Goal: Information Seeking & Learning: Learn about a topic

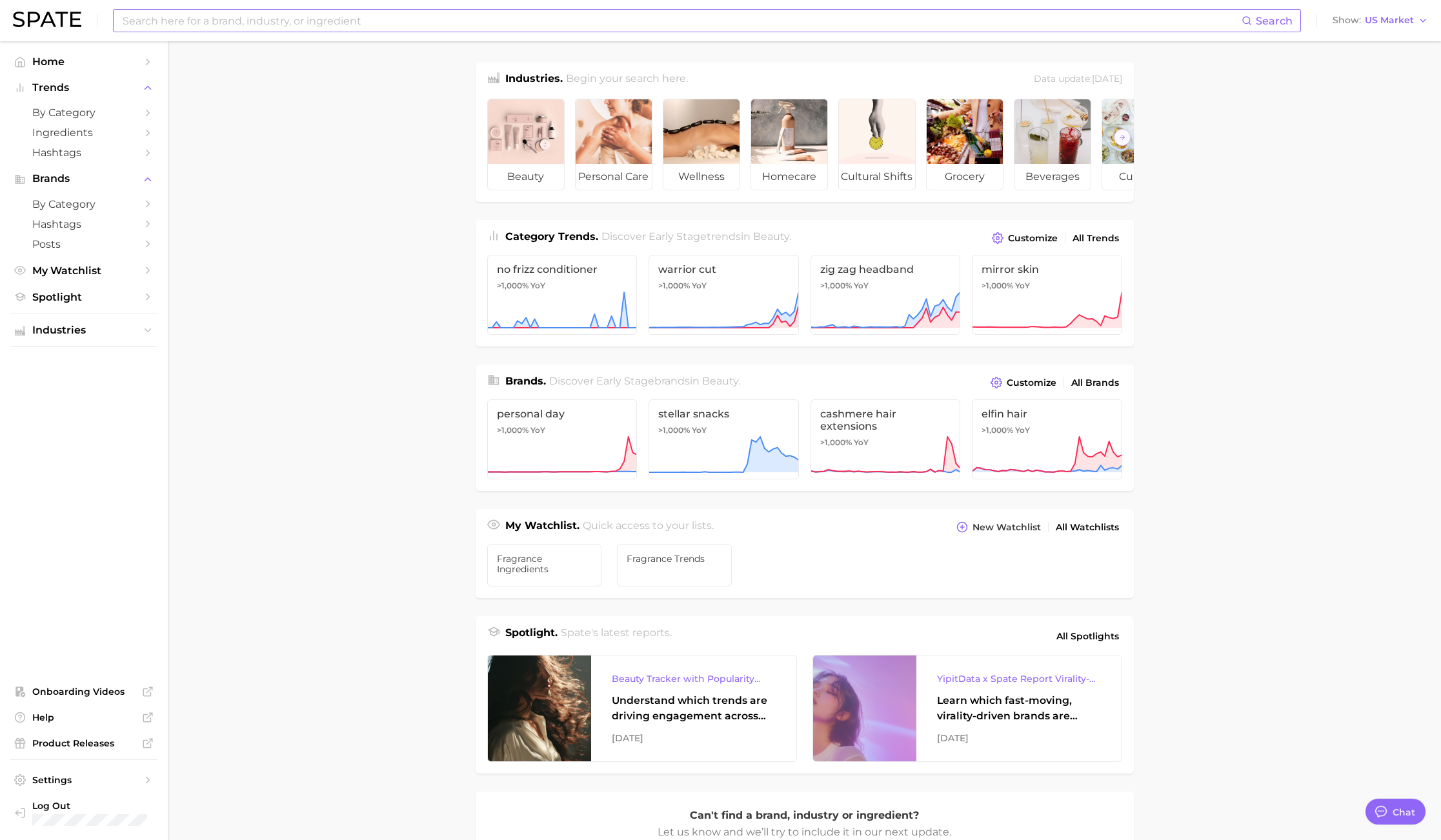
click at [310, 26] on input at bounding box center [681, 20] width 1120 height 22
type input "floral woody fragr"
drag, startPoint x: 286, startPoint y: 238, endPoint x: 246, endPoint y: 216, distance: 45.7
click at [285, 238] on main "Industries. Begin your search here. Data update: [DATE] beauty personal care we…" at bounding box center [804, 544] width 1273 height 1007
click at [45, 87] on span "Trends" at bounding box center [83, 87] width 103 height 12
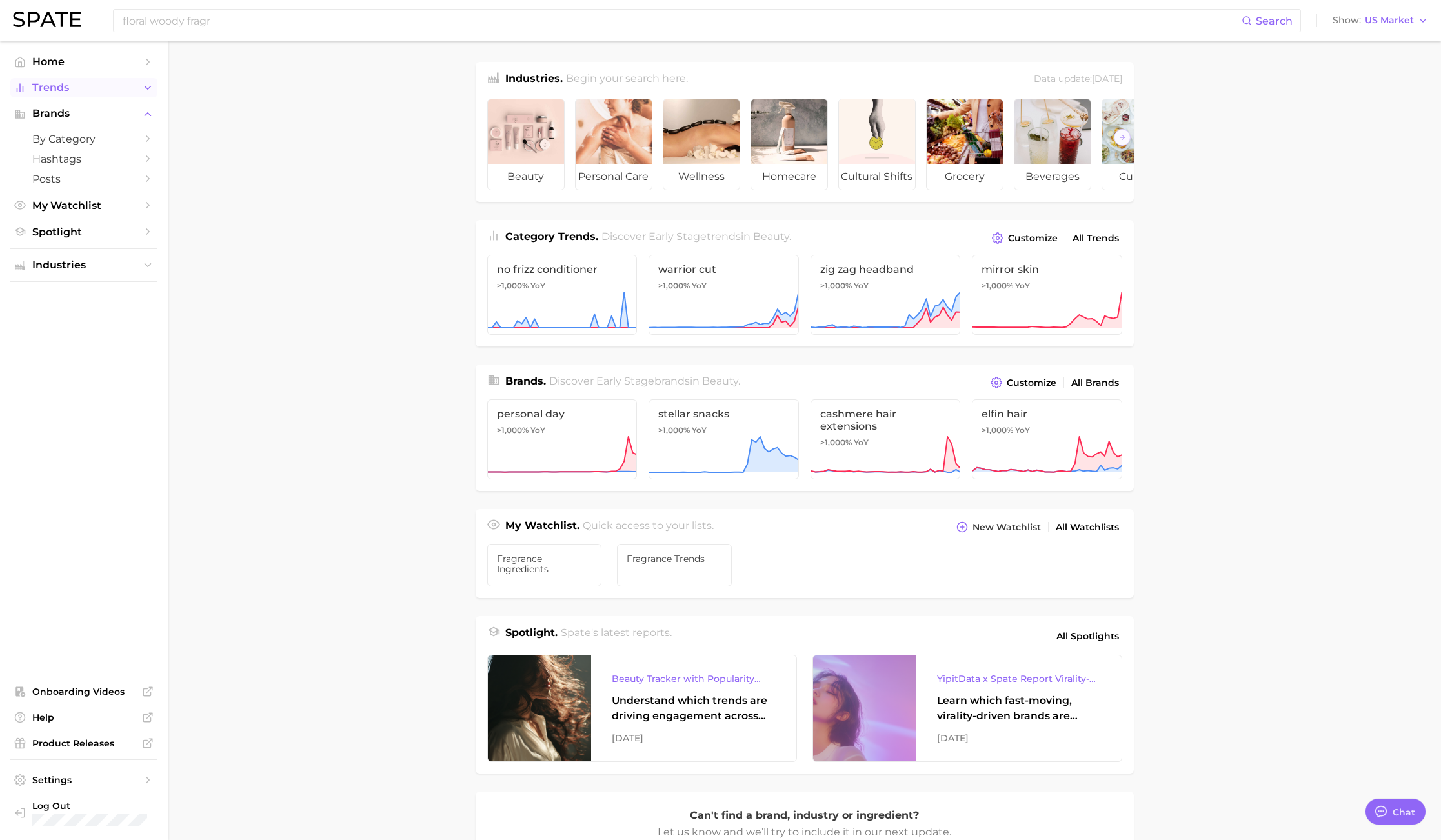
drag, startPoint x: 45, startPoint y: 88, endPoint x: 46, endPoint y: 95, distance: 7.1
click at [45, 89] on span "Trends" at bounding box center [83, 87] width 103 height 12
click at [50, 116] on span "by Category" at bounding box center [83, 112] width 103 height 13
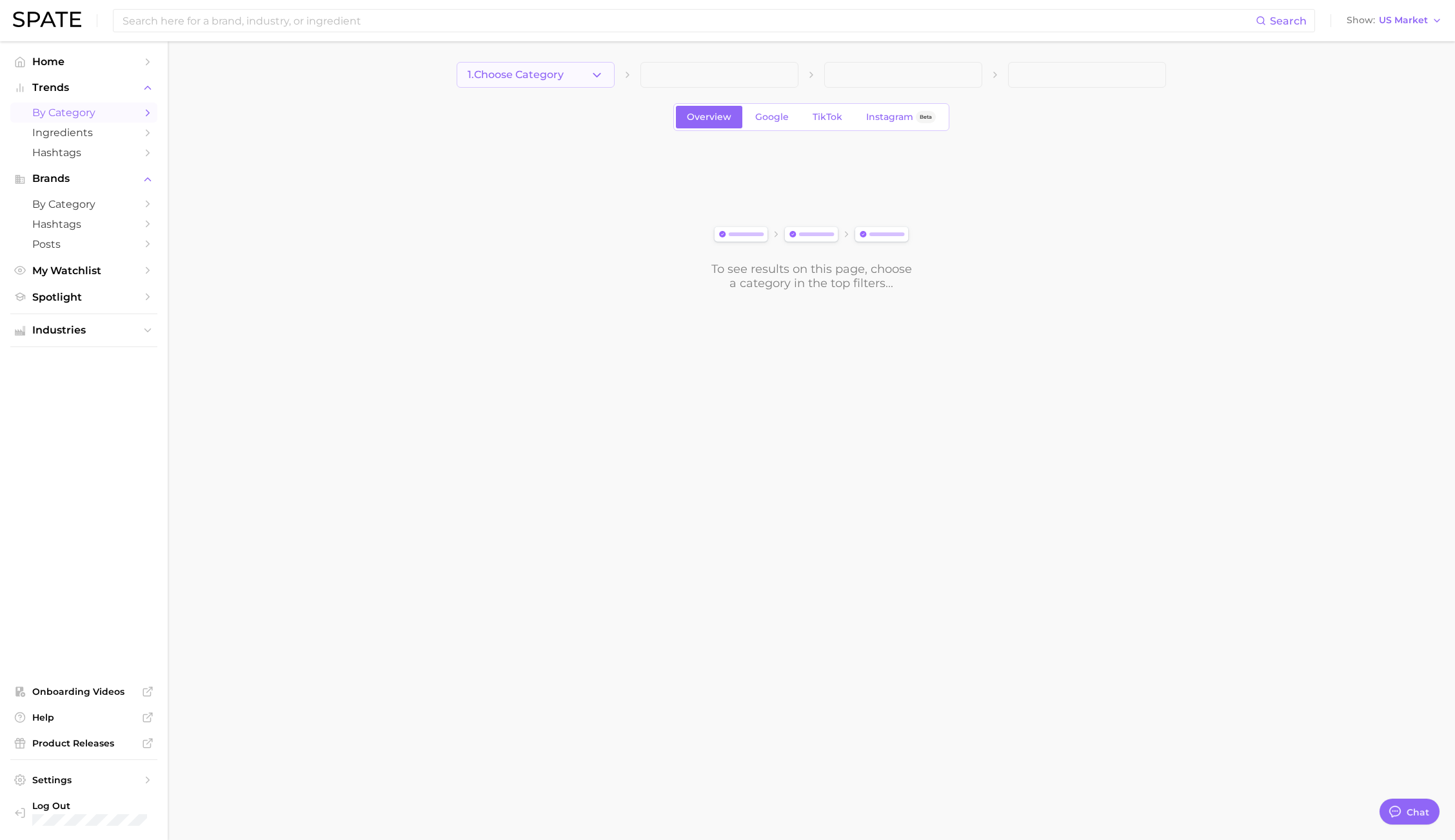
click at [564, 78] on span "1. Choose Category" at bounding box center [516, 75] width 96 height 12
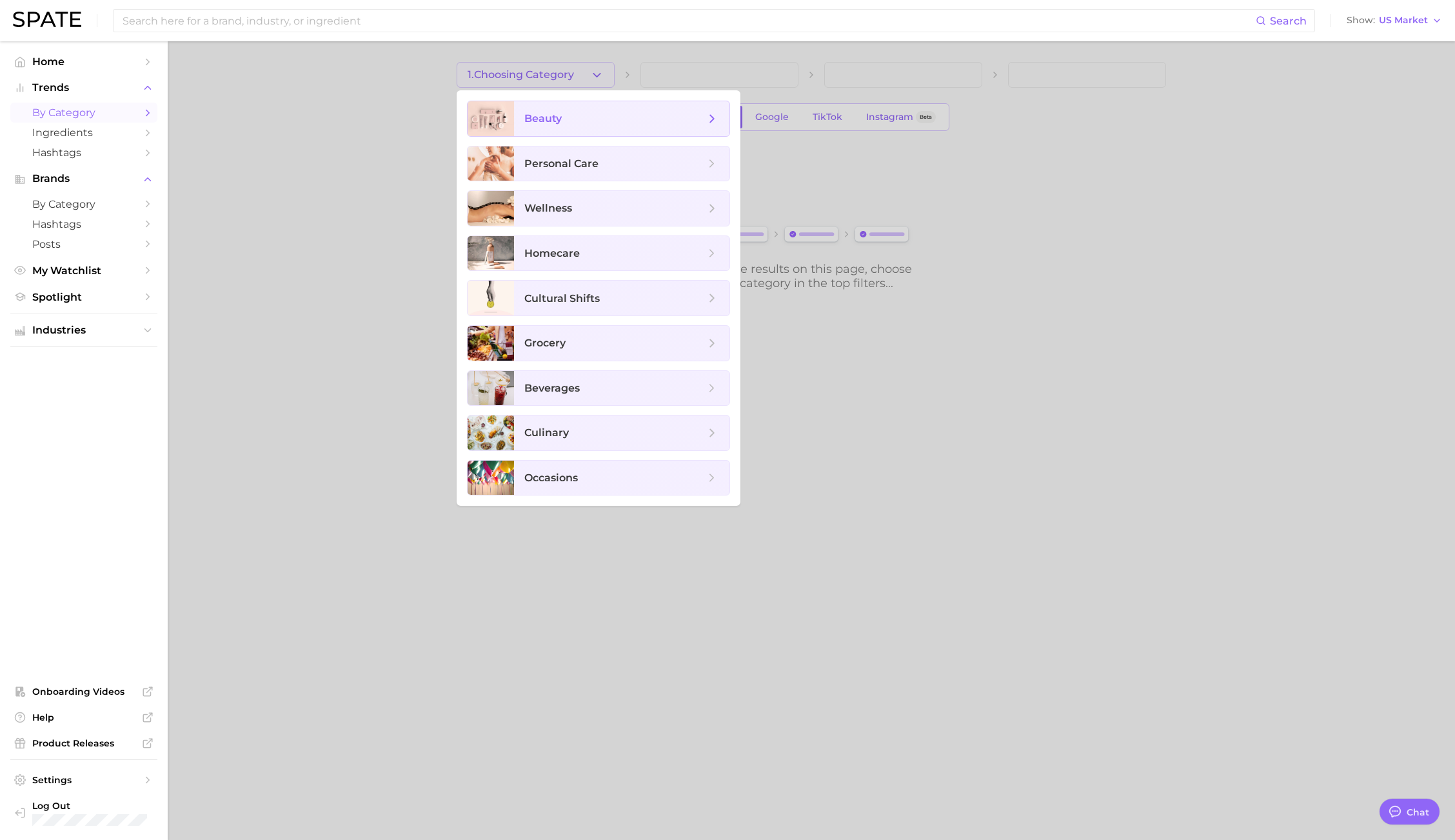
click at [568, 121] on span "beauty" at bounding box center [615, 119] width 181 height 14
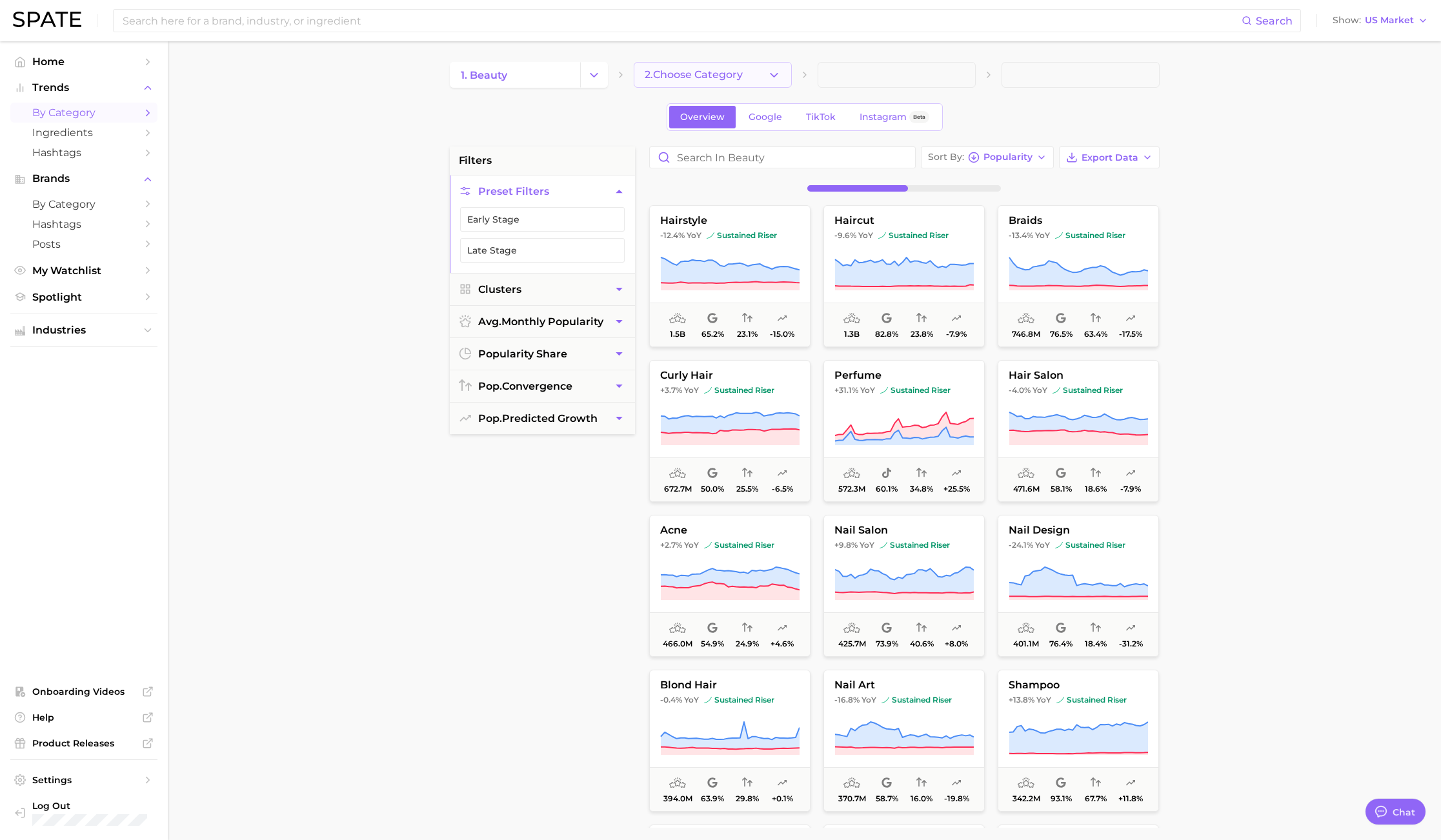
click at [763, 72] on button "2. Choose Category" at bounding box center [712, 75] width 158 height 26
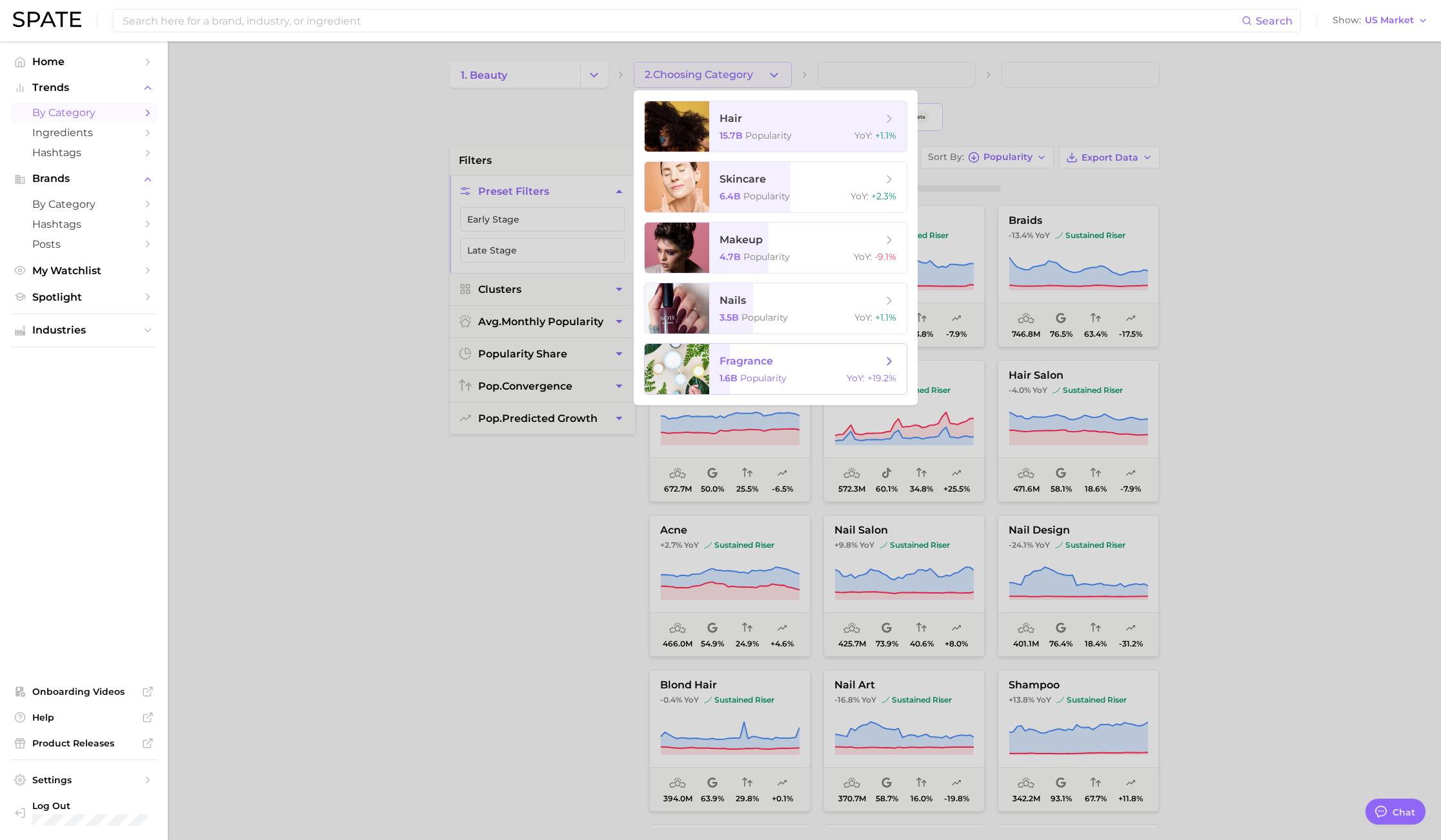
click at [746, 376] on span "Popularity" at bounding box center [763, 378] width 46 height 12
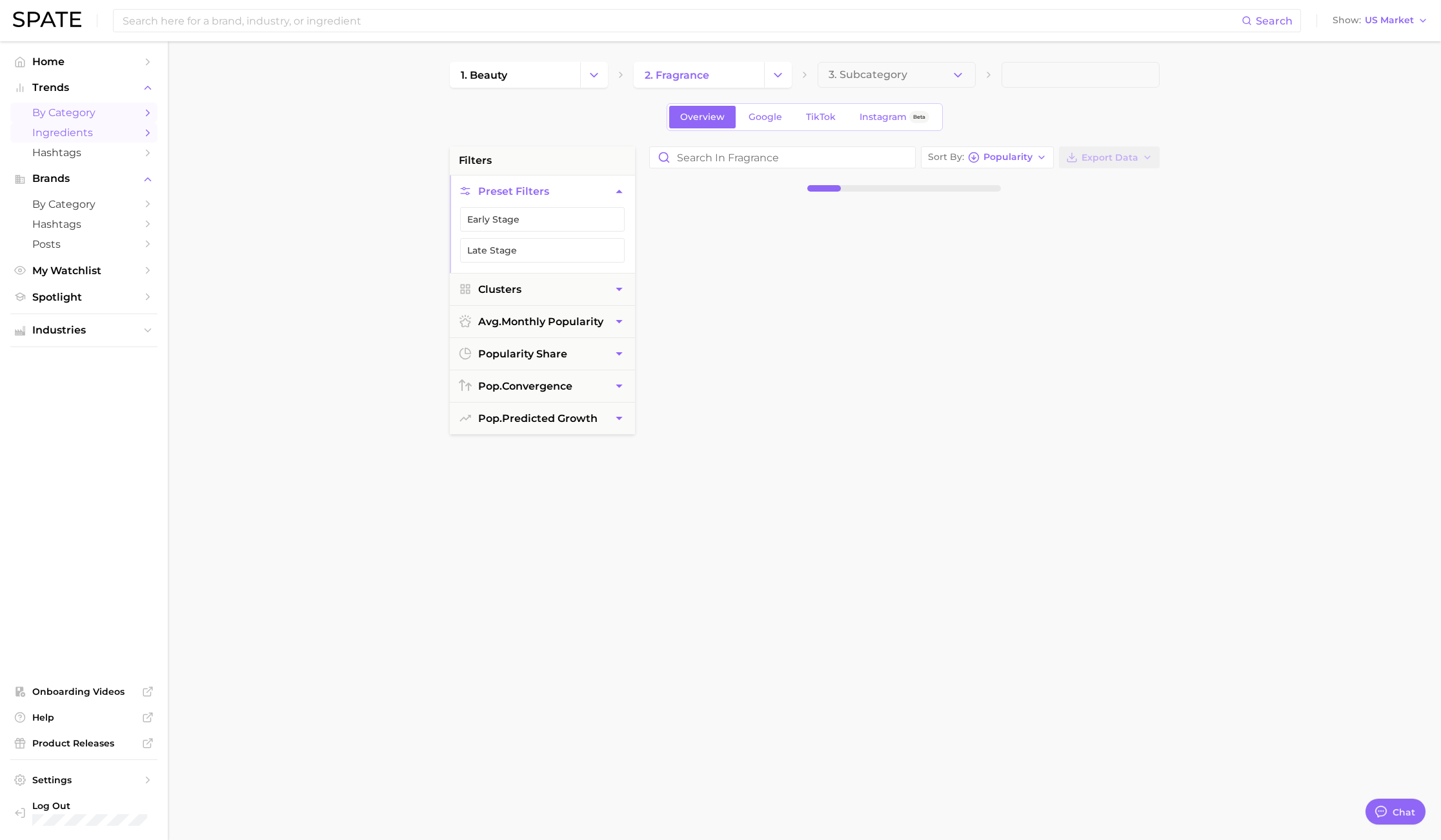
click at [77, 127] on span "Ingredients" at bounding box center [83, 133] width 103 height 13
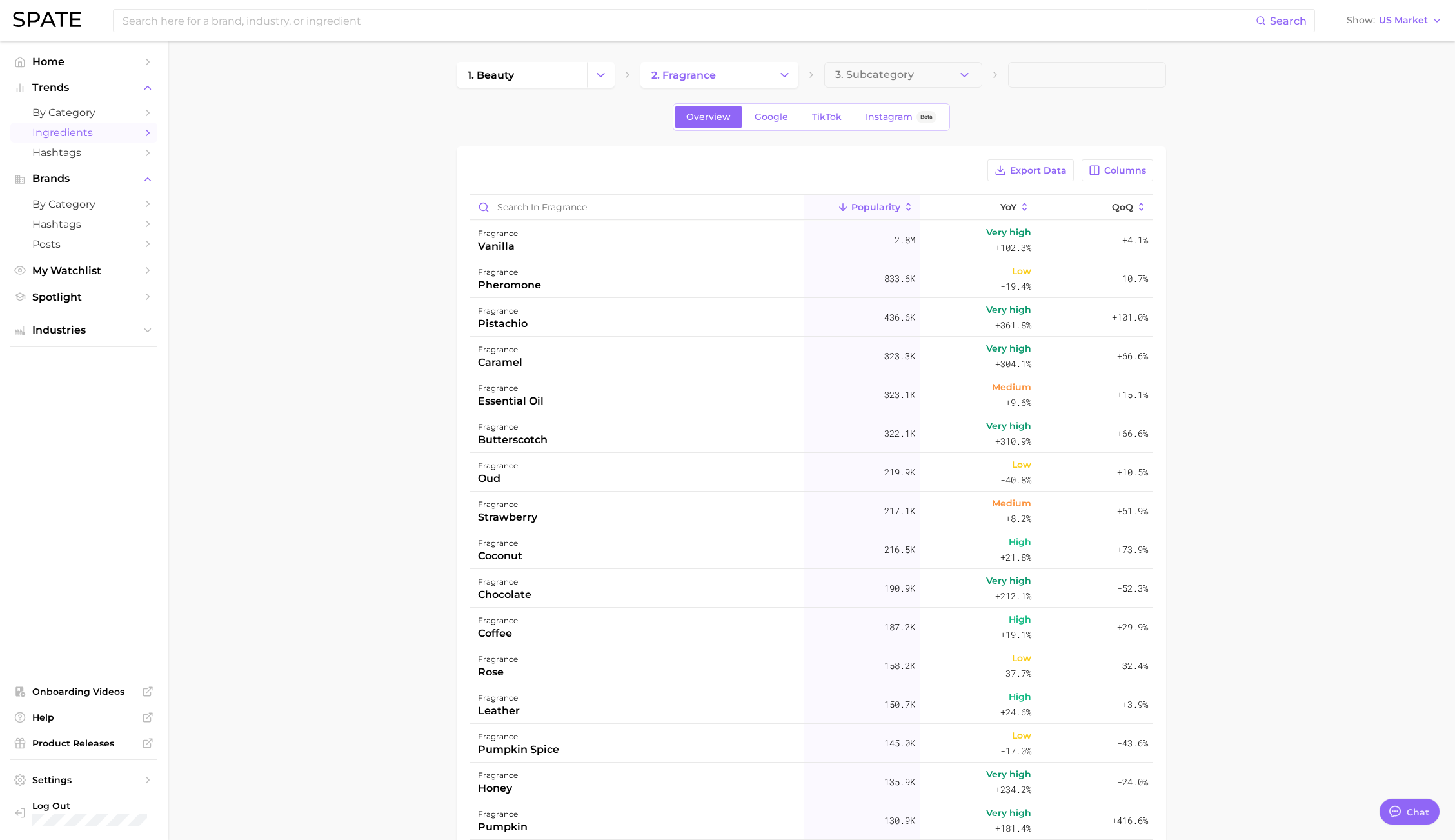
type textarea "x"
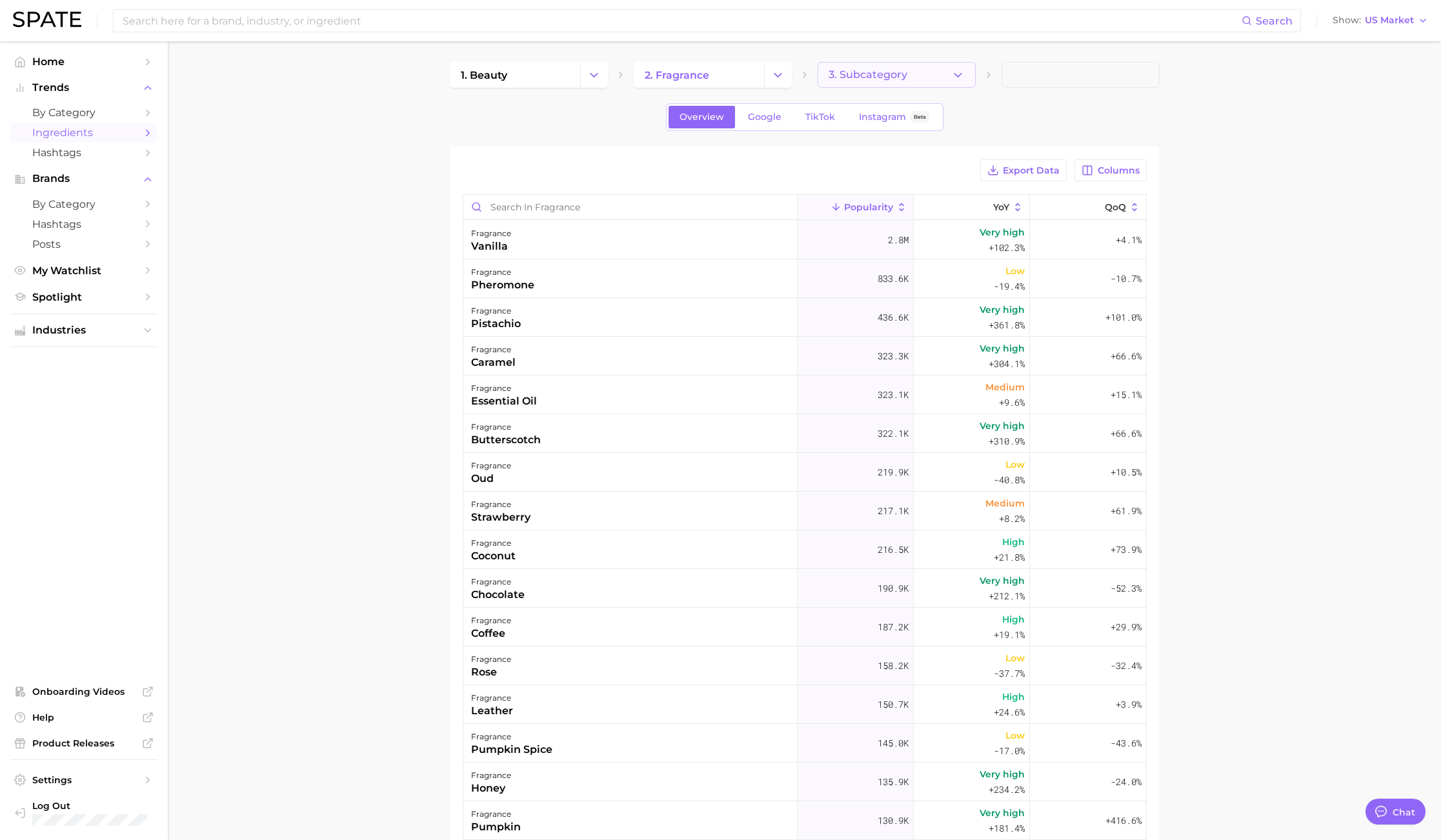
click at [912, 84] on button "3. Subcategory" at bounding box center [896, 75] width 158 height 26
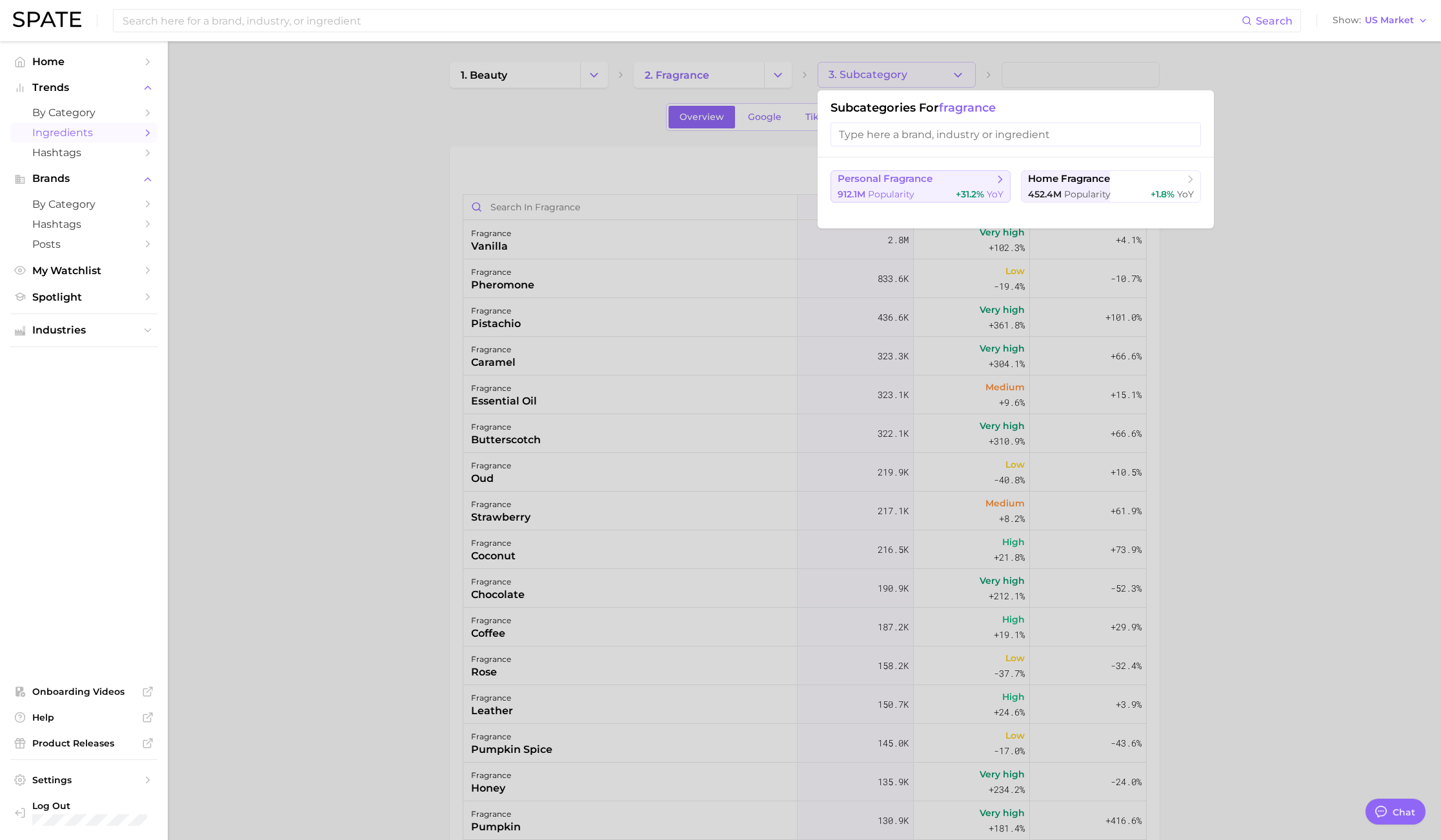
click at [895, 199] on span "Popularity" at bounding box center [890, 194] width 46 height 12
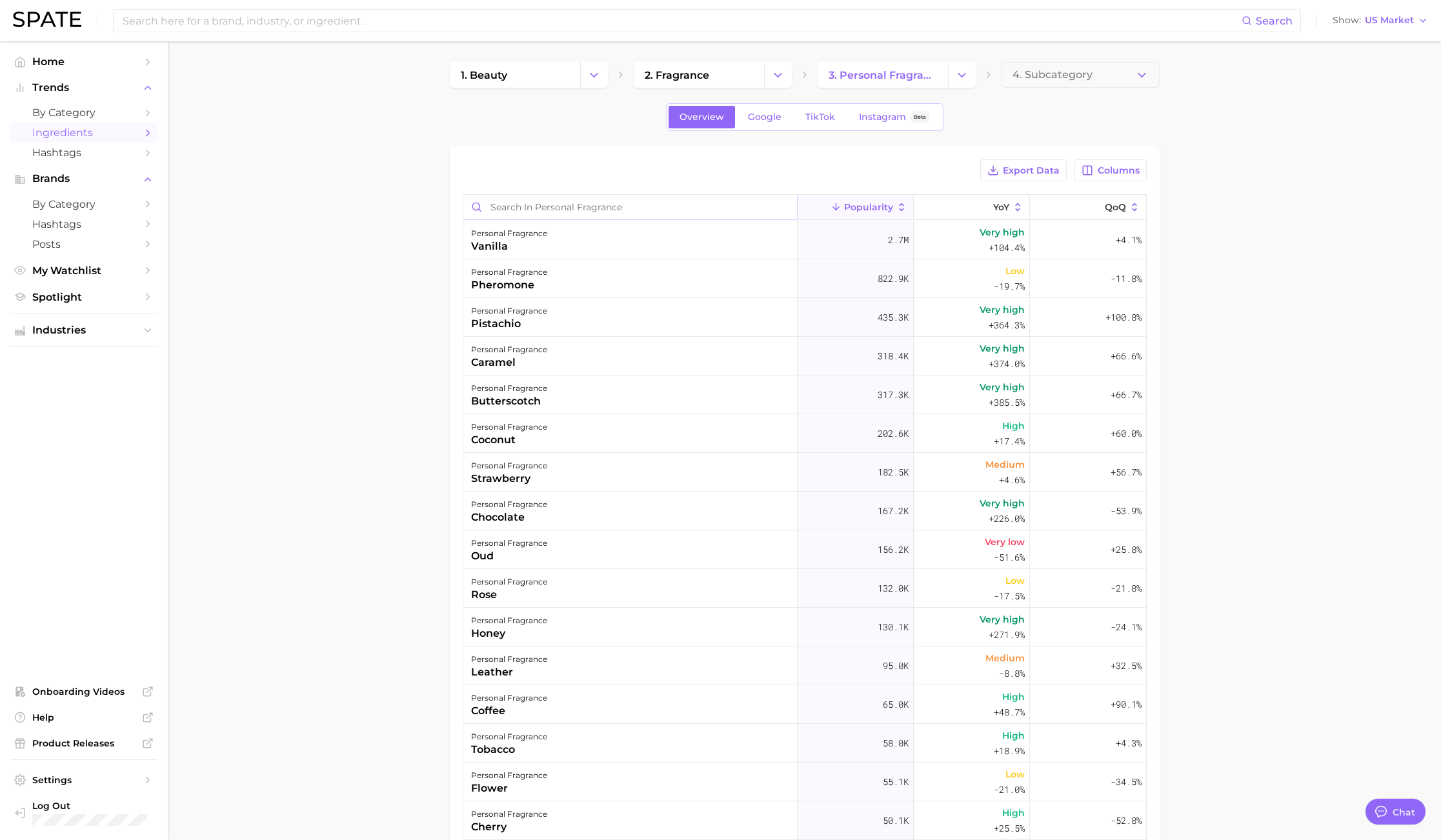
click at [571, 208] on input "Search in personal fragrance" at bounding box center [630, 207] width 334 height 24
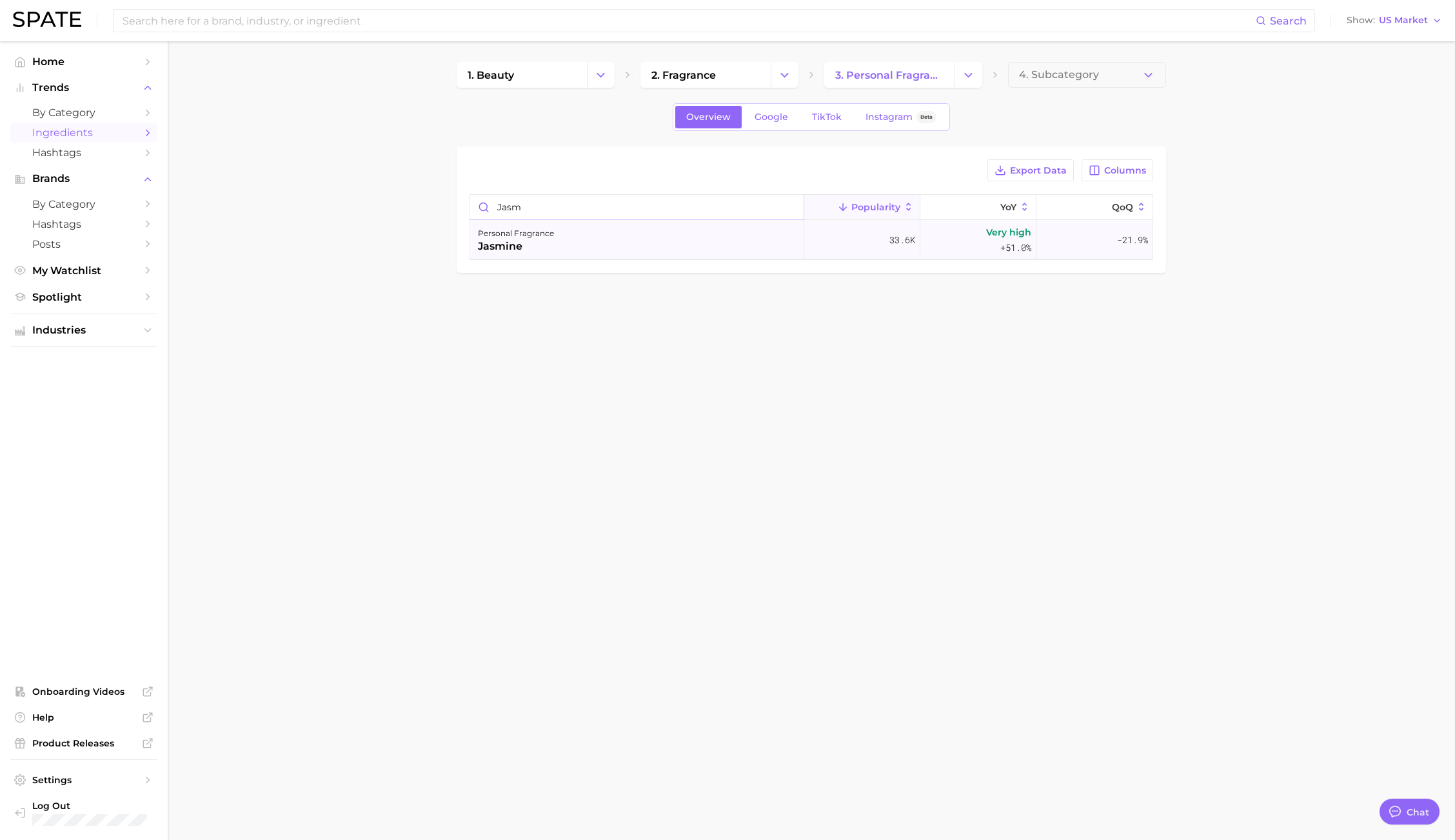
type input "jasm"
click at [551, 249] on div "jasmine" at bounding box center [516, 246] width 76 height 16
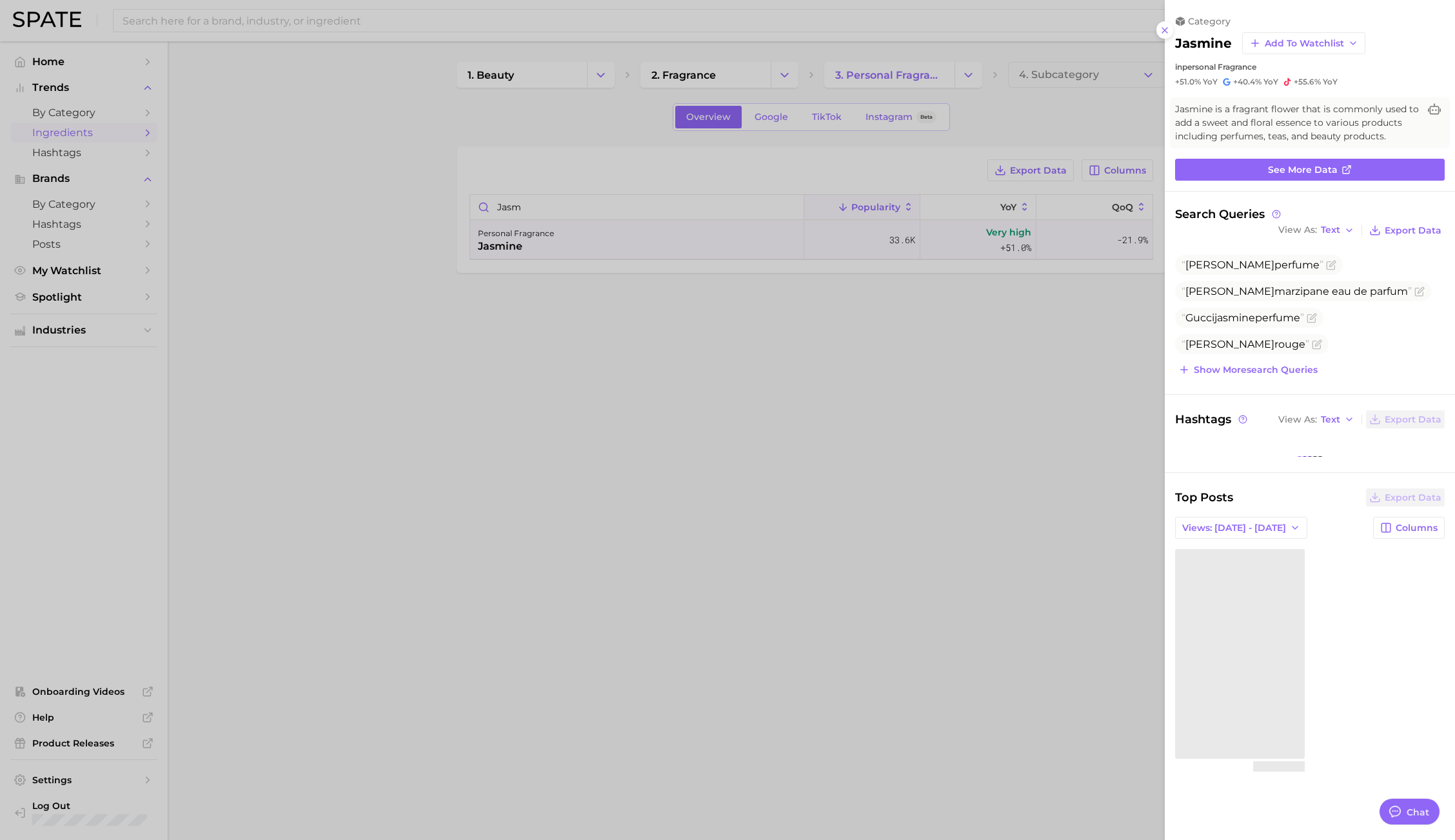
click at [1344, 157] on div "category jasmine Add to Watchlist in personal fragrance +51.0% YoY +40.4% YoY +…" at bounding box center [1310, 400] width 290 height 800
click at [1347, 171] on icon at bounding box center [1346, 169] width 10 height 10
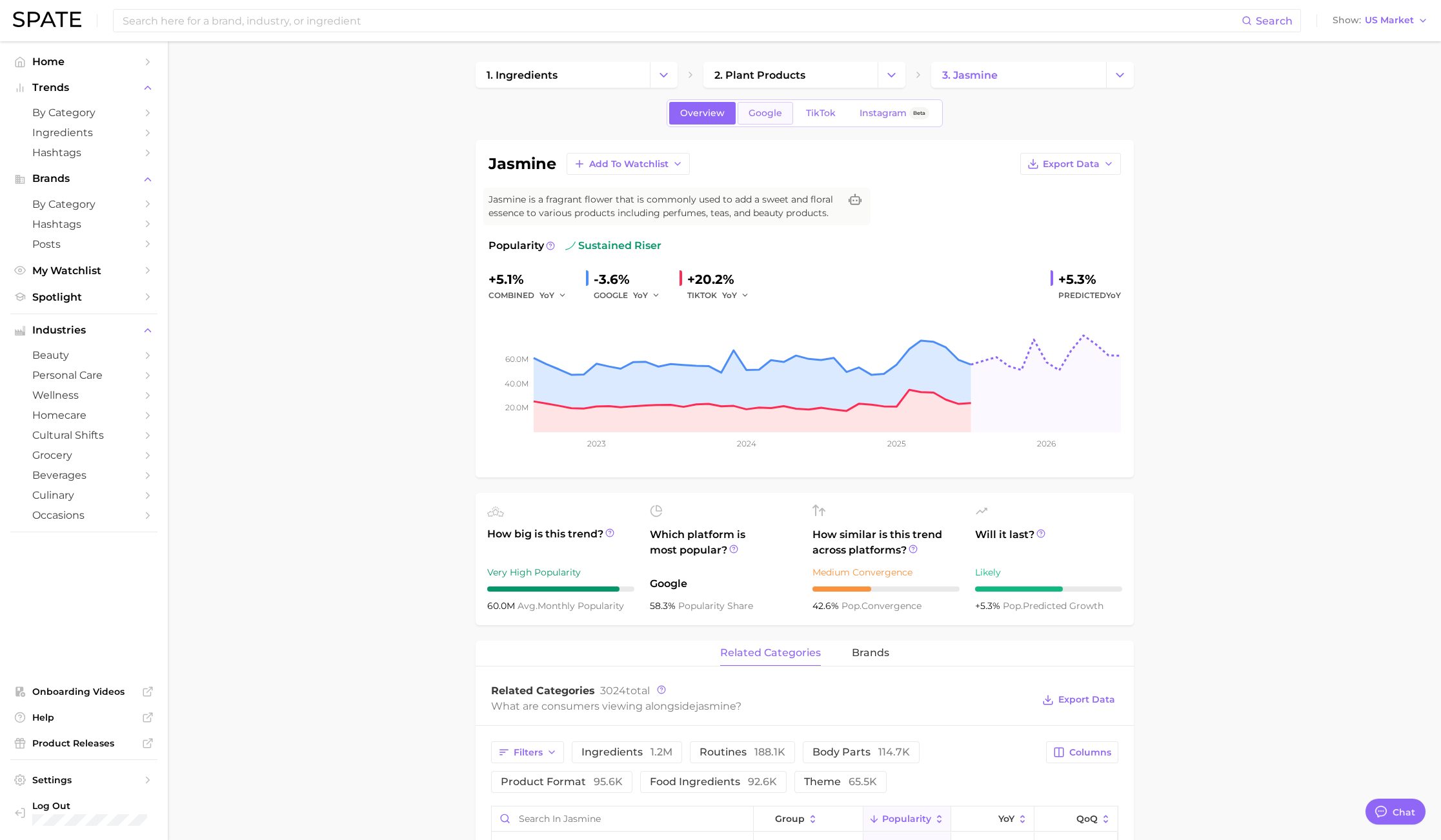
click at [766, 116] on span "Google" at bounding box center [765, 113] width 34 height 11
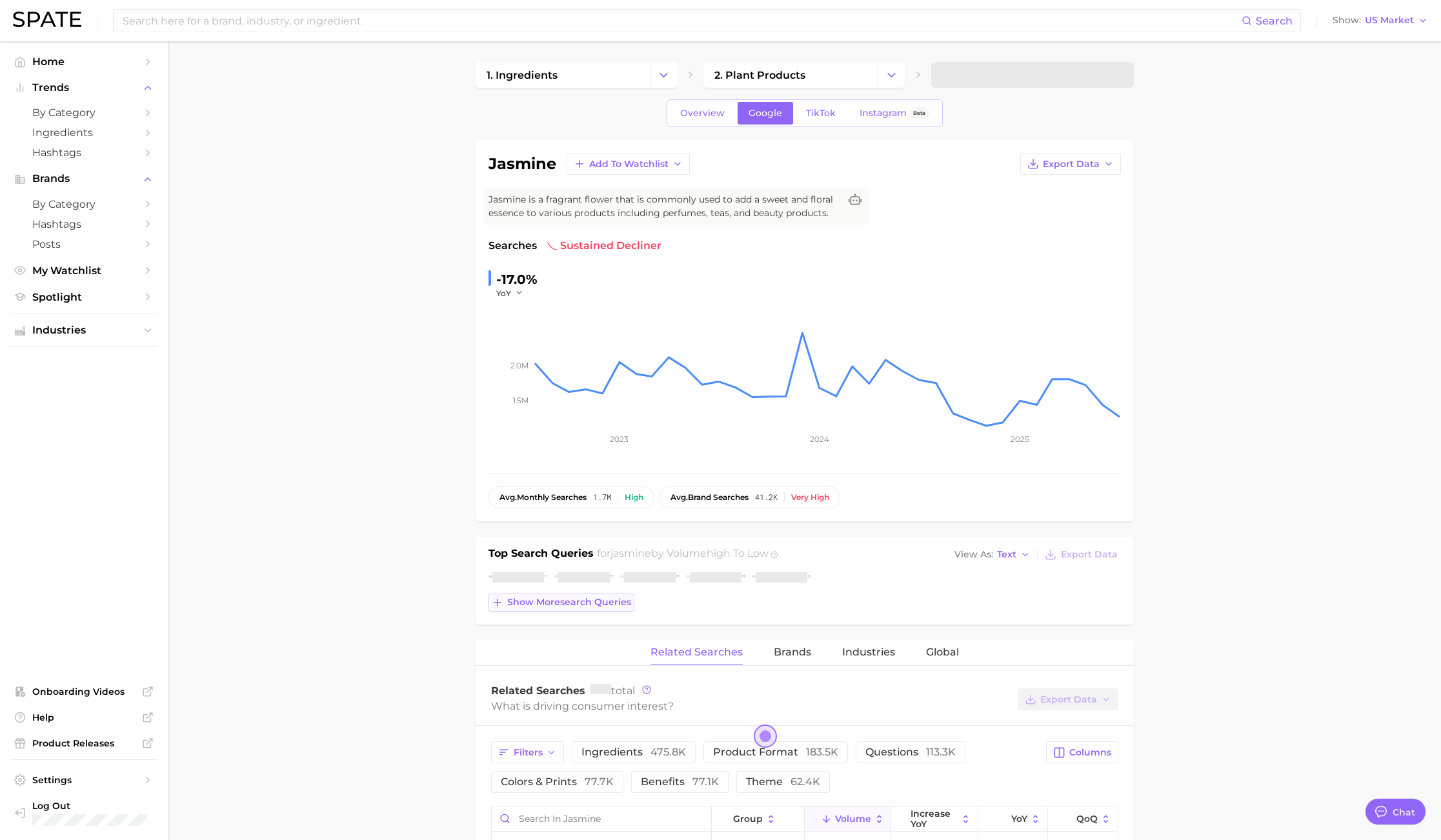
click at [585, 601] on span "Show more search queries" at bounding box center [569, 602] width 123 height 11
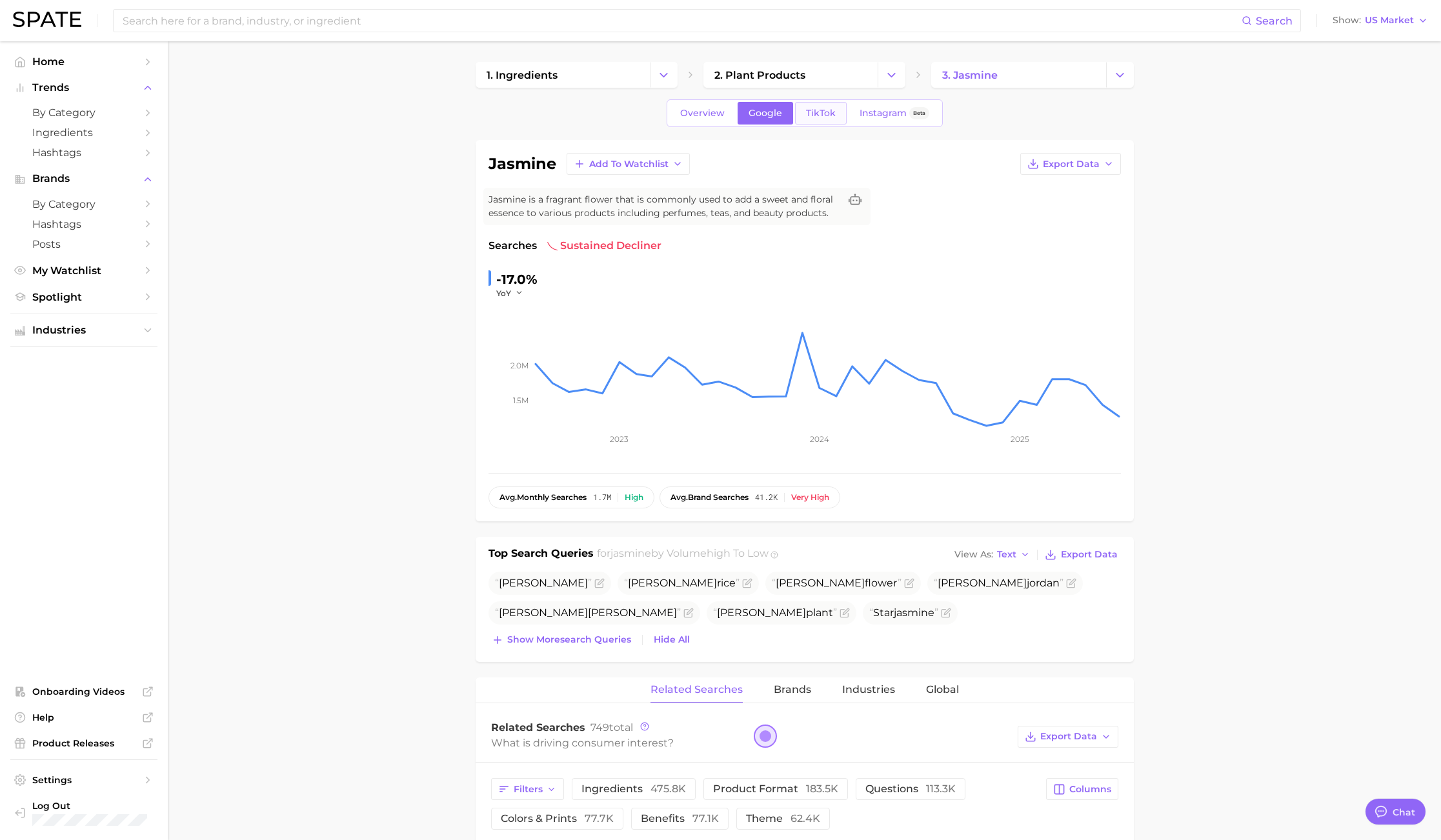
click at [816, 106] on link "TikTok" at bounding box center [821, 113] width 52 height 23
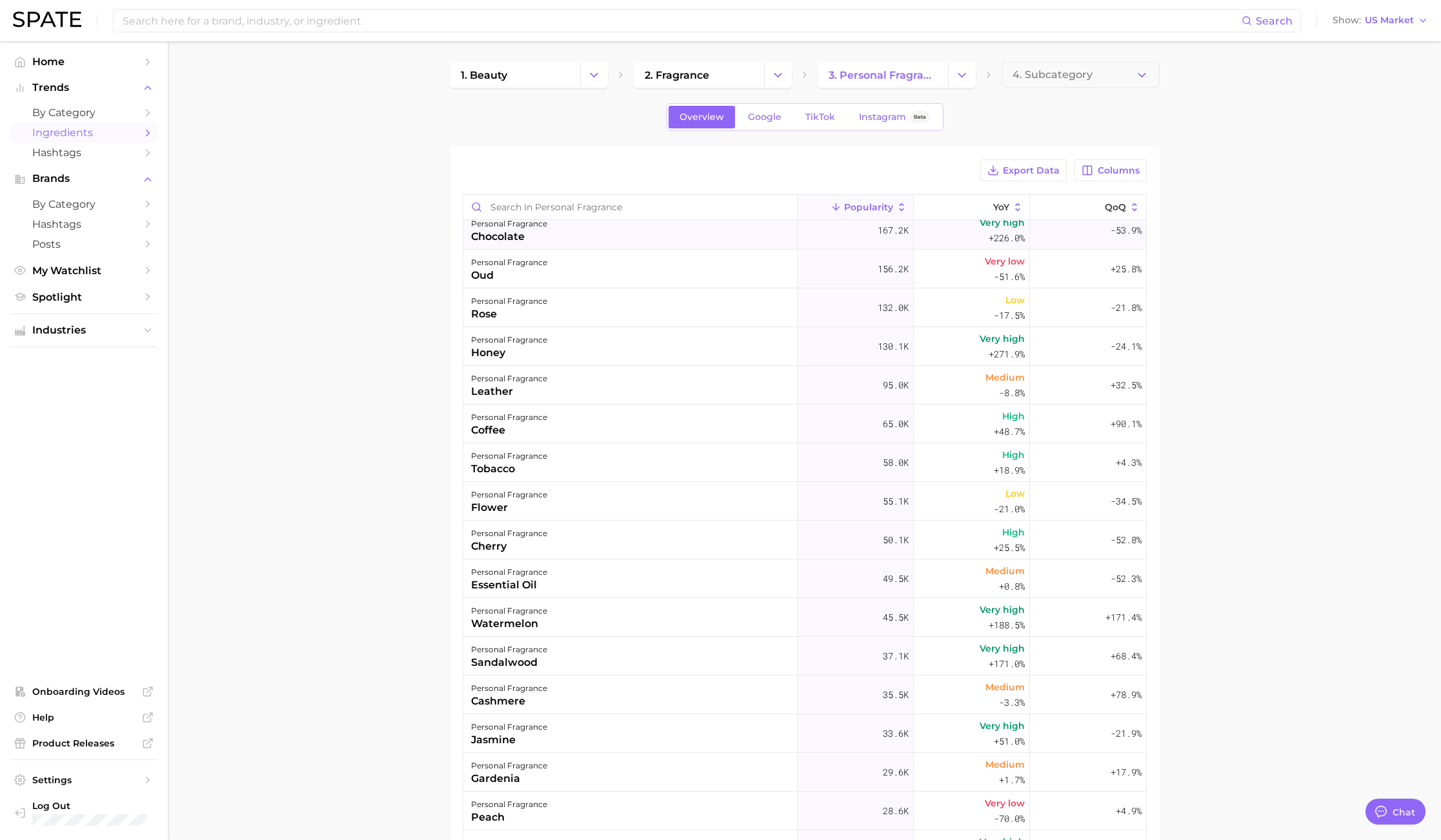
scroll to position [387, 0]
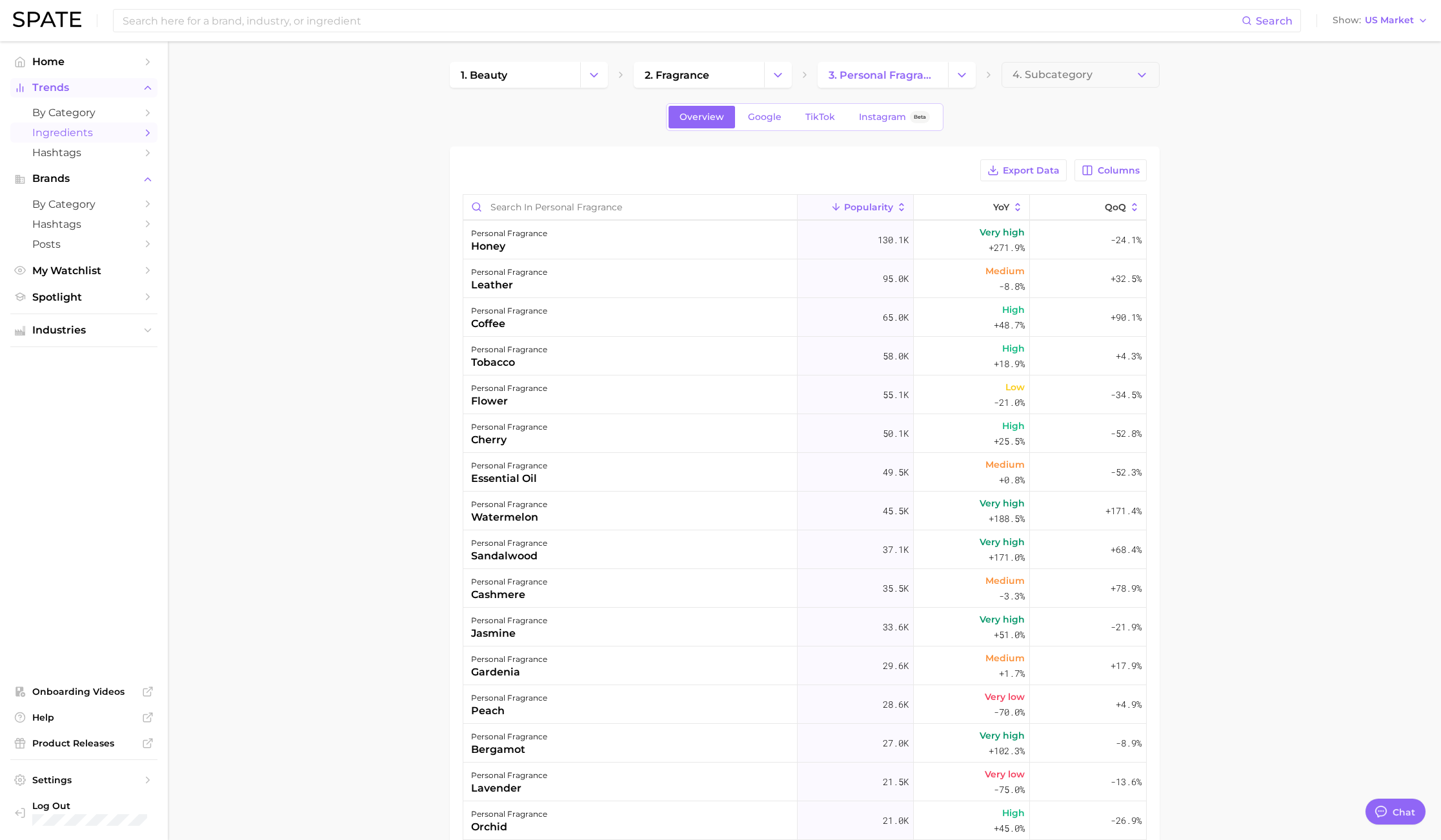
click at [68, 89] on span "Trends" at bounding box center [83, 87] width 103 height 12
click at [68, 90] on span "Trends" at bounding box center [83, 87] width 103 height 12
click at [60, 105] on link "by Category" at bounding box center [83, 112] width 147 height 20
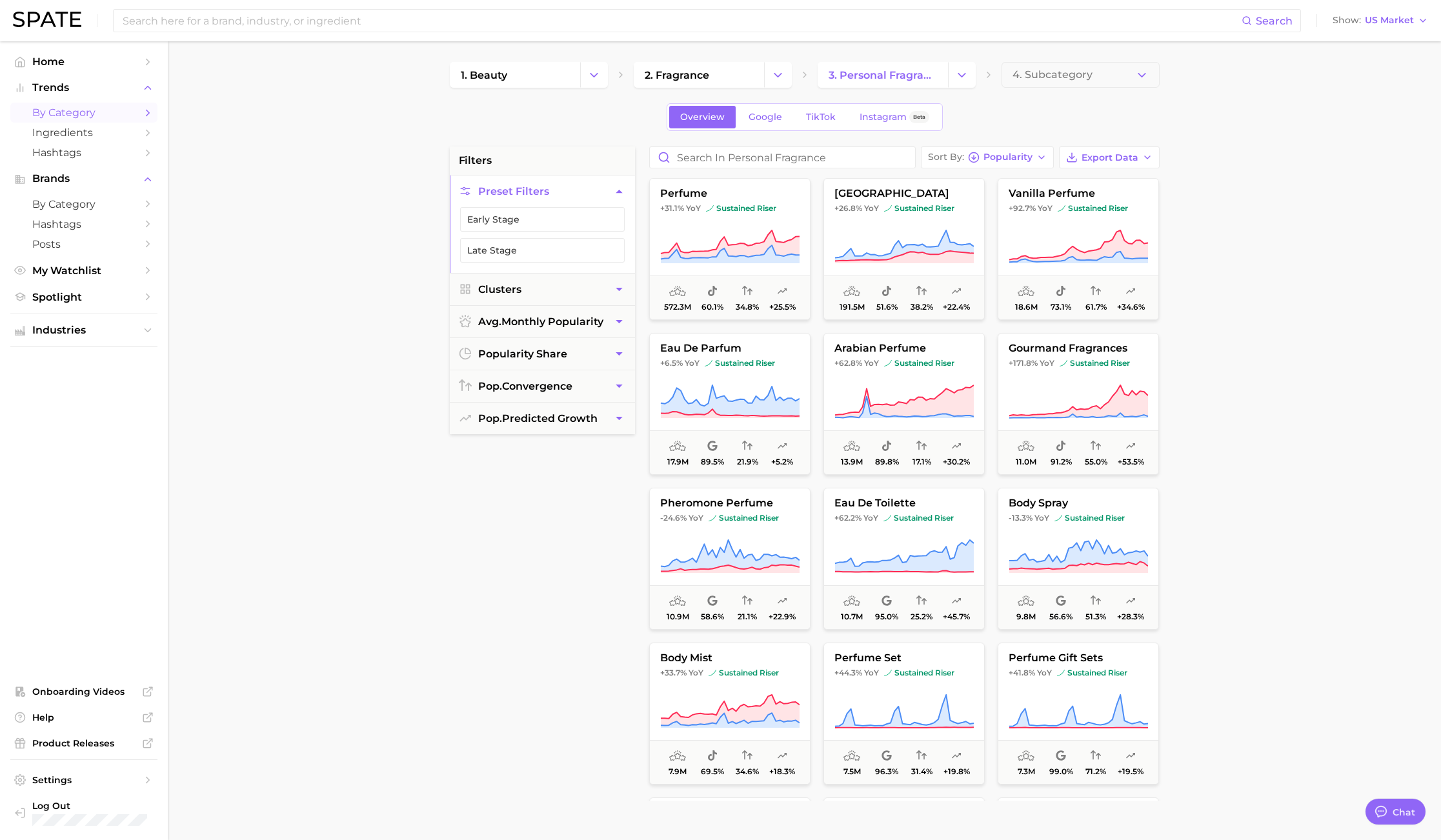
click at [595, 72] on icon "Change Category" at bounding box center [593, 75] width 13 height 13
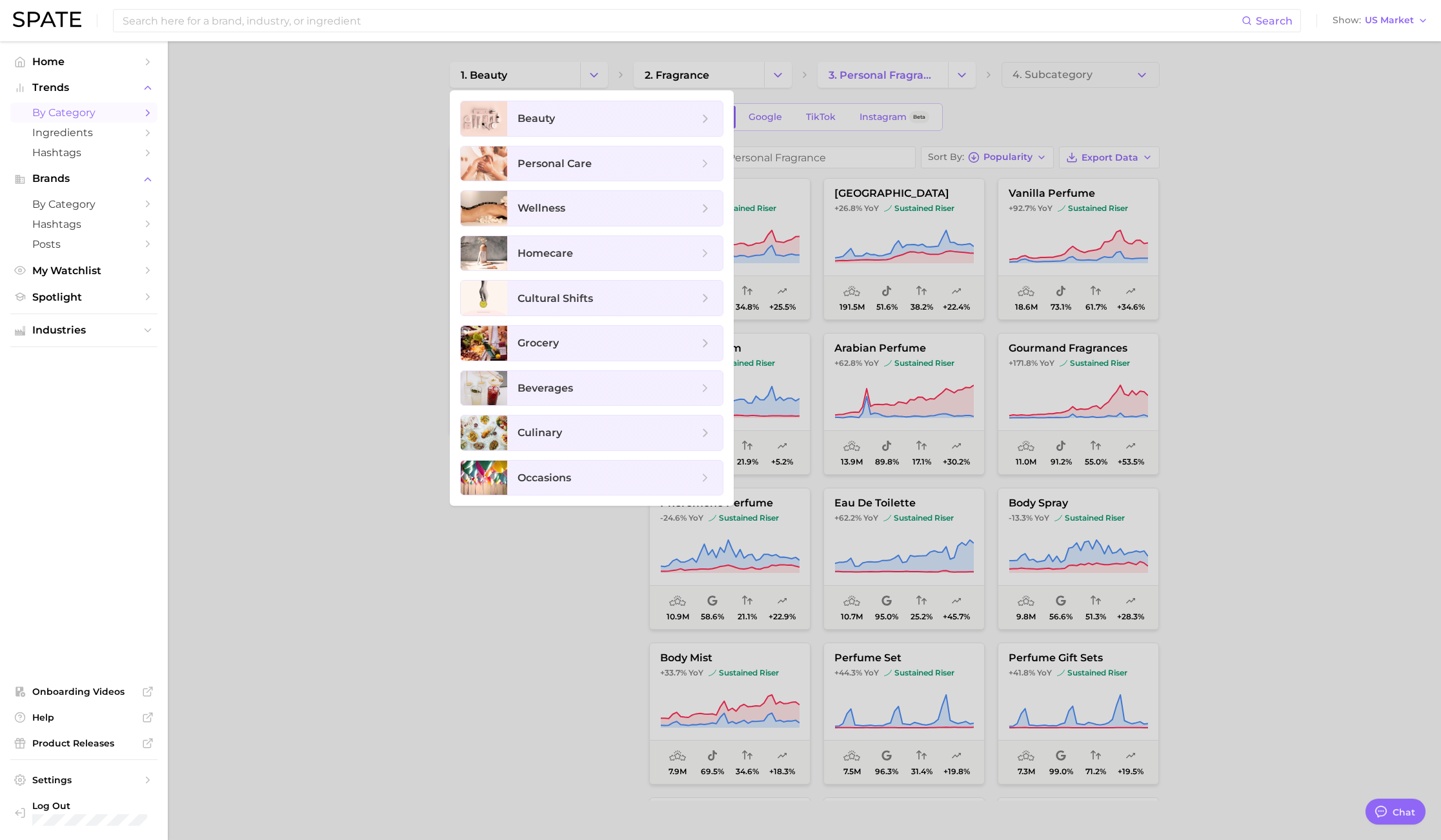
click at [595, 72] on div at bounding box center [720, 420] width 1441 height 840
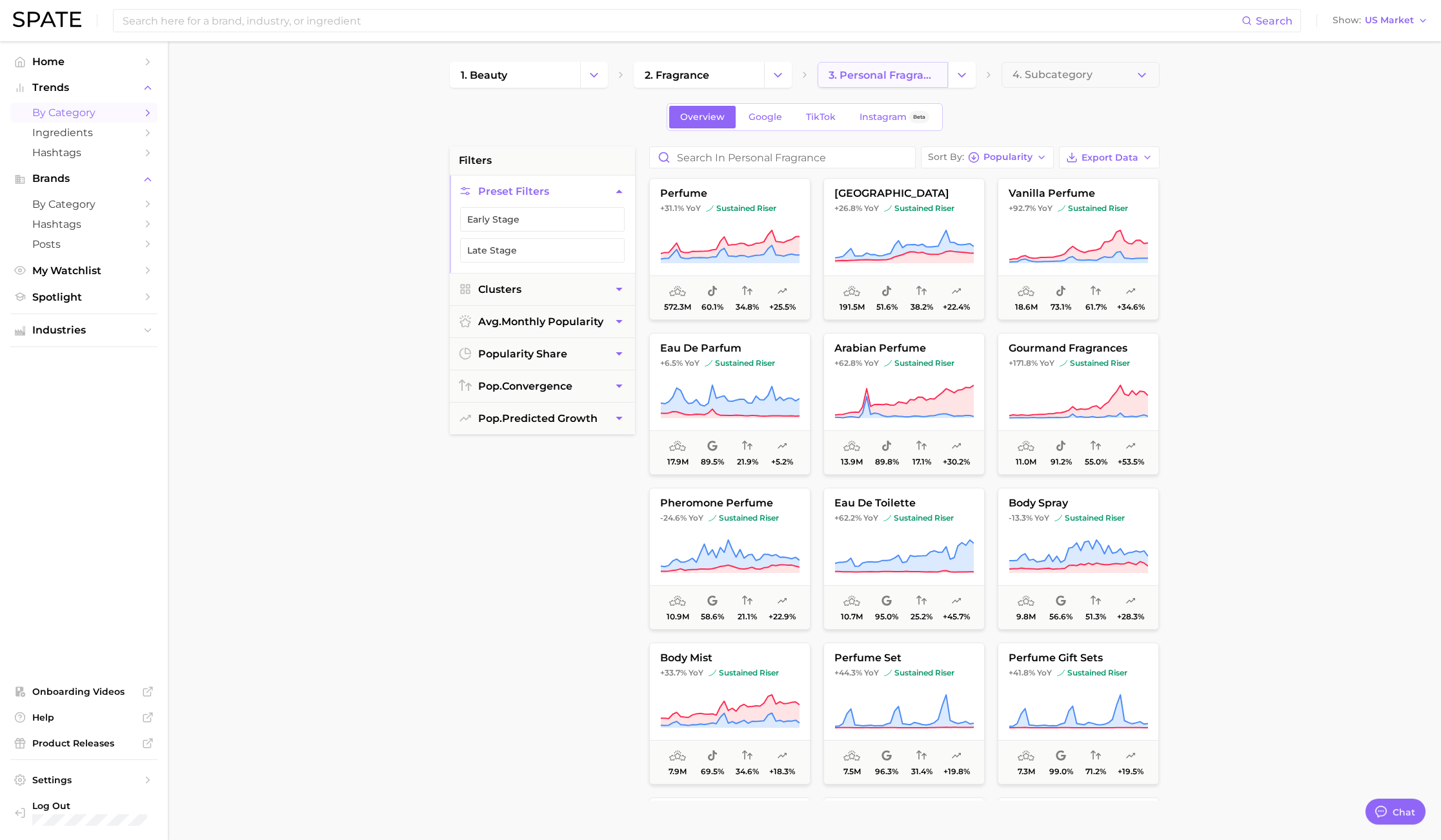
click at [932, 74] on span "3. personal fragrance" at bounding box center [883, 76] width 109 height 13
click at [1056, 75] on span "4. Subcategory" at bounding box center [1052, 75] width 80 height 12
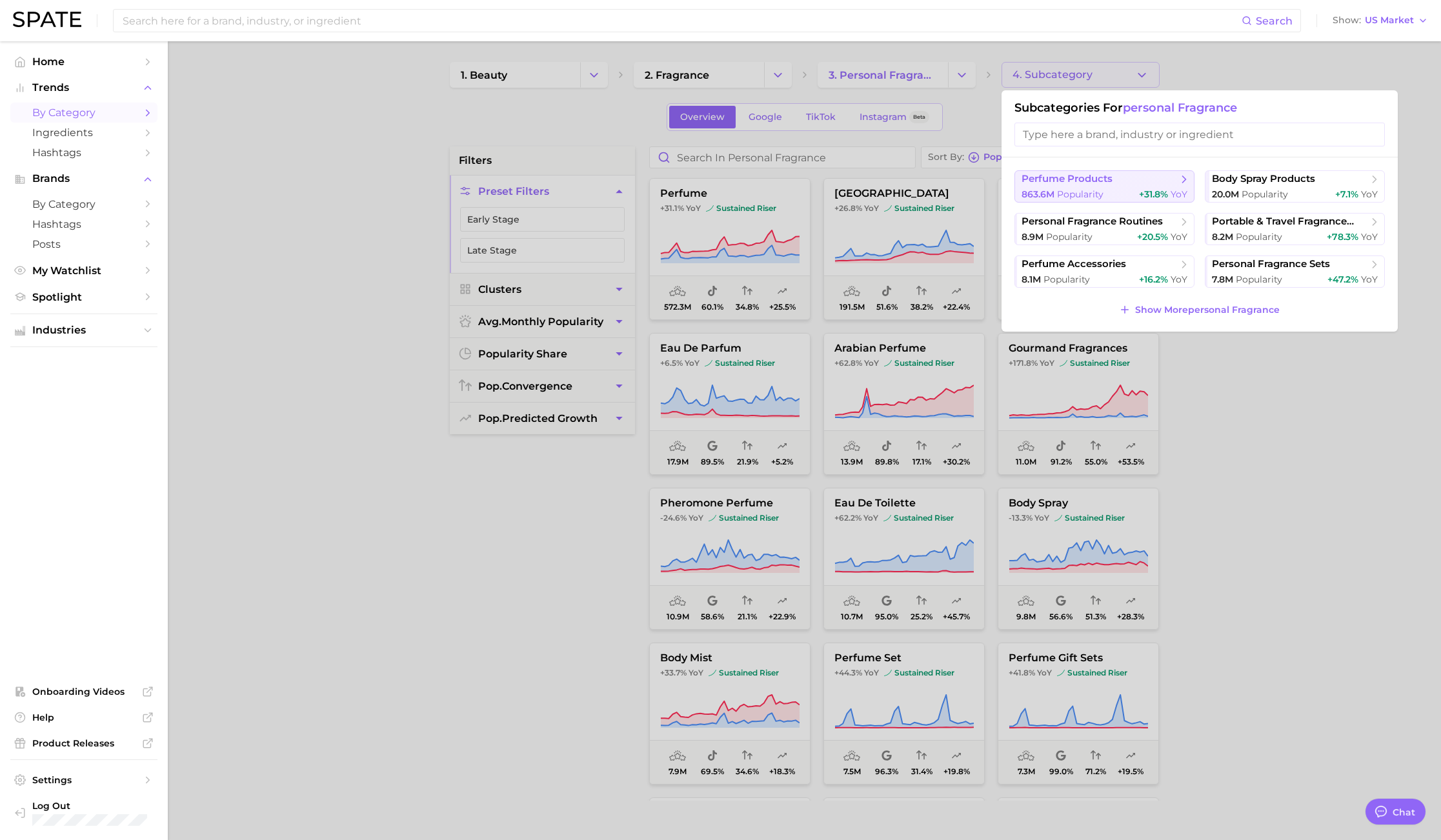
click at [1058, 195] on span "Popularity" at bounding box center [1080, 194] width 46 height 12
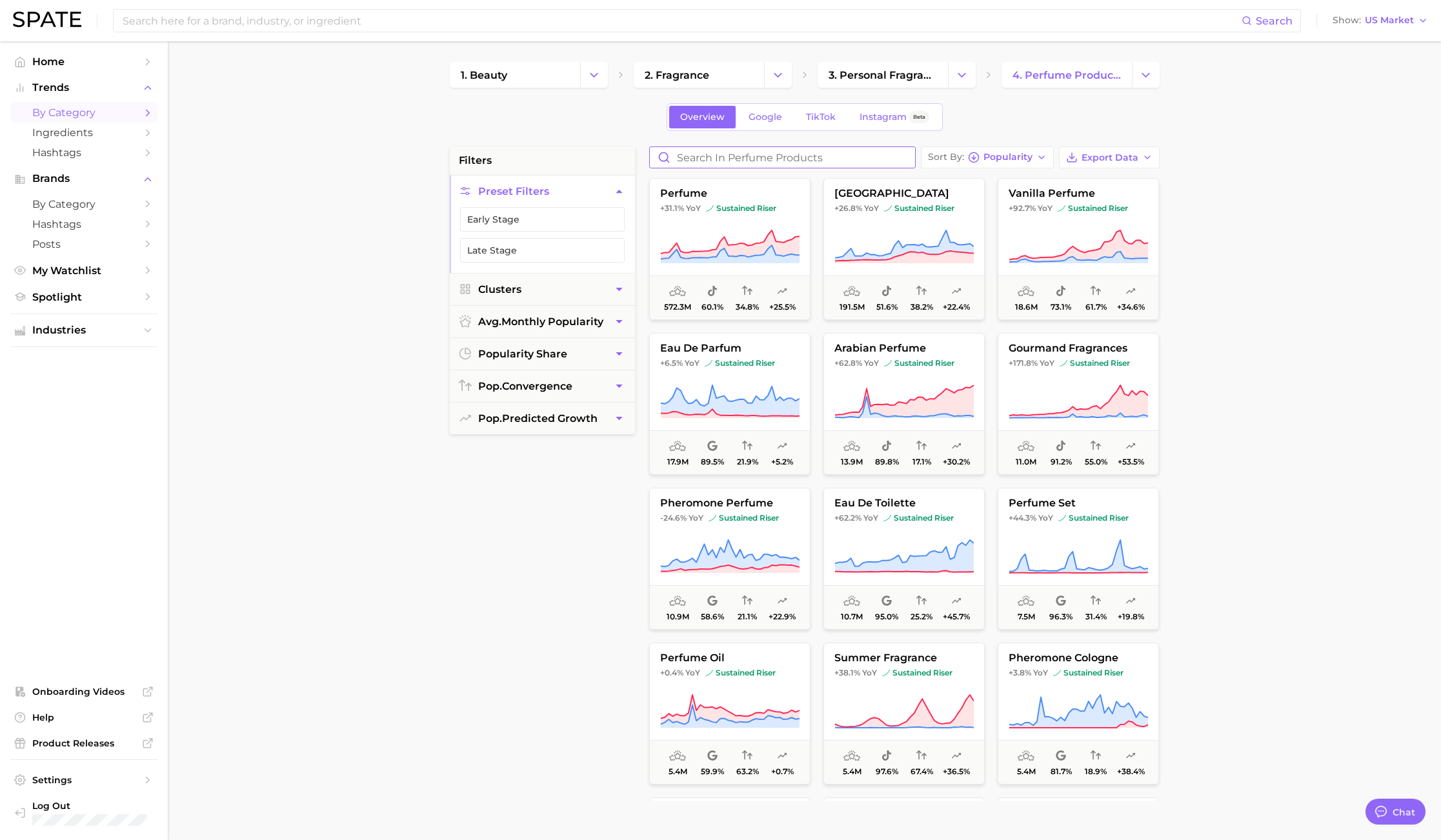
click at [784, 152] on input "Search in perfume products" at bounding box center [782, 157] width 265 height 20
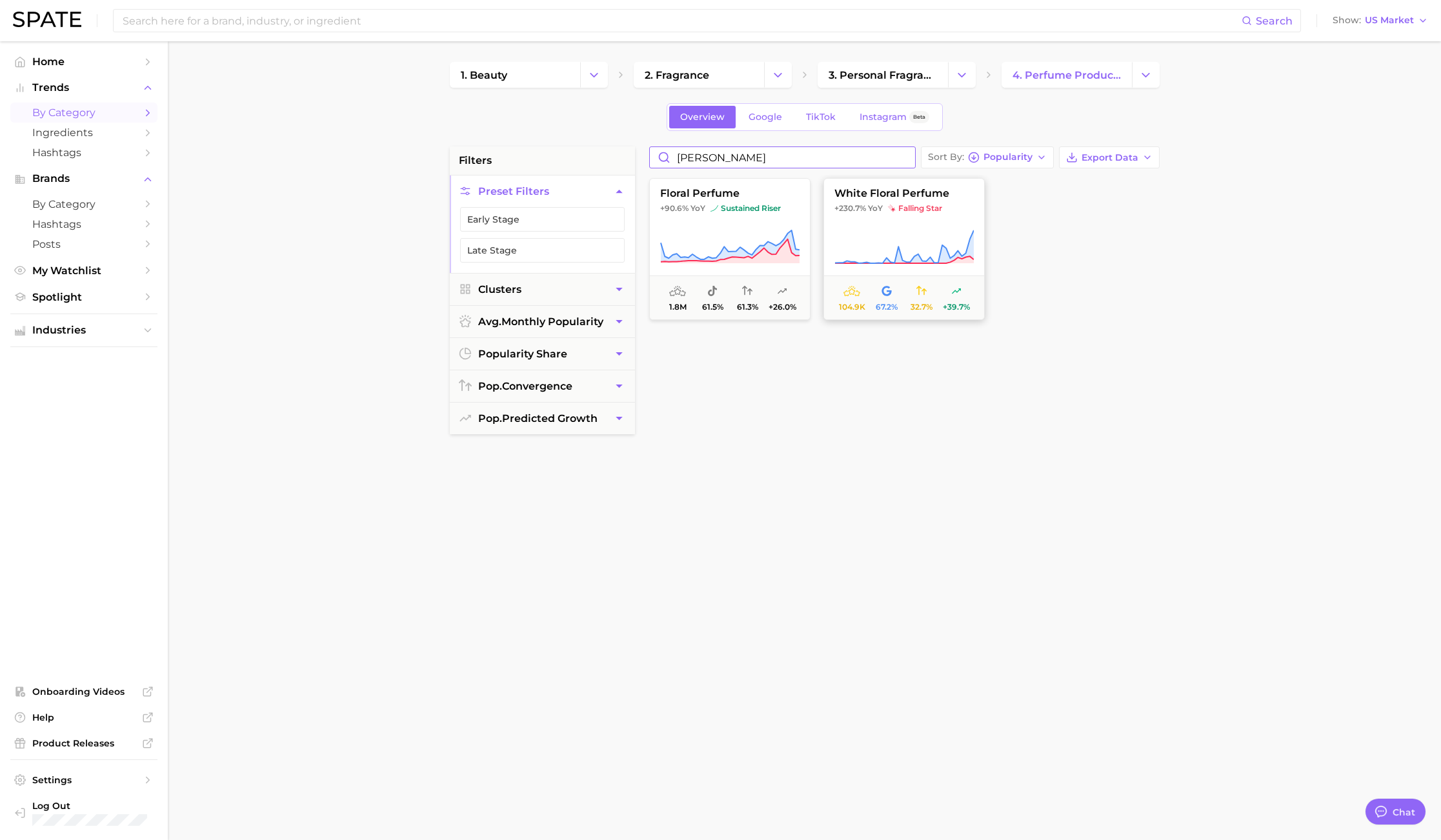
type input "[PERSON_NAME]"
click at [903, 241] on icon at bounding box center [904, 247] width 139 height 36
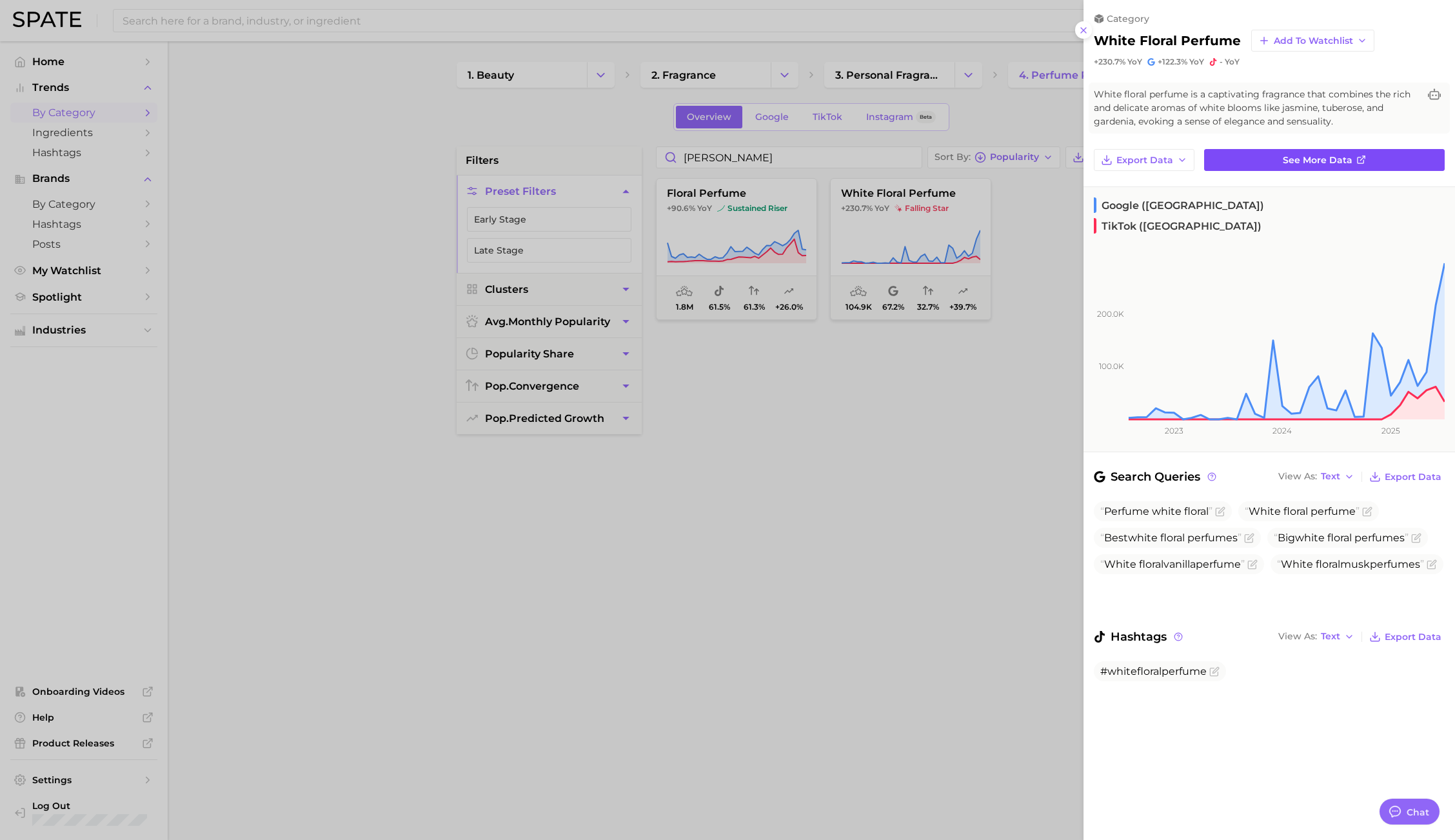
click at [1375, 153] on link "See more data" at bounding box center [1324, 160] width 241 height 22
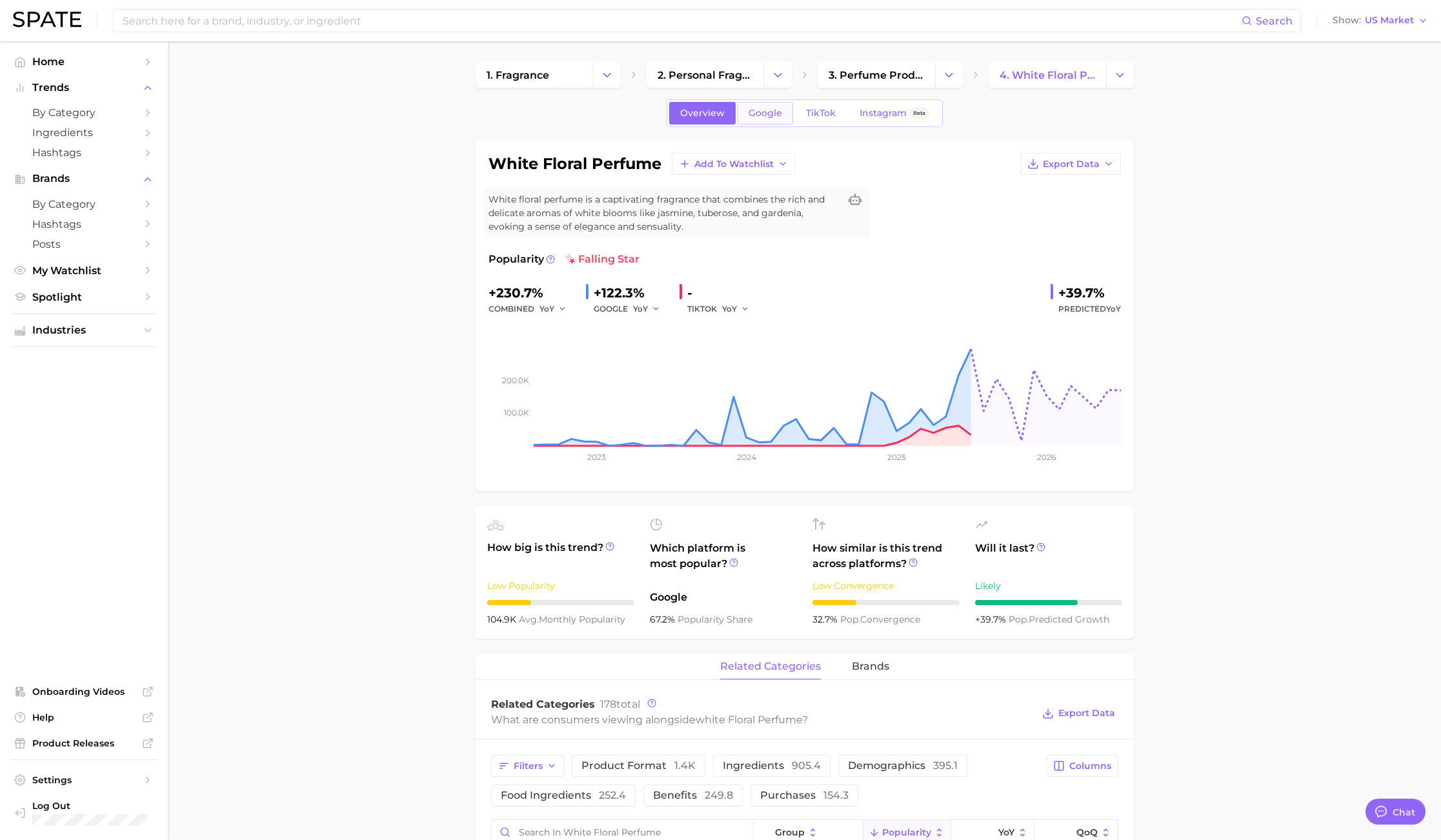
click at [761, 112] on span "Google" at bounding box center [765, 113] width 34 height 11
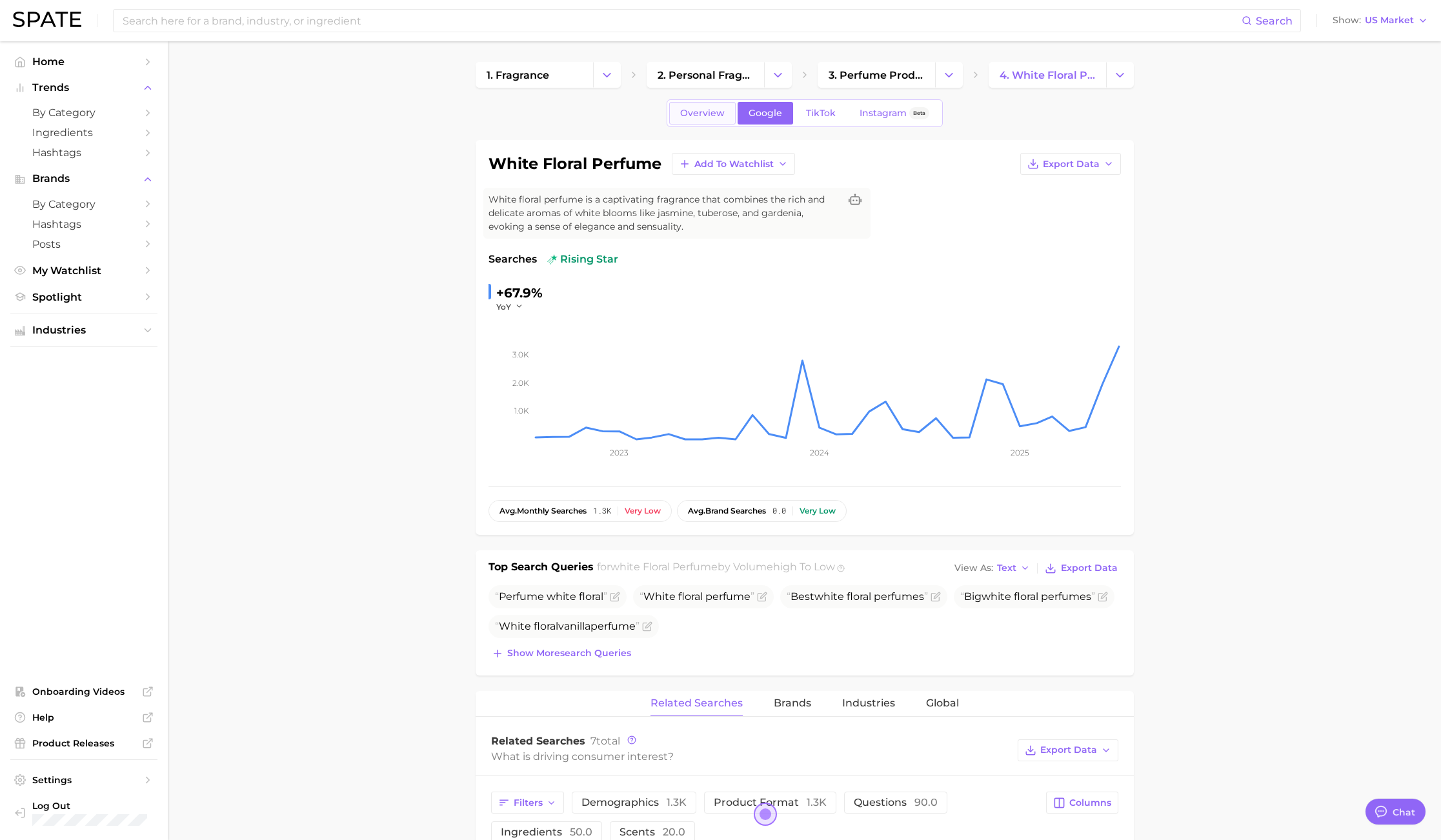
click at [694, 117] on span "Overview" at bounding box center [702, 113] width 45 height 11
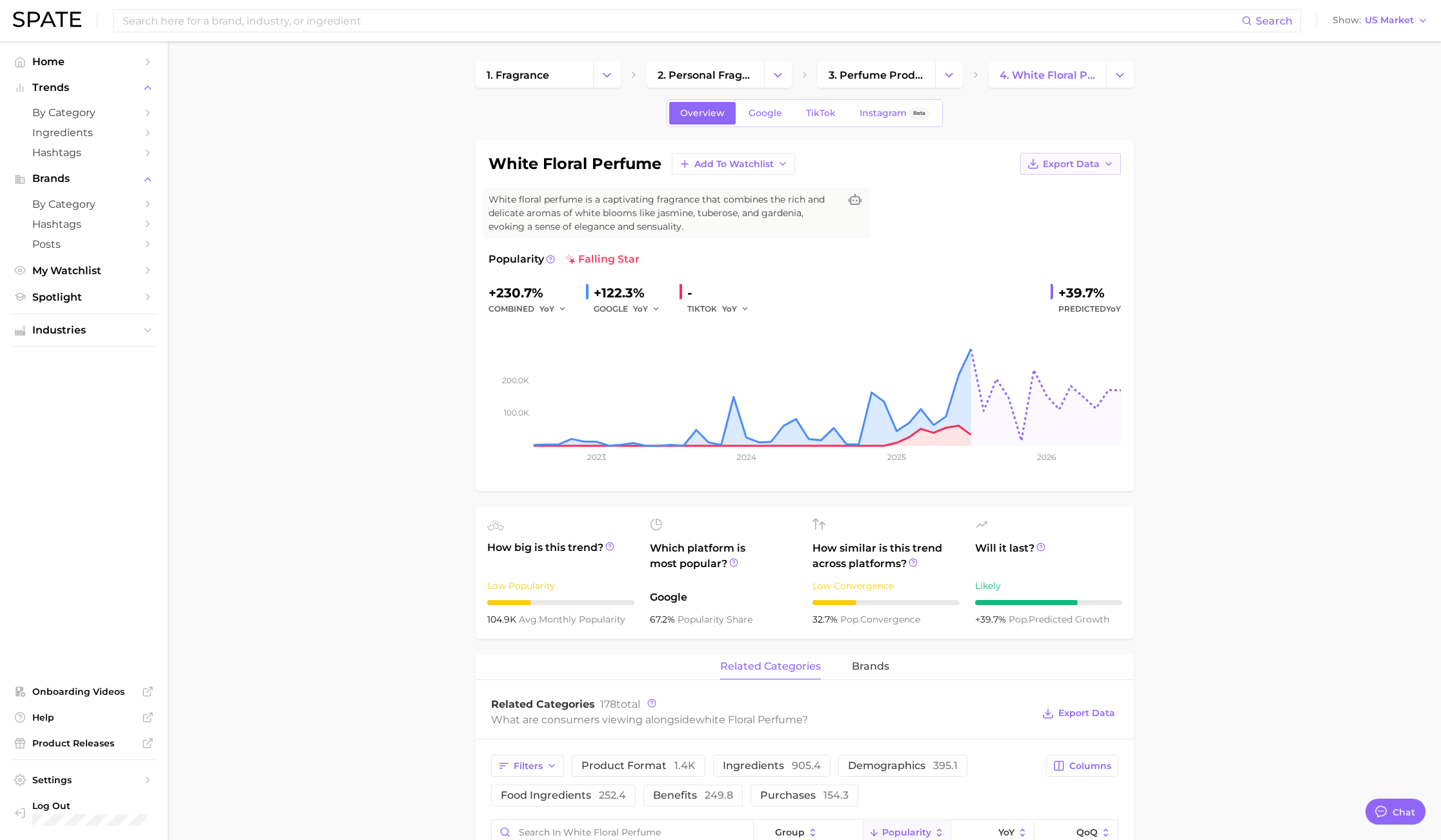
click at [1081, 161] on span "Export Data" at bounding box center [1071, 164] width 57 height 11
click at [1067, 210] on span "Time Series Image" at bounding box center [1044, 212] width 87 height 11
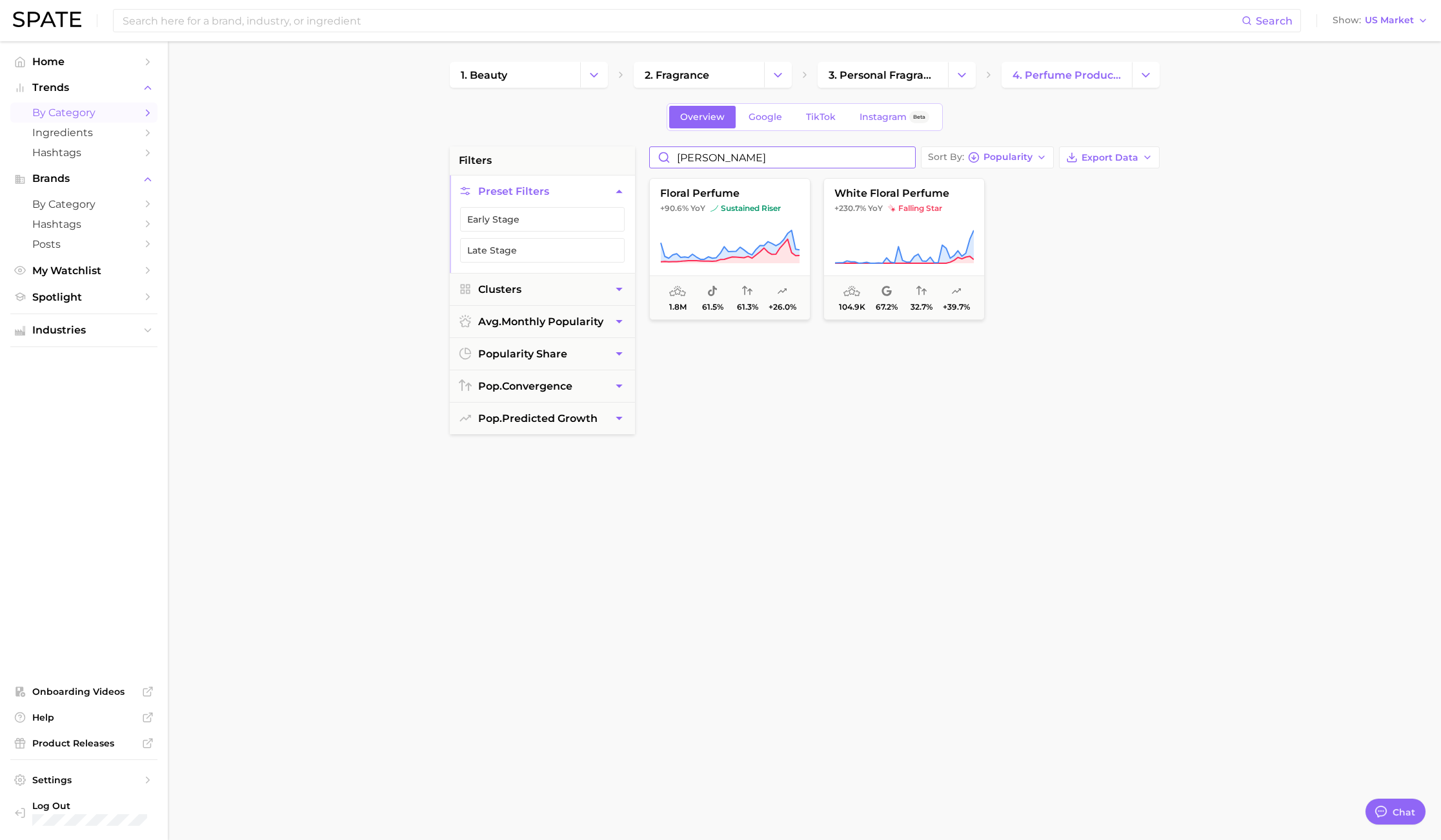
drag, startPoint x: 745, startPoint y: 163, endPoint x: 599, endPoint y: 145, distance: 147.1
click at [599, 145] on div "1. beauty 2. fragrance 3. personal fragrance 4. perfume products Overview Googl…" at bounding box center [805, 509] width 709 height 893
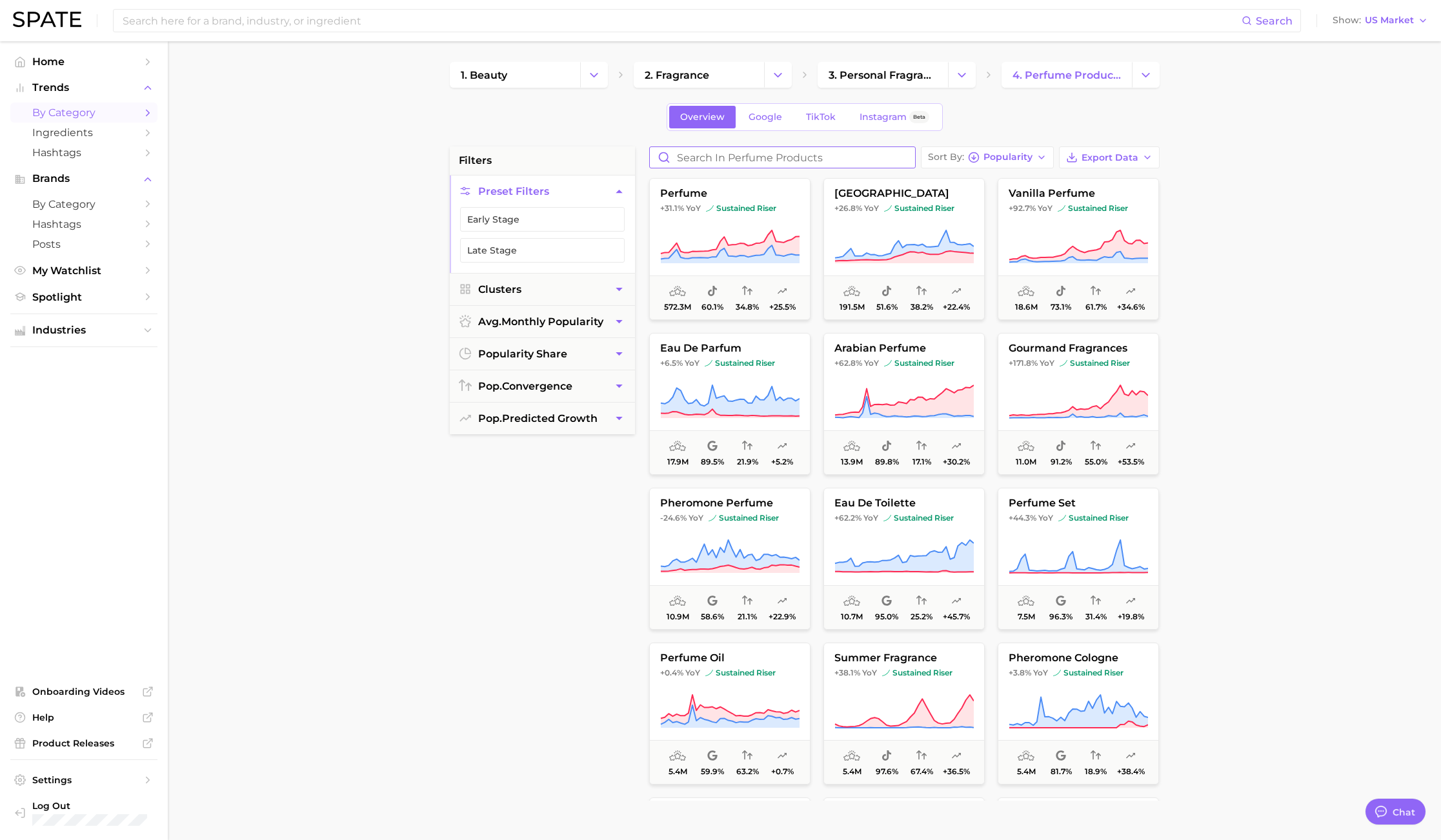
click at [693, 155] on input "Search in perfume products" at bounding box center [782, 157] width 265 height 20
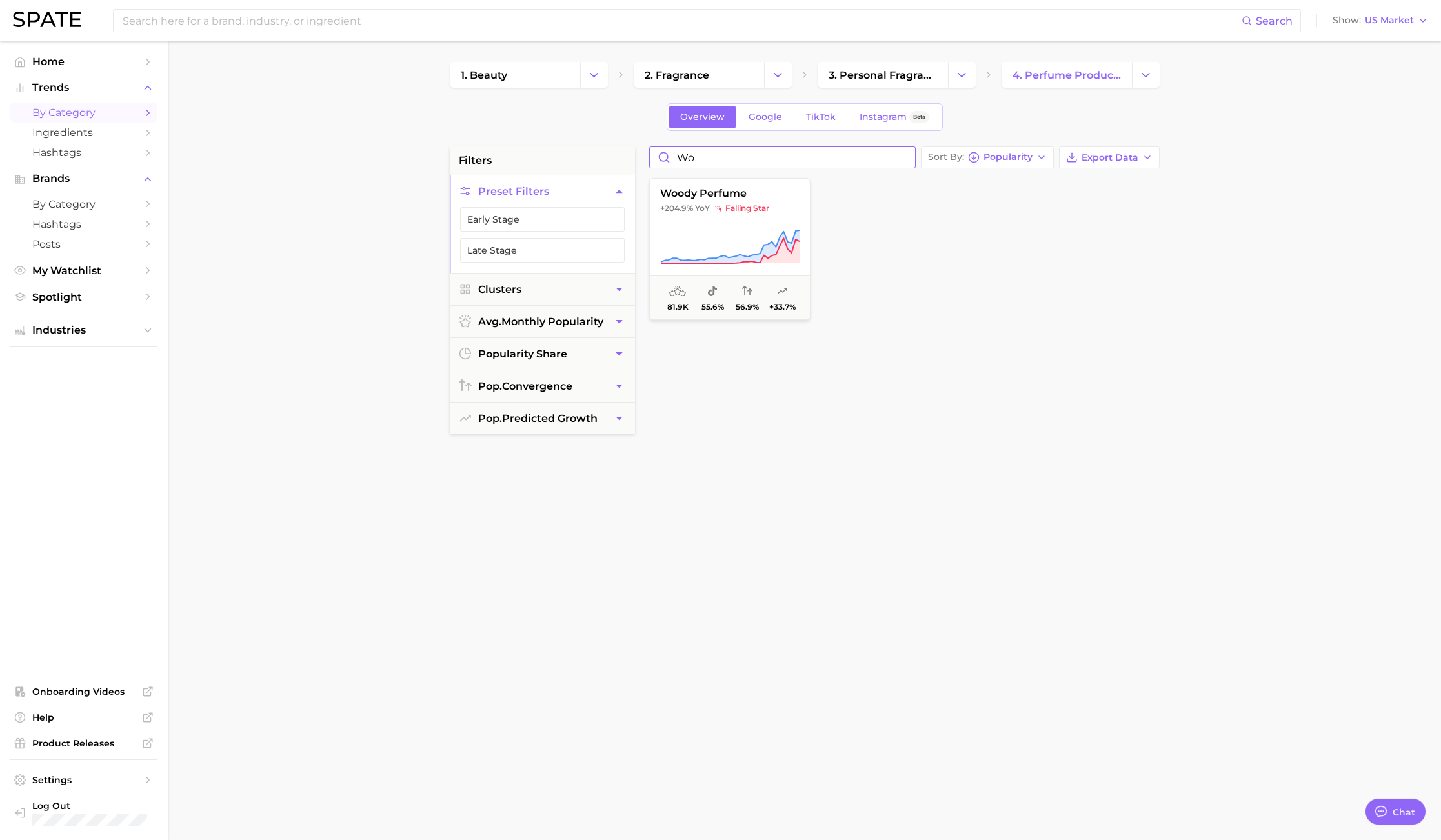
type input "w"
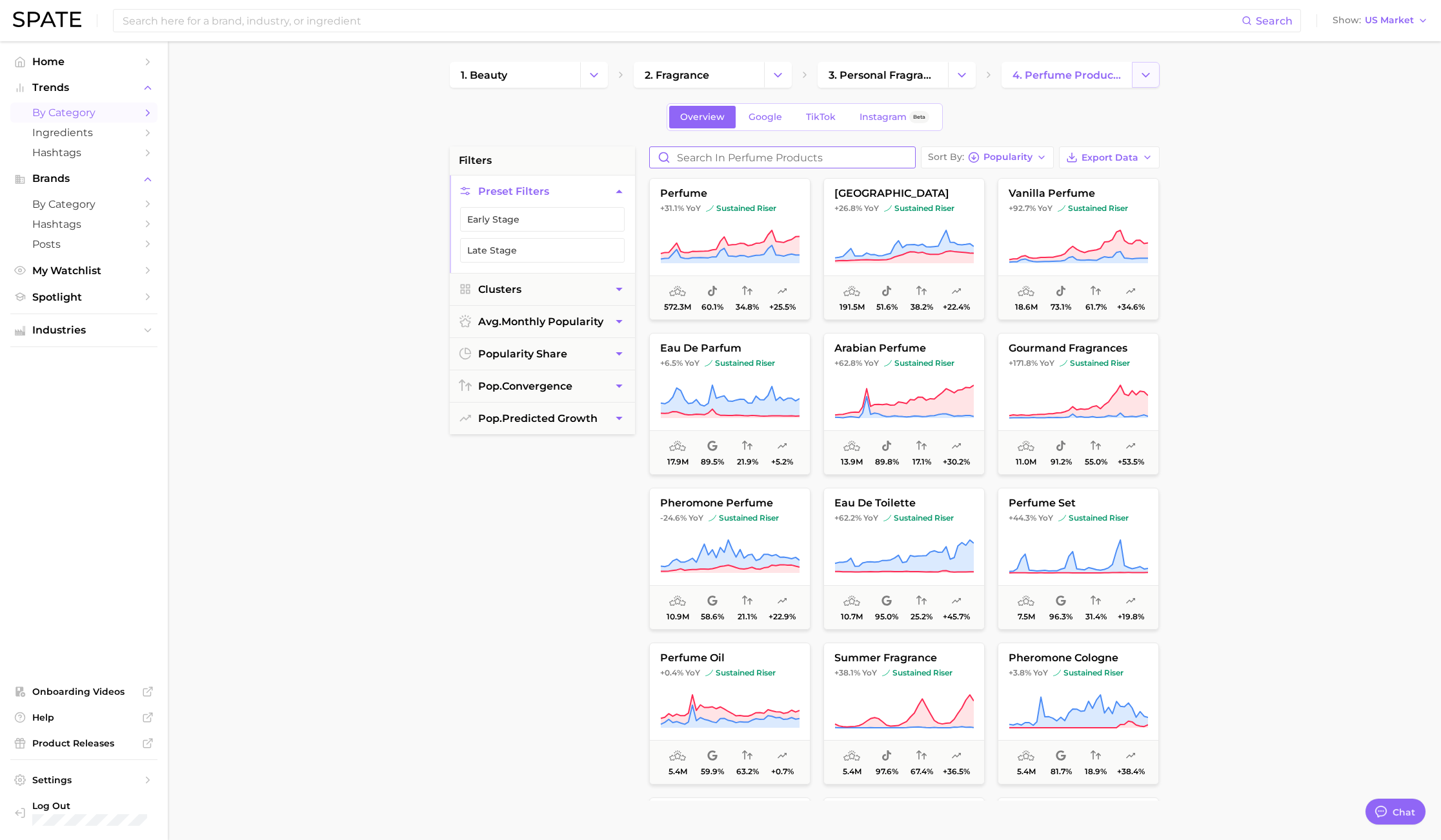
click at [1141, 80] on icon "Change Category" at bounding box center [1145, 75] width 13 height 13
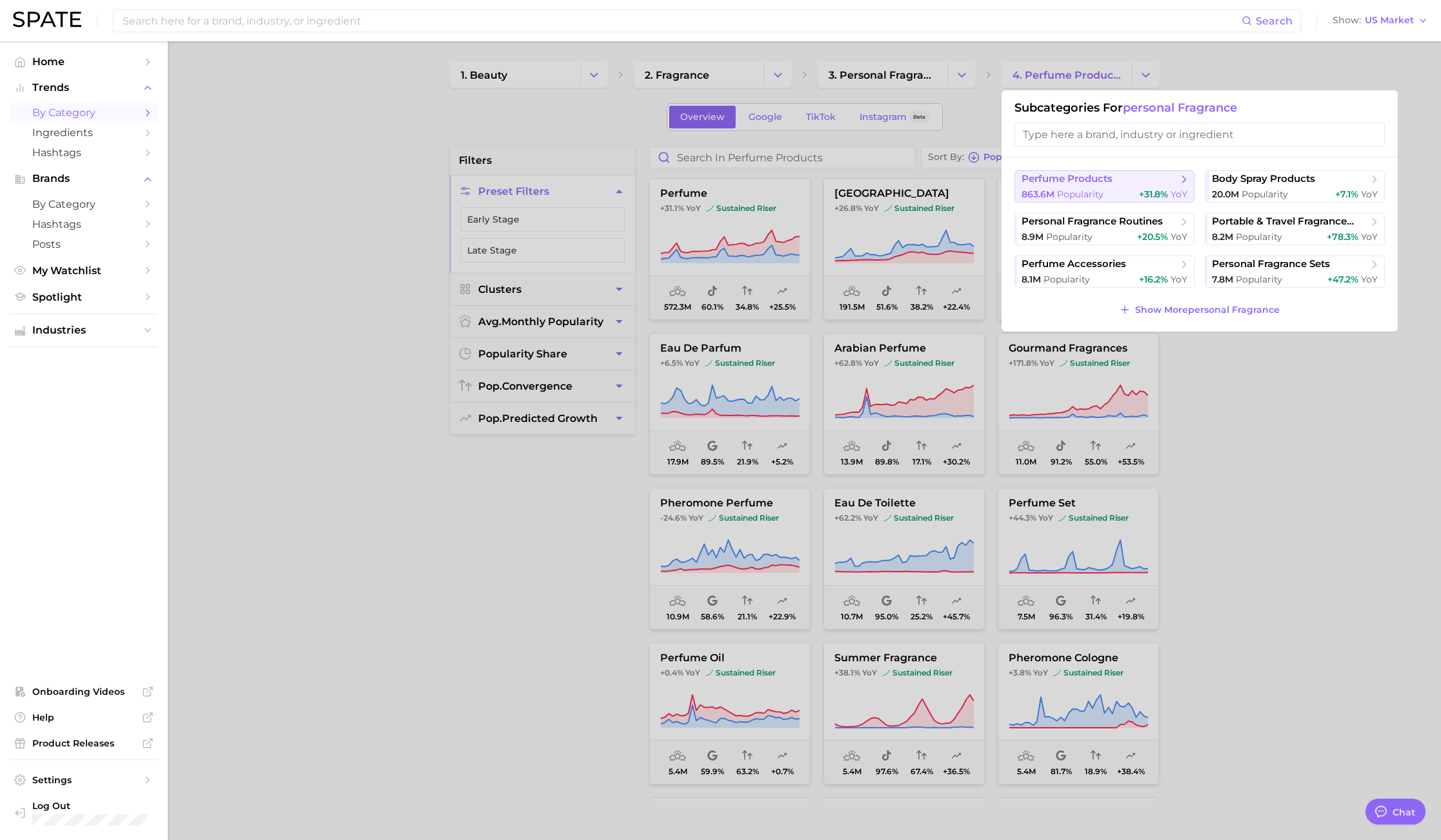
click at [1163, 187] on button "perfume products 863.6m Popularity +31.8% YoY" at bounding box center [1104, 186] width 180 height 32
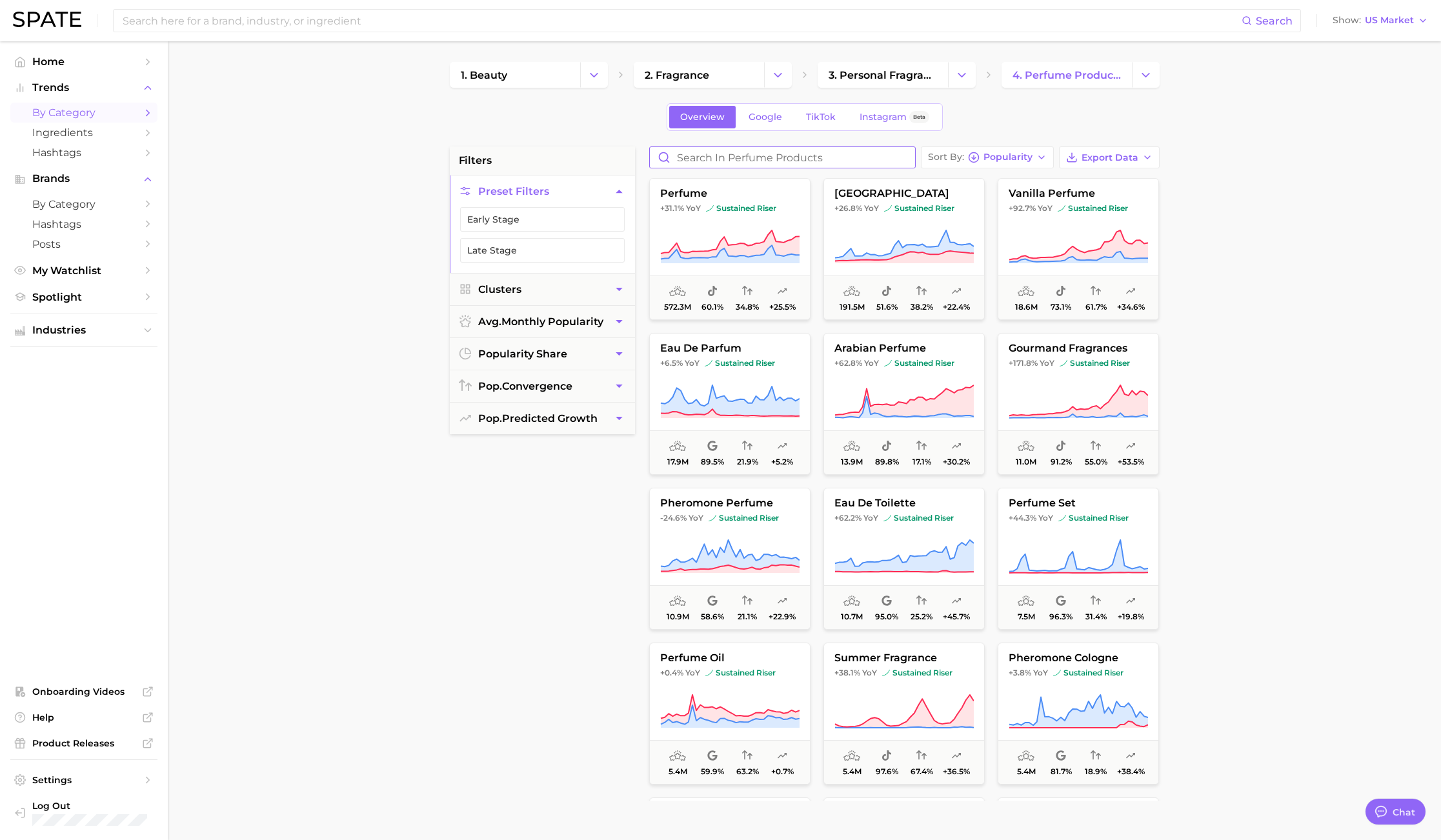
click at [716, 159] on input "Search in perfume products" at bounding box center [782, 157] width 265 height 20
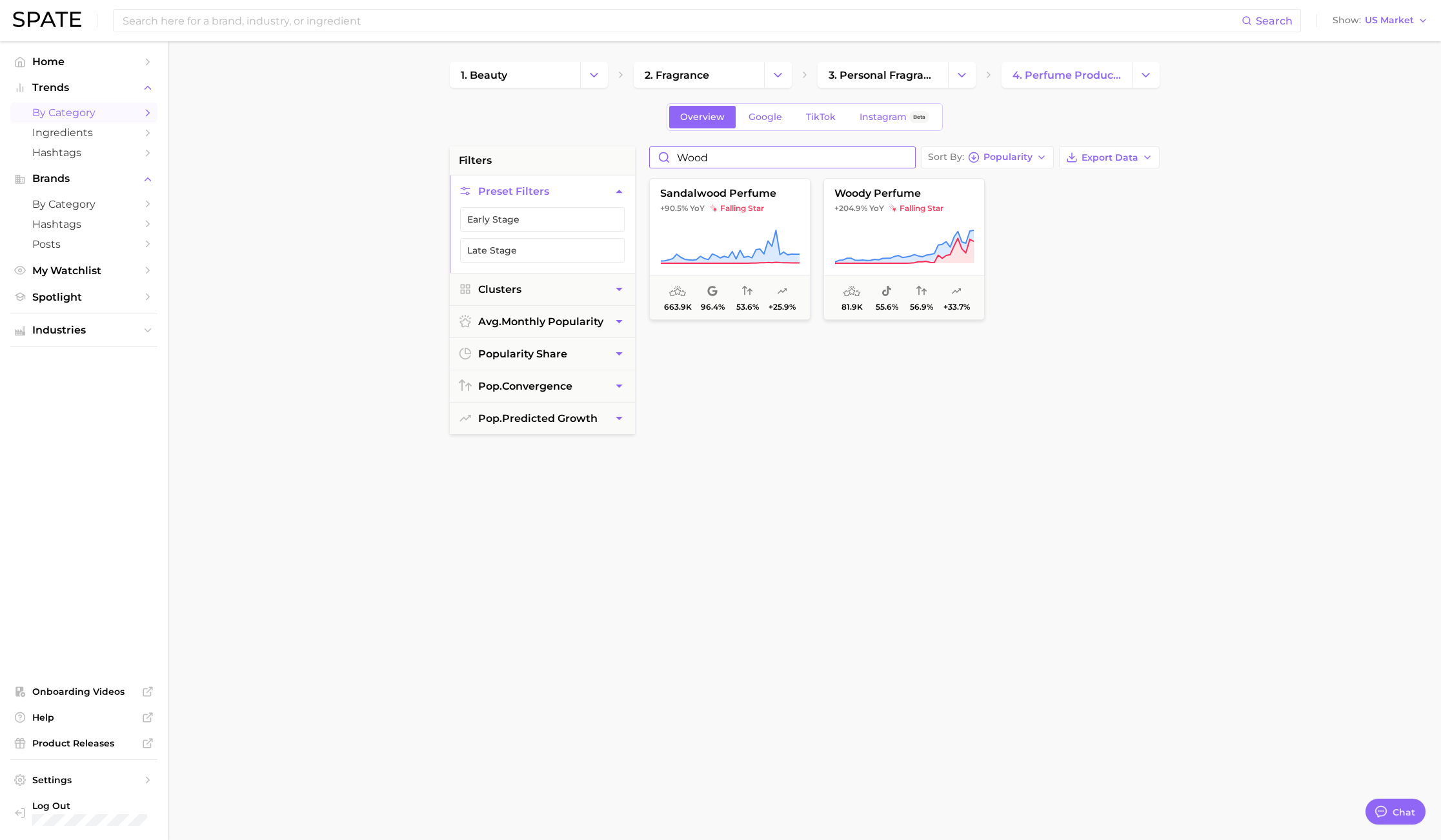
drag, startPoint x: 716, startPoint y: 159, endPoint x: 624, endPoint y: 159, distance: 92.0
click at [624, 159] on div "filters Preset Filters Early Stage Late Stage Clusters avg. monthly popularity …" at bounding box center [808, 551] width 716 height 809
type input "floral"
click at [772, 246] on icon at bounding box center [729, 246] width 138 height 31
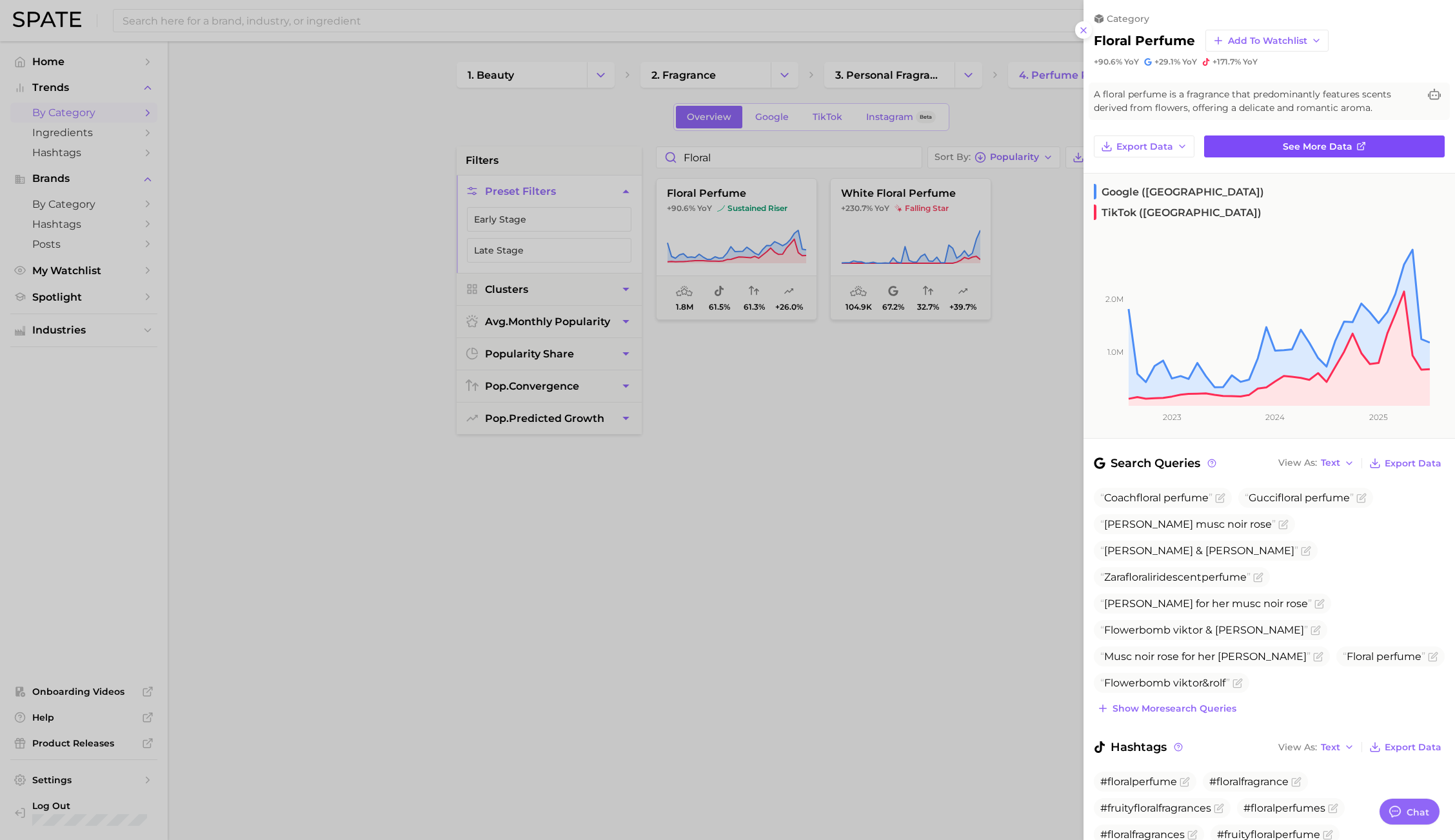
click at [1367, 149] on link "See more data" at bounding box center [1324, 146] width 241 height 22
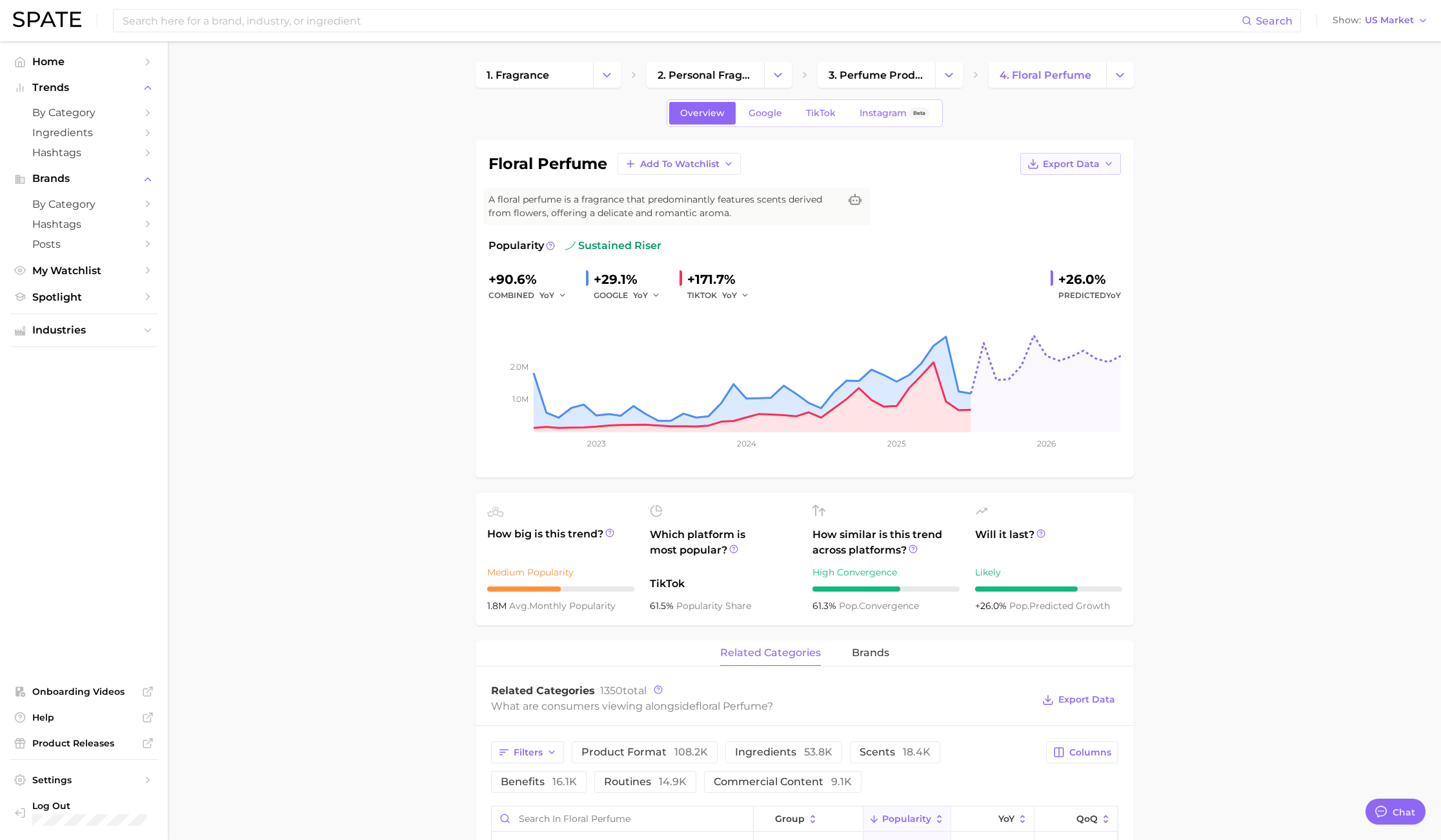
click at [1056, 165] on span "Export Data" at bounding box center [1071, 164] width 57 height 11
click at [1045, 215] on span "Time Series Image" at bounding box center [1044, 212] width 87 height 11
click at [754, 118] on link "Google" at bounding box center [765, 113] width 56 height 23
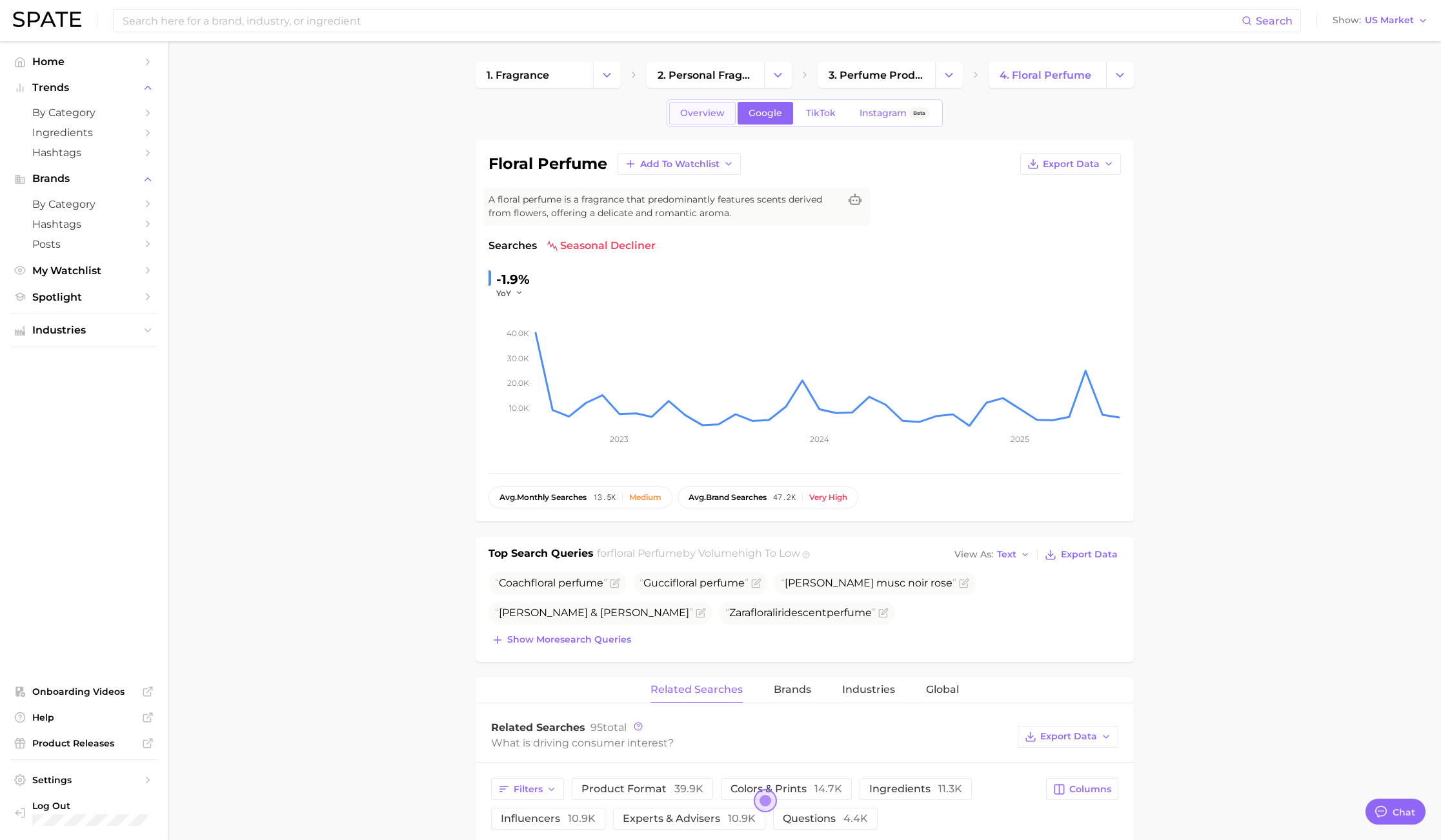
click at [709, 112] on span "Overview" at bounding box center [702, 113] width 45 height 11
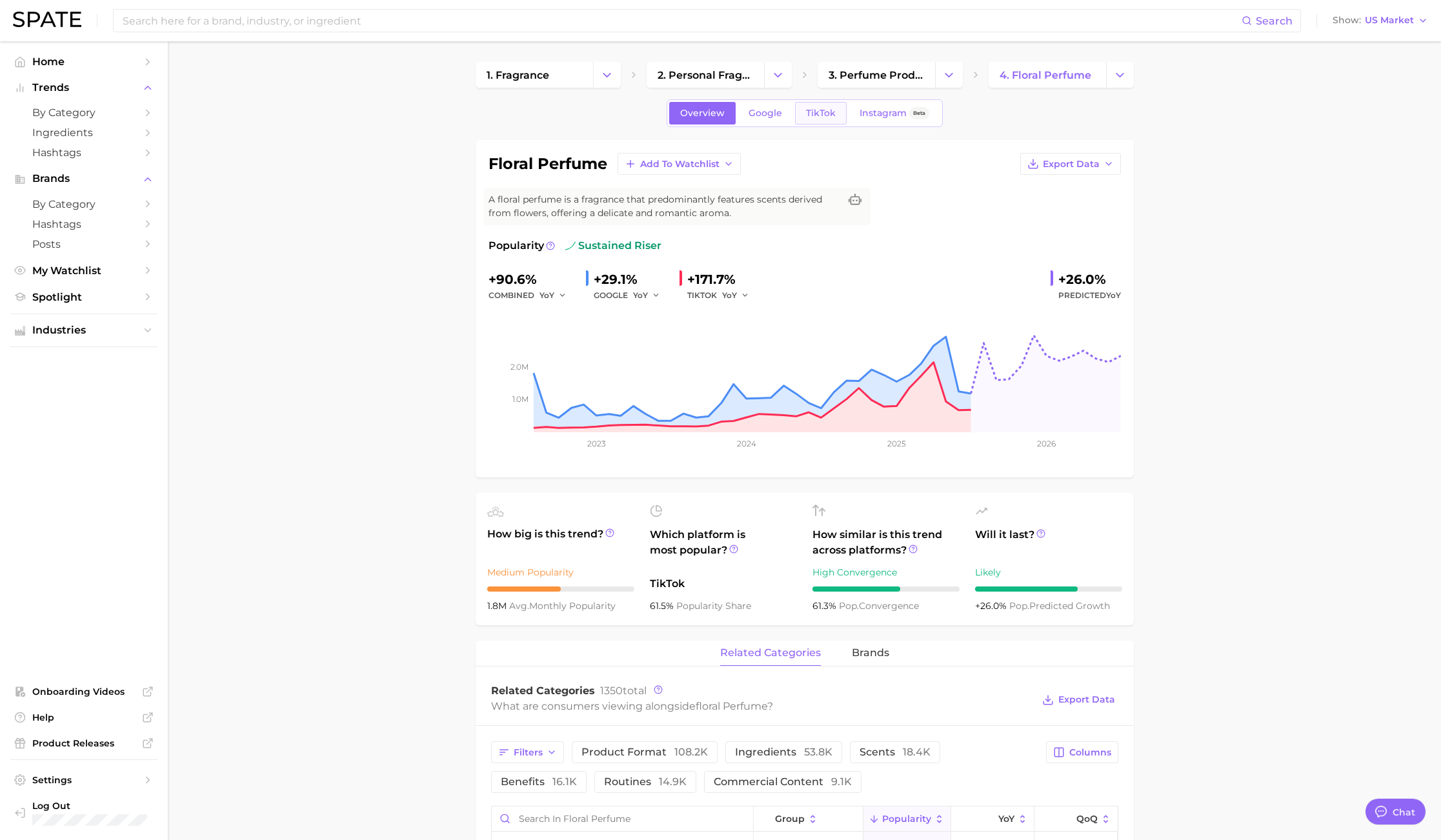
click at [813, 114] on span "TikTok" at bounding box center [820, 113] width 30 height 11
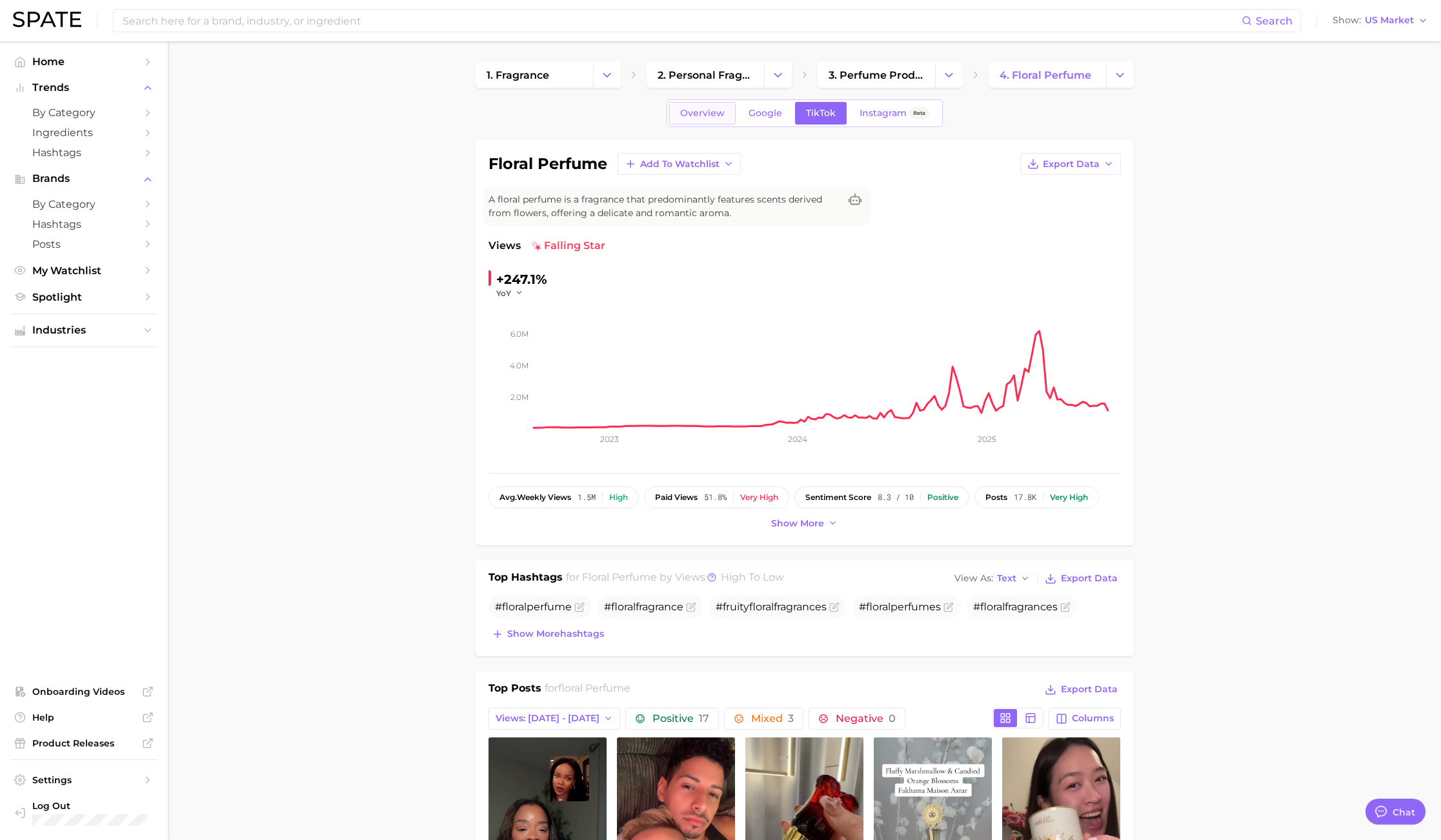
click at [721, 108] on span "Overview" at bounding box center [702, 113] width 45 height 11
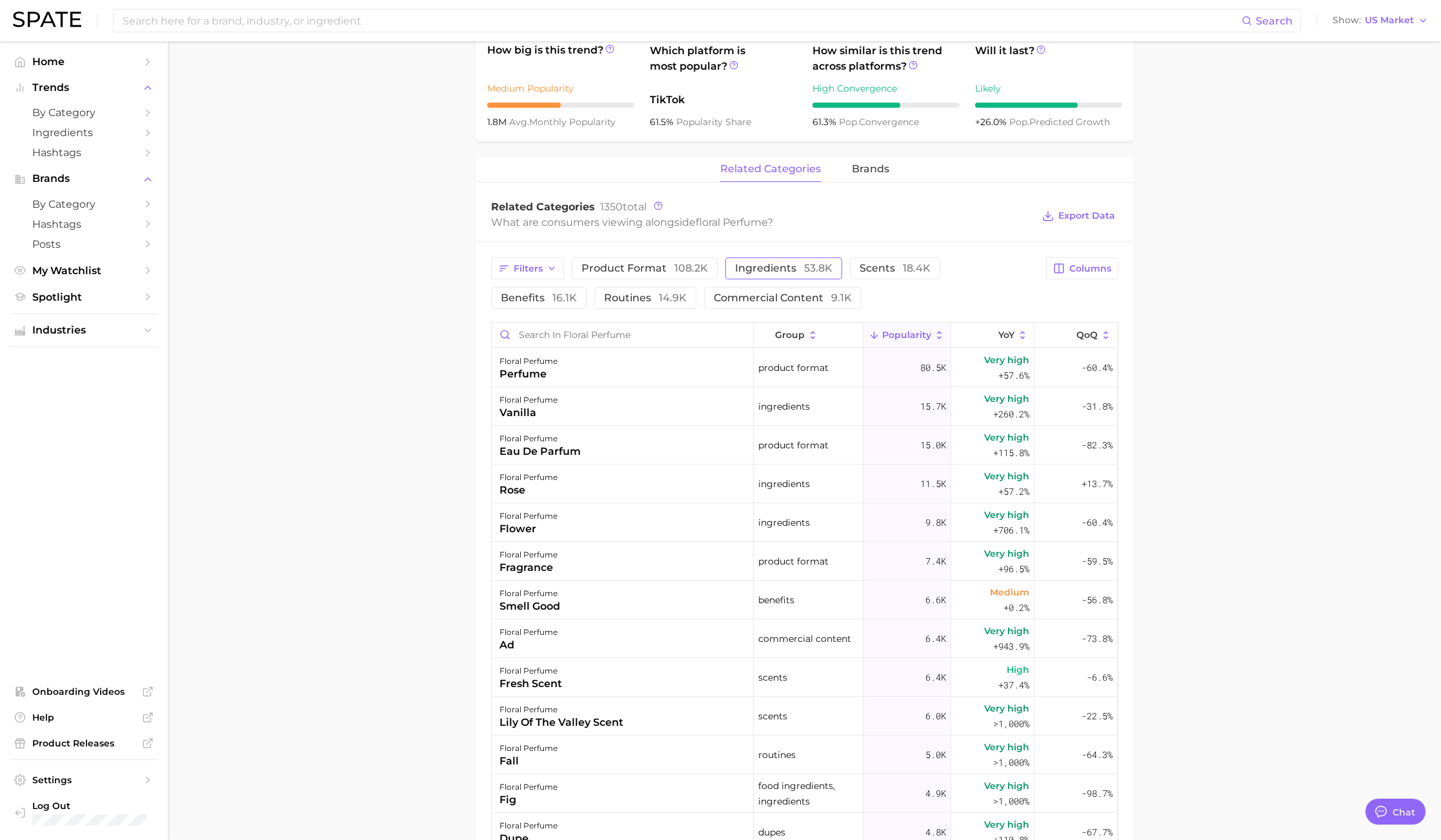
click at [780, 268] on span "ingredients 53.8k" at bounding box center [783, 268] width 98 height 10
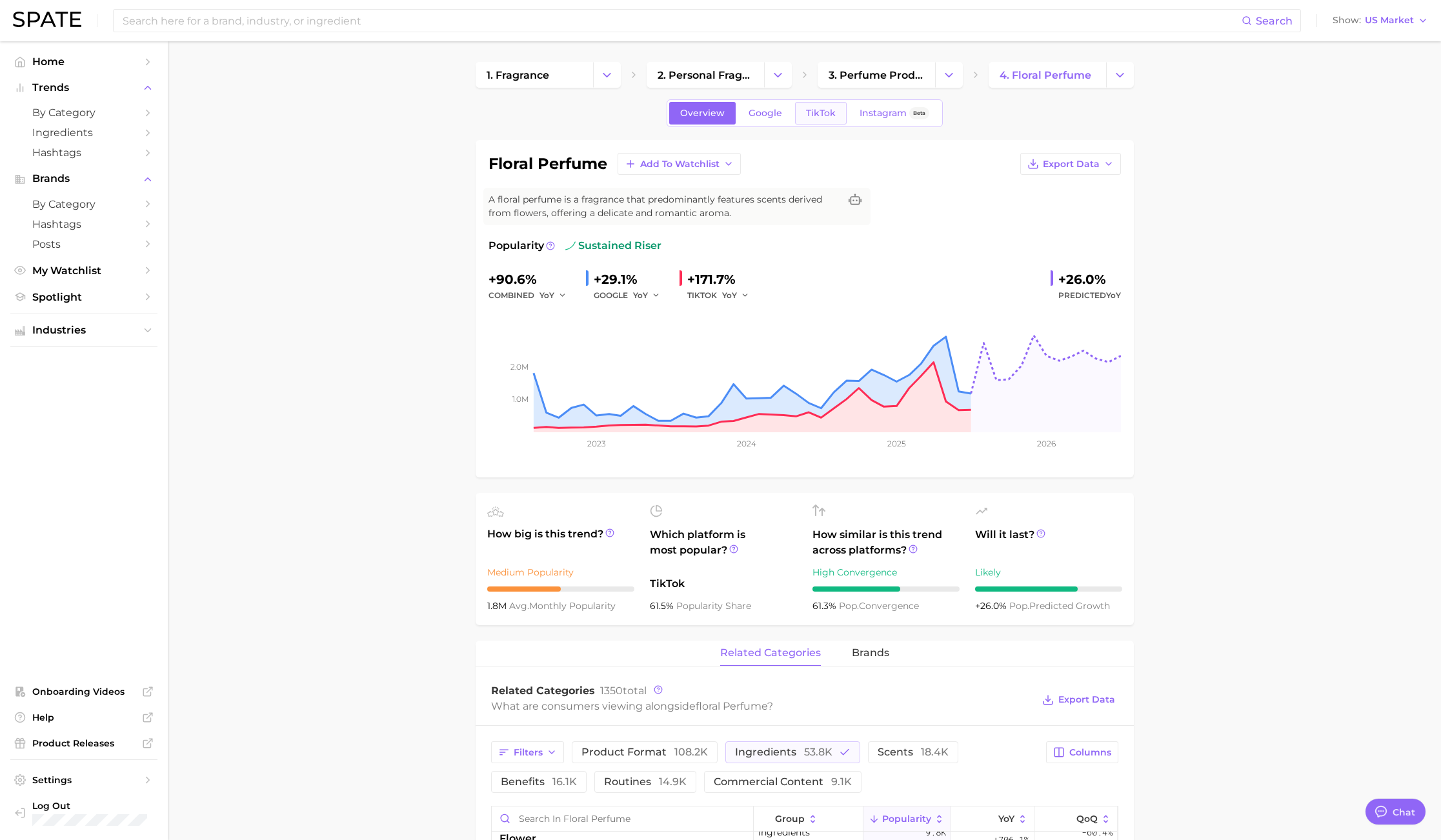
click at [814, 112] on span "TikTok" at bounding box center [820, 113] width 30 height 11
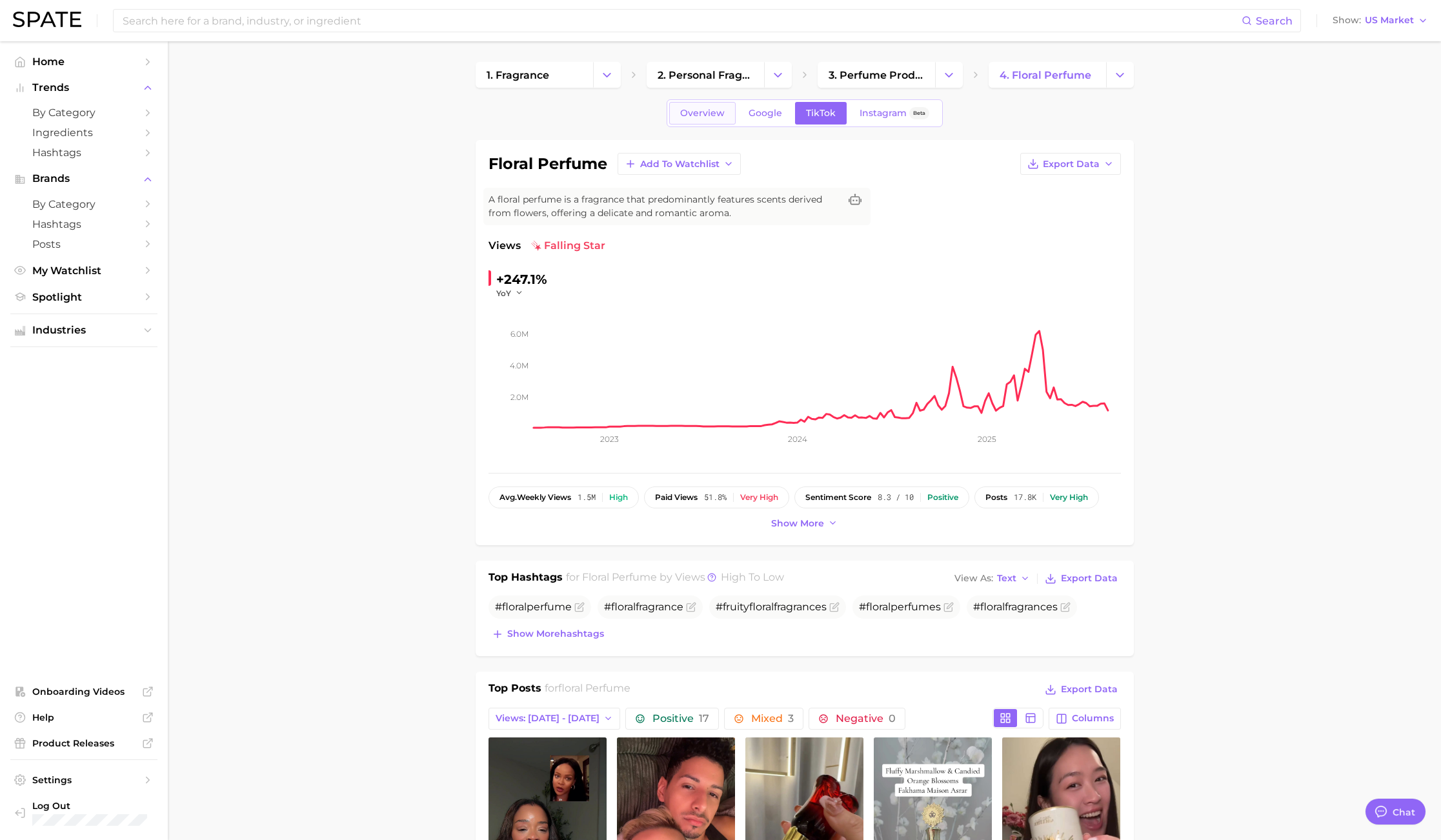
click at [706, 116] on span "Overview" at bounding box center [702, 113] width 45 height 11
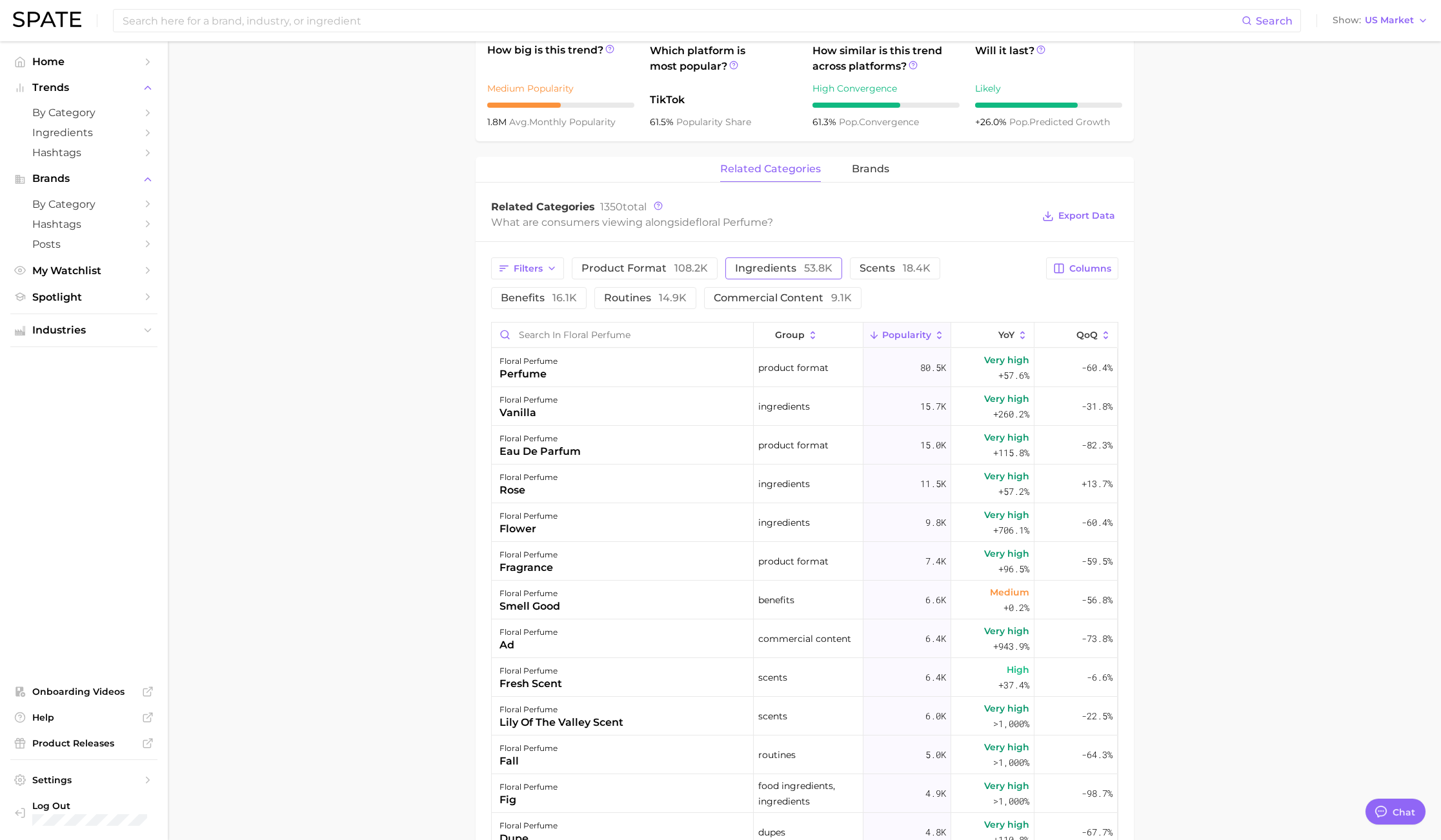
click at [798, 264] on span "ingredients 53.8k" at bounding box center [783, 268] width 98 height 10
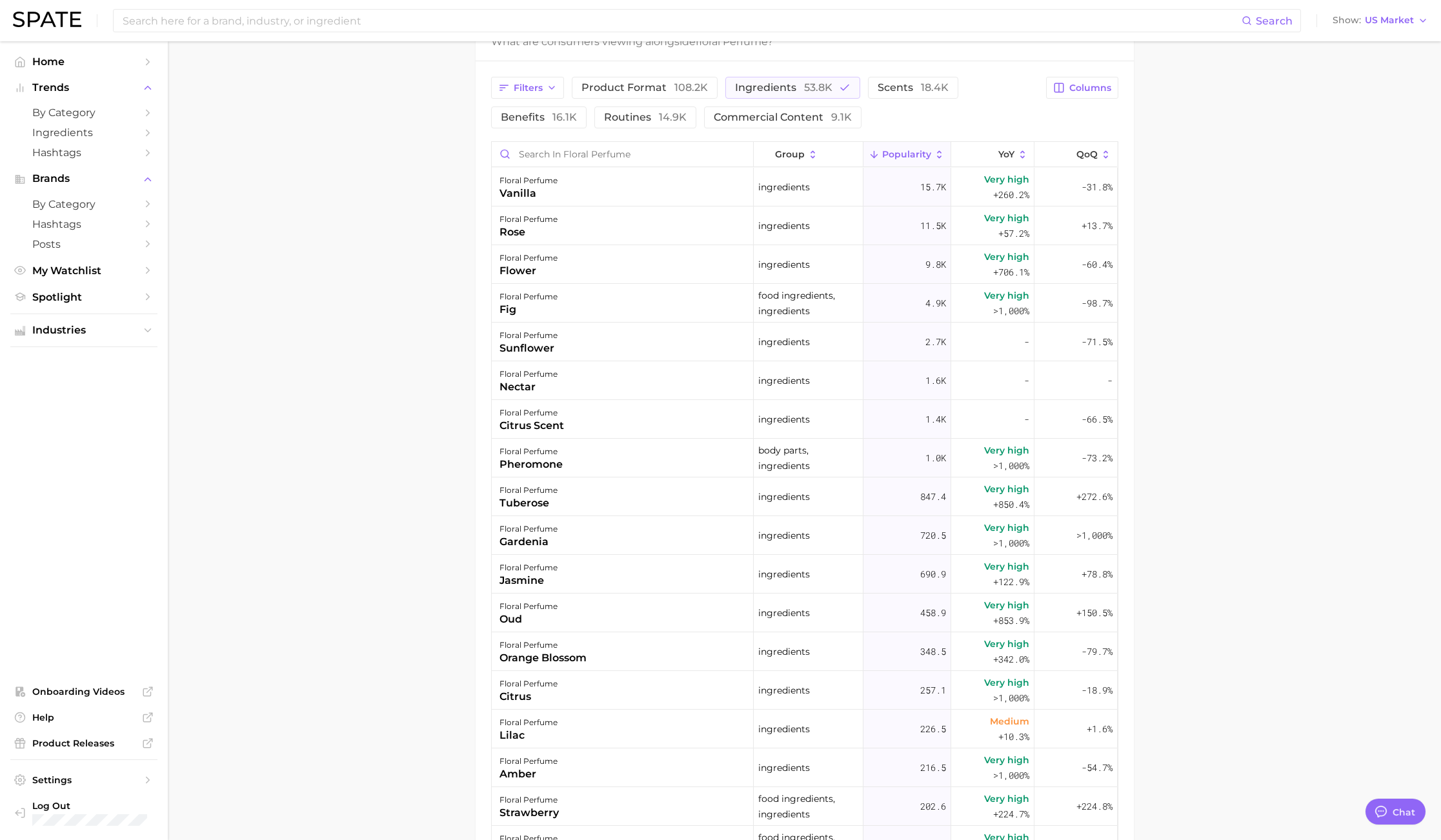
scroll to position [665, 0]
click at [1073, 82] on span "Columns" at bounding box center [1089, 87] width 42 height 11
click at [957, 156] on span "Increase YoY" at bounding box center [971, 154] width 66 height 11
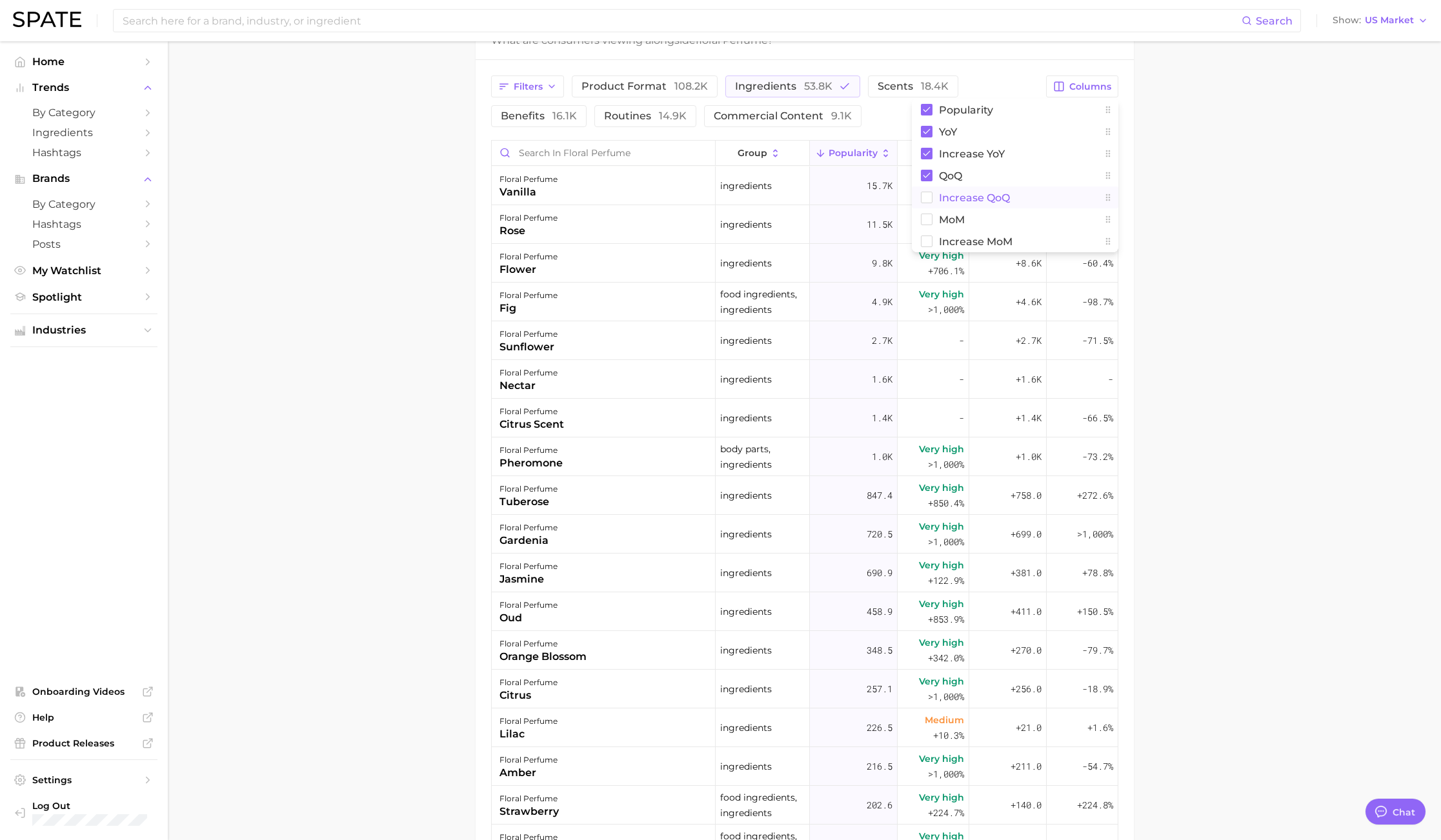
click at [950, 204] on button "Increase QoQ" at bounding box center [1015, 197] width 206 height 22
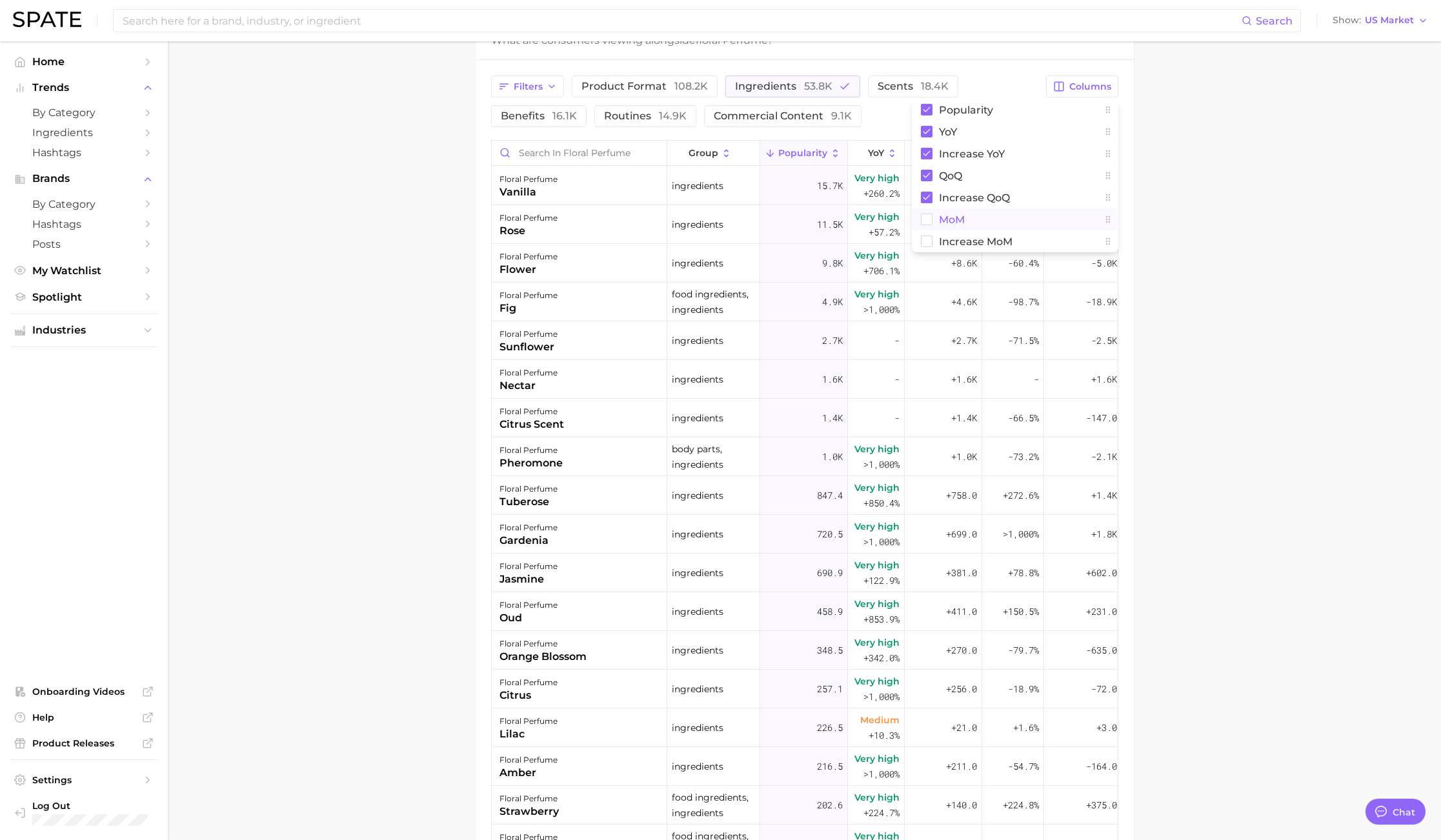
click at [948, 222] on span "MoM" at bounding box center [951, 219] width 26 height 11
click at [946, 239] on span "Increase MoM" at bounding box center [975, 241] width 74 height 11
click at [1226, 271] on main "1. fragrance 2. personal fragrance 3. perfume products 4. floral perfume Overvi…" at bounding box center [804, 218] width 1273 height 1685
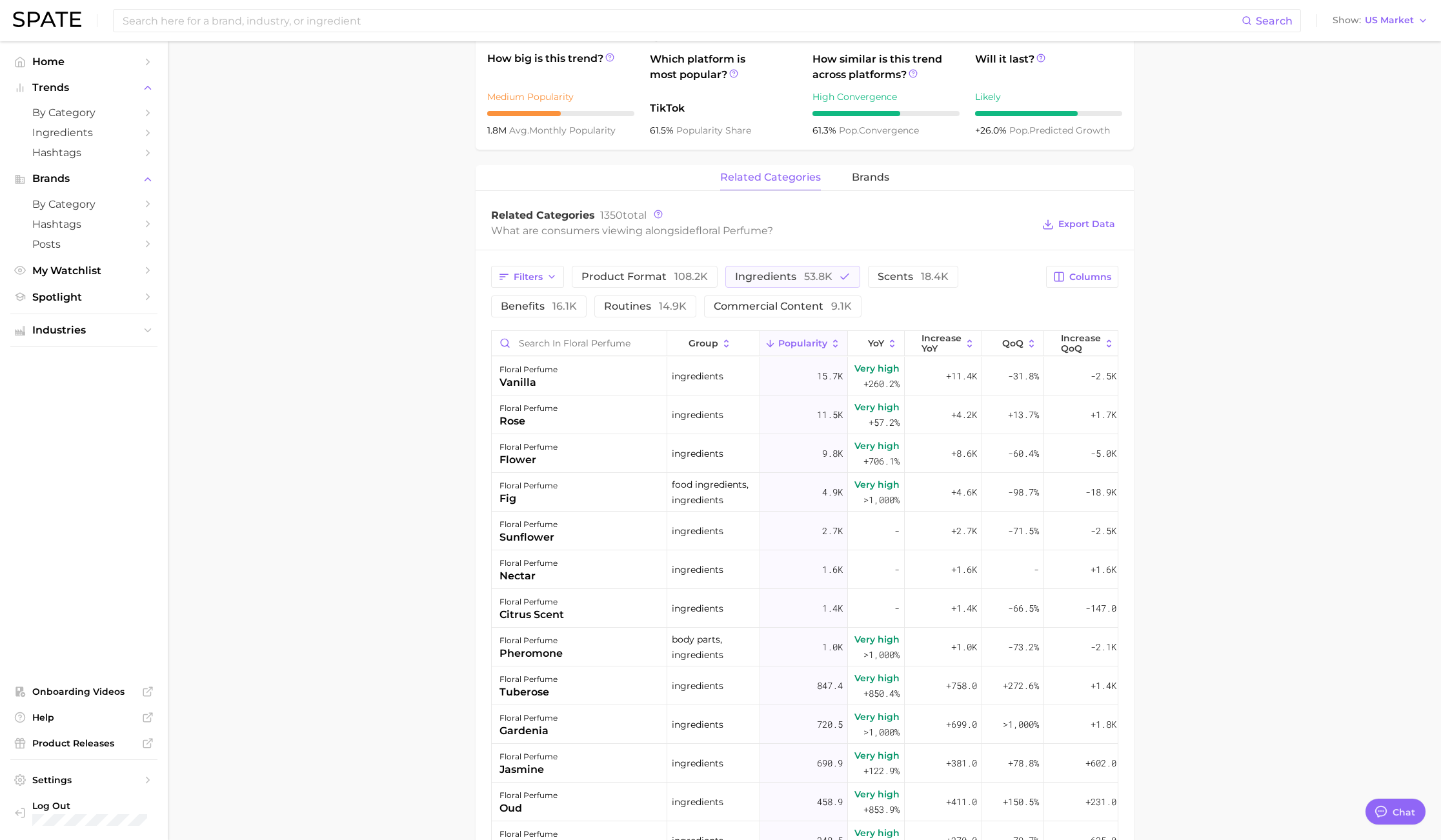
scroll to position [472, 0]
click at [1100, 228] on span "Export Data" at bounding box center [1086, 227] width 57 height 11
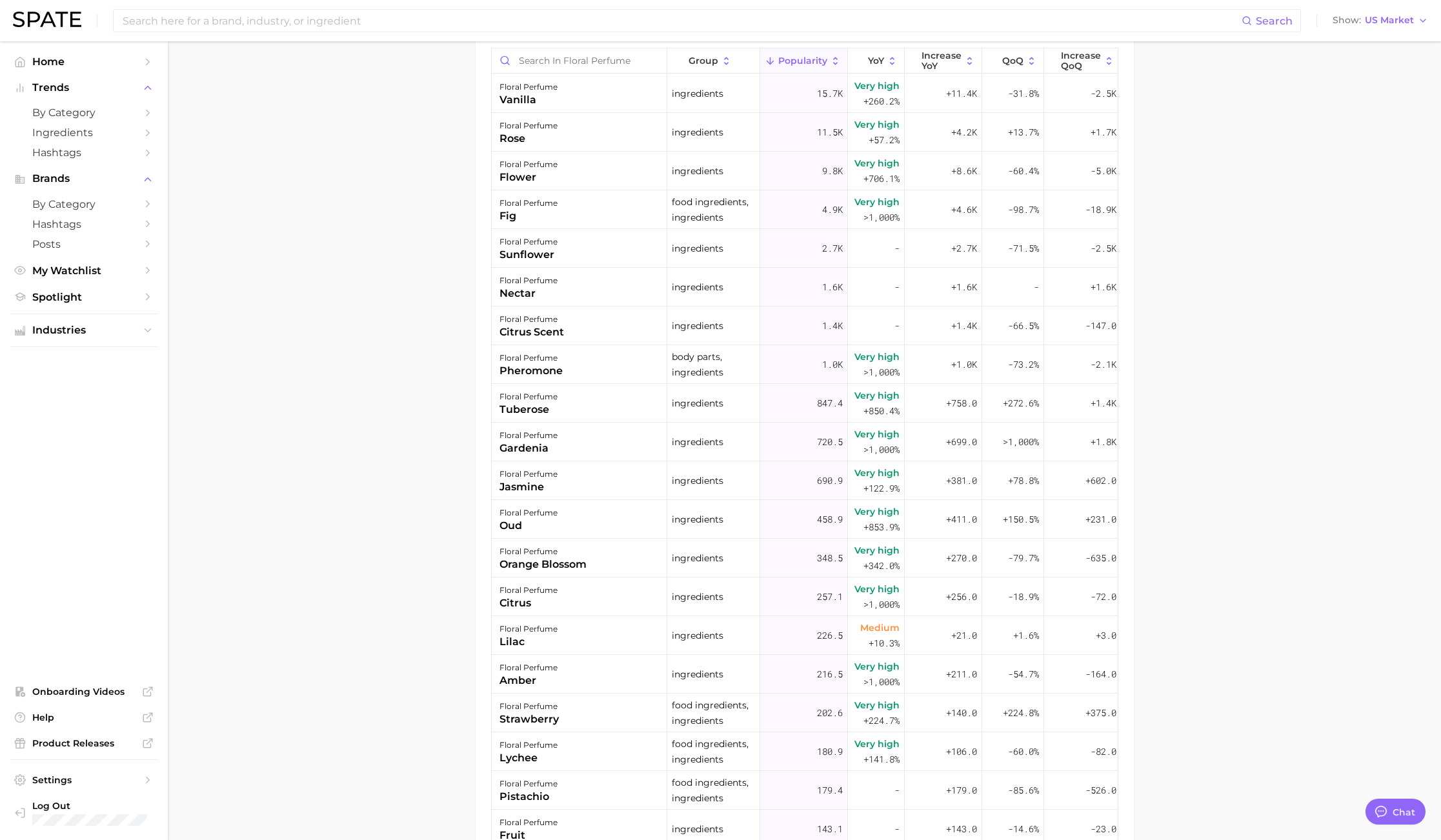
scroll to position [759, 0]
click at [1287, 196] on main "1. fragrance 2. personal fragrance 3. perfume products 4. floral perfume Overvi…" at bounding box center [804, 124] width 1273 height 1685
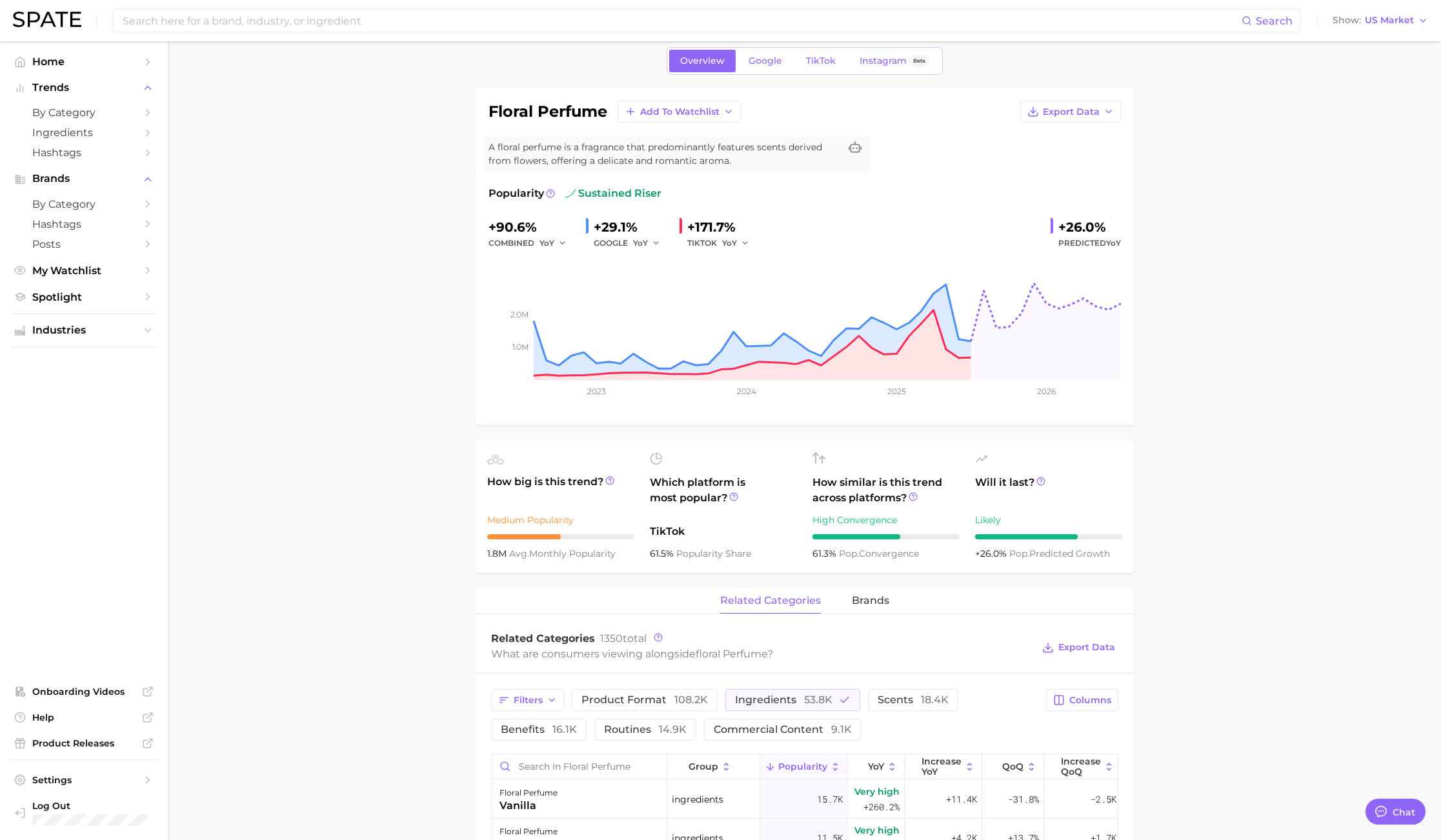
scroll to position [0, 0]
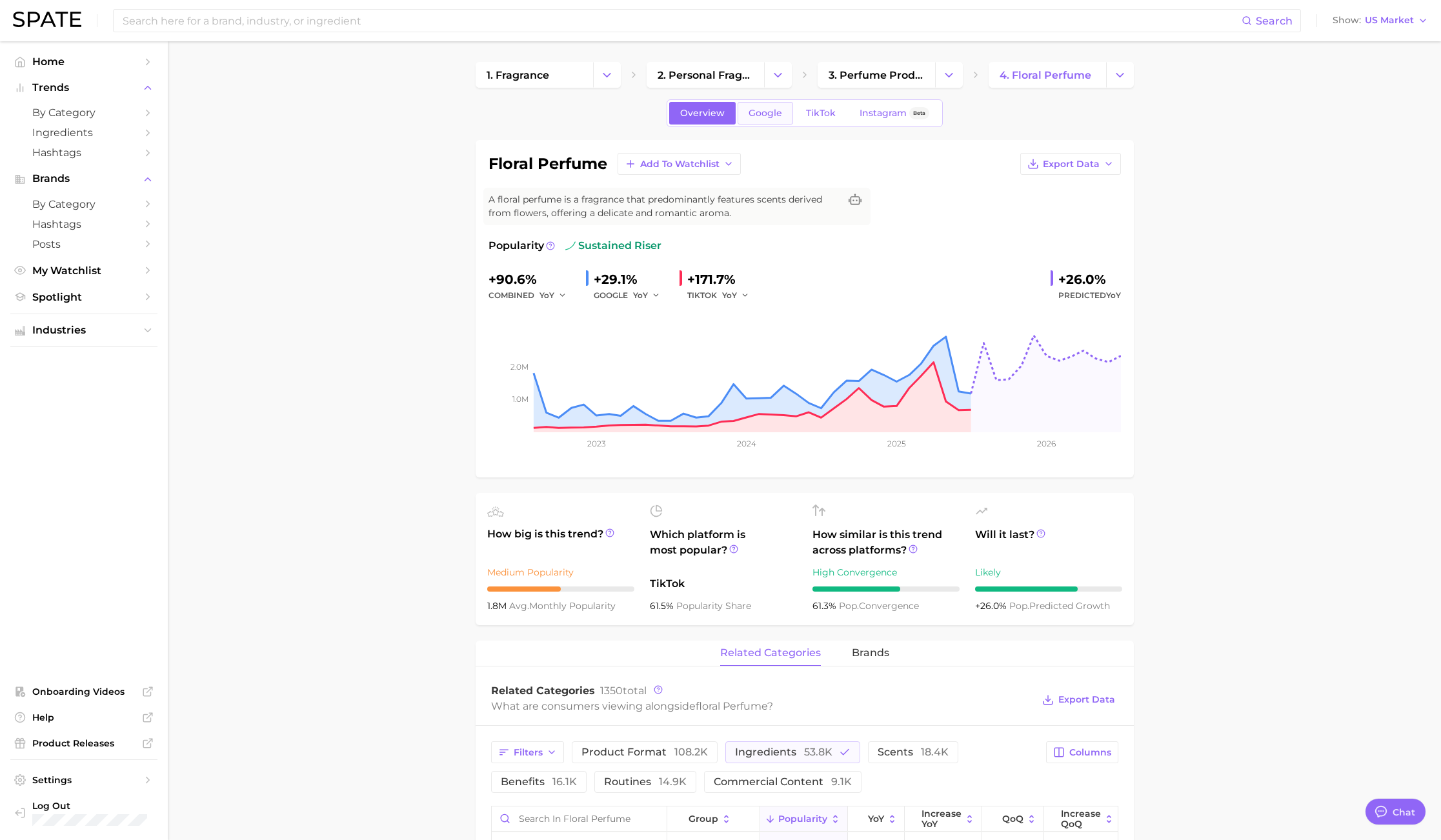
click at [762, 105] on link "Google" at bounding box center [765, 113] width 56 height 23
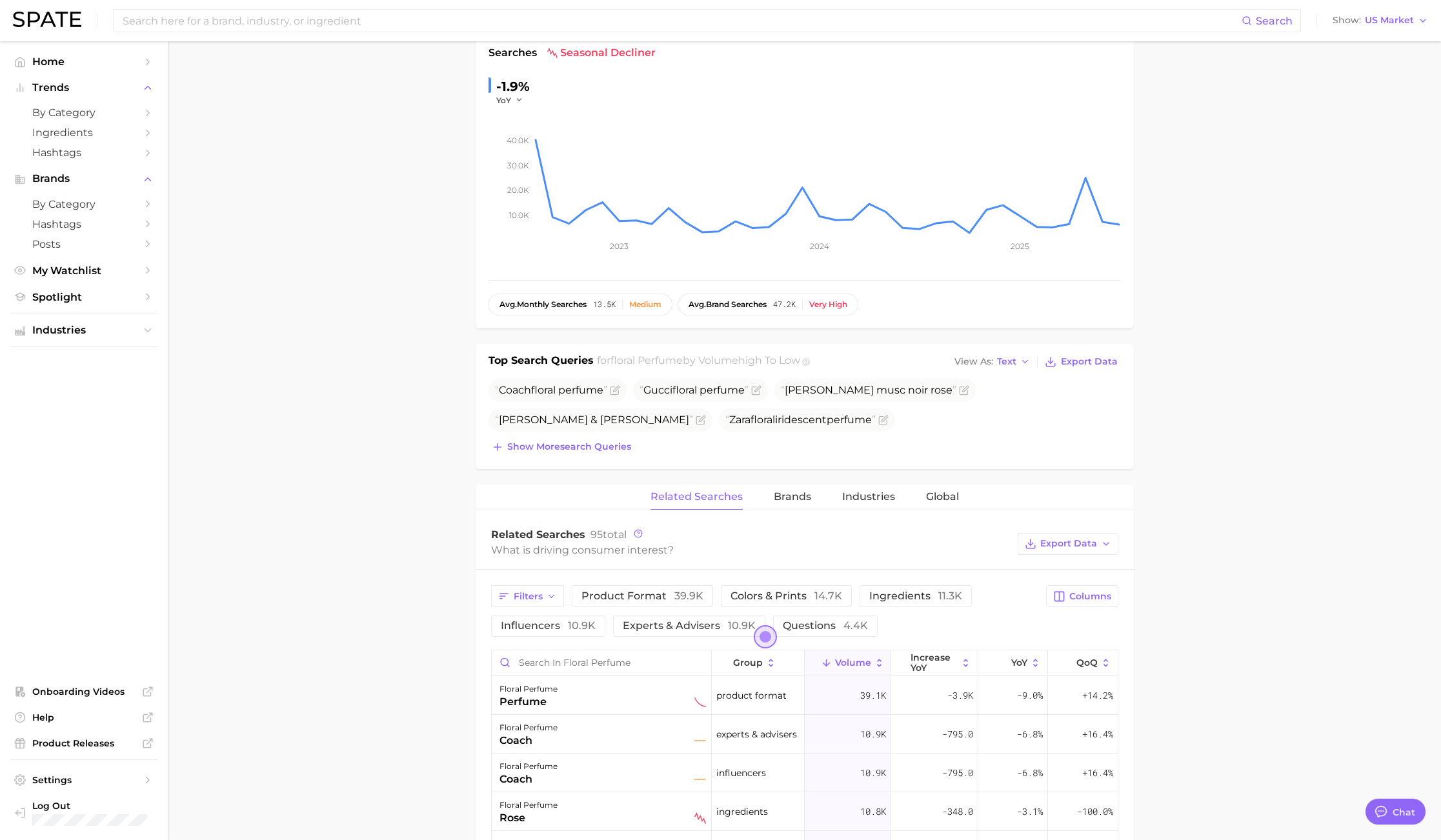
scroll to position [193, 0]
click at [908, 587] on button "ingredients 11.3k" at bounding box center [916, 595] width 112 height 22
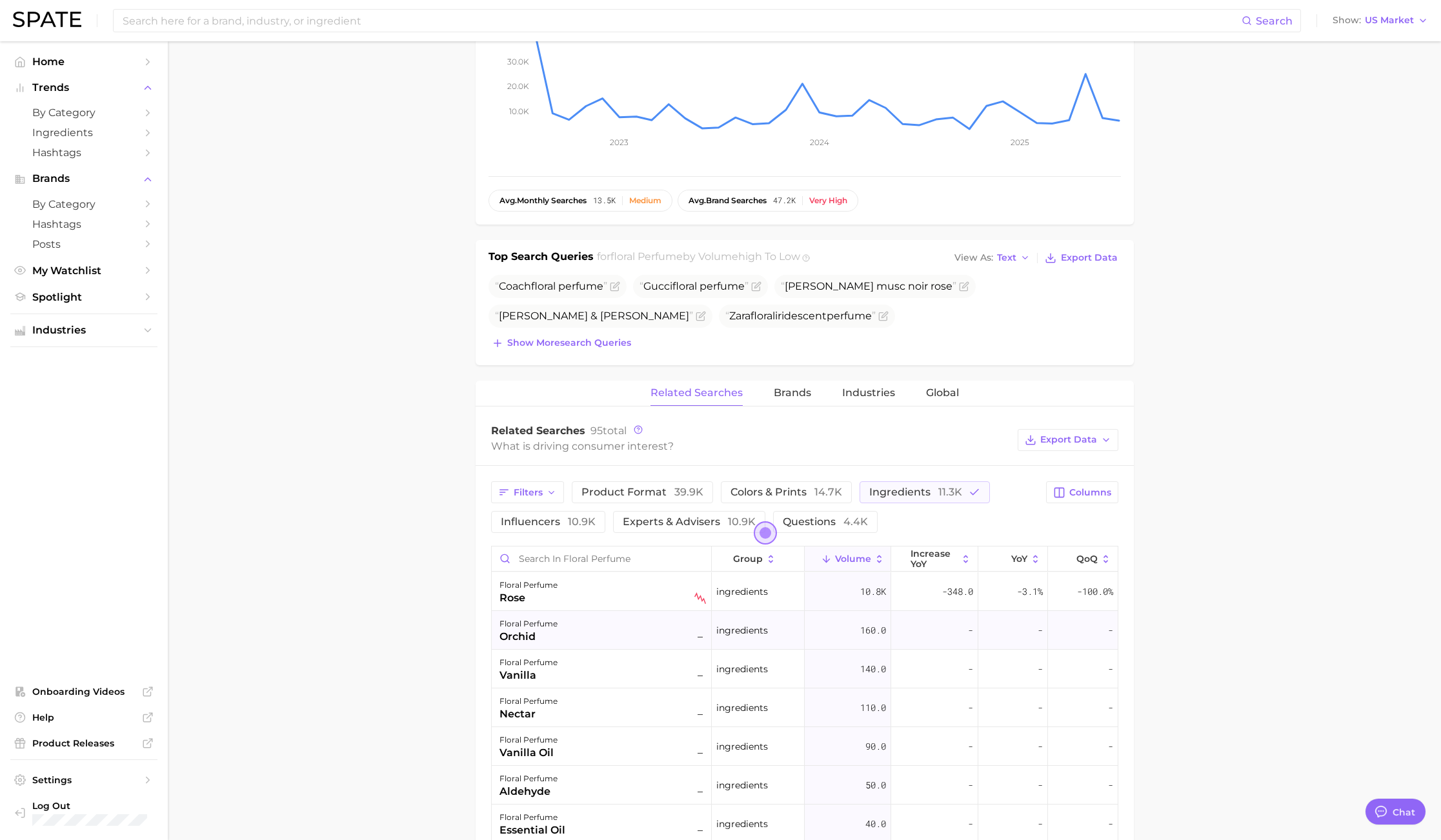
scroll to position [0, 0]
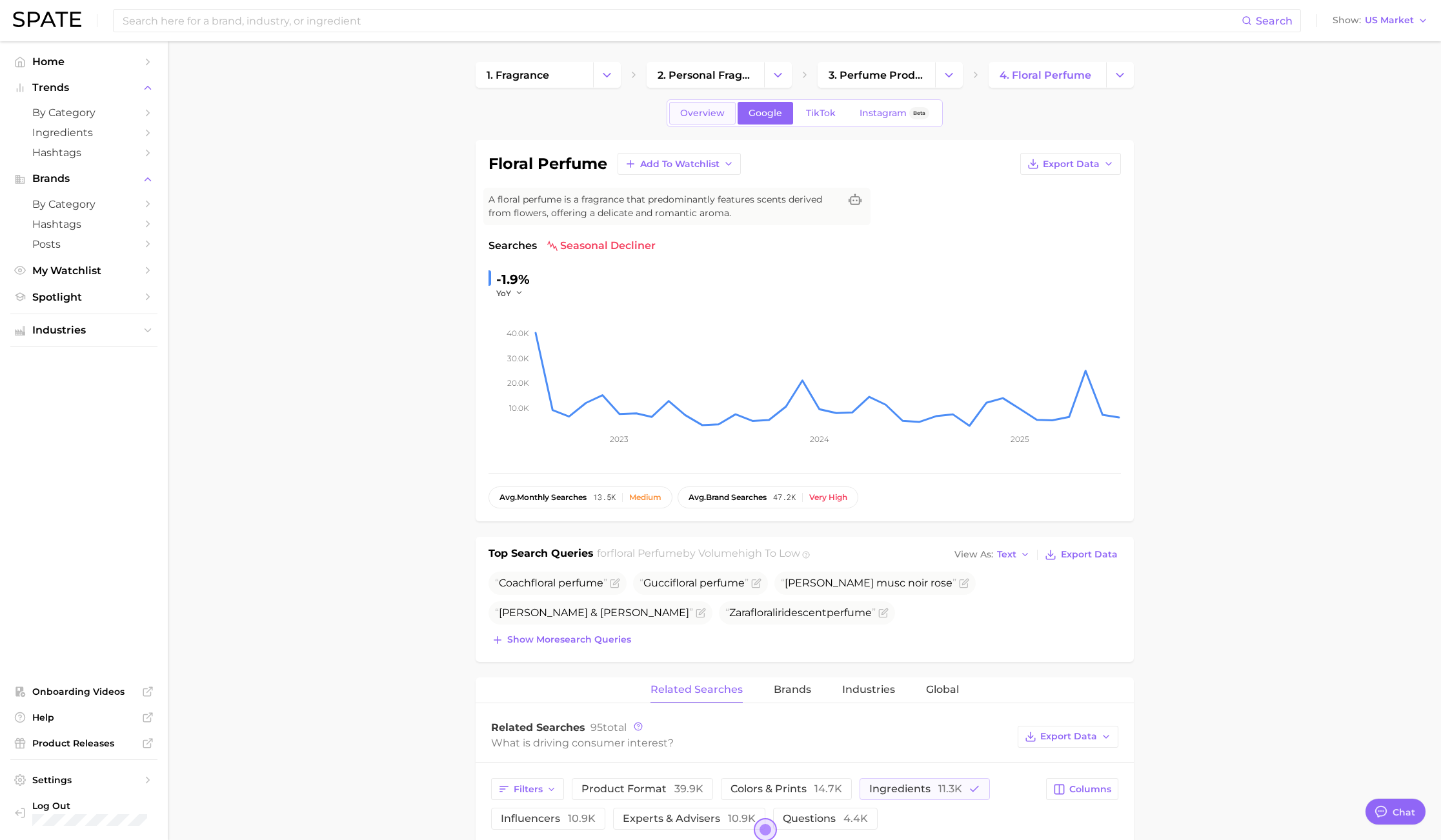
click at [695, 106] on link "Overview" at bounding box center [702, 113] width 66 height 23
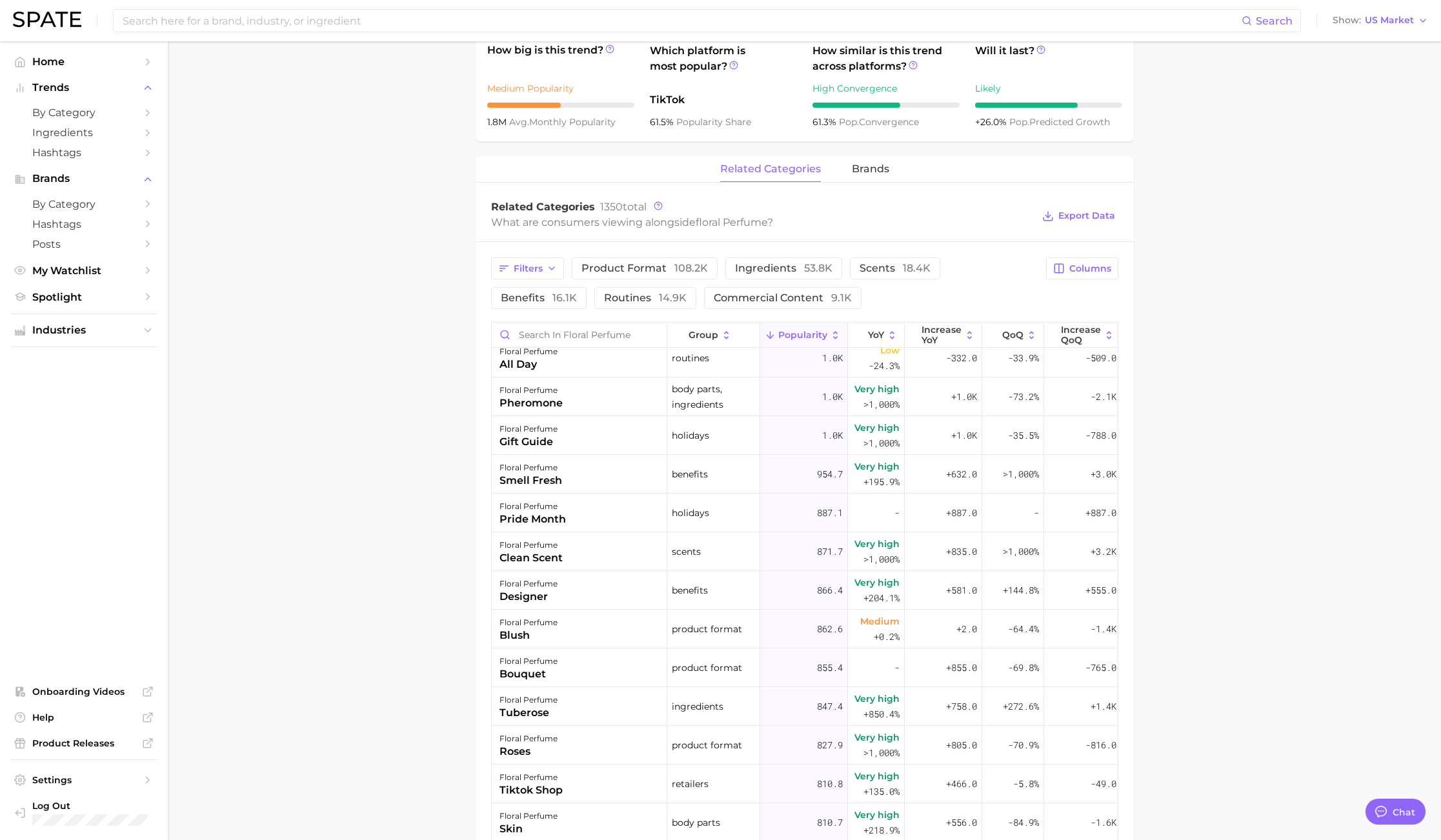
scroll to position [580, 0]
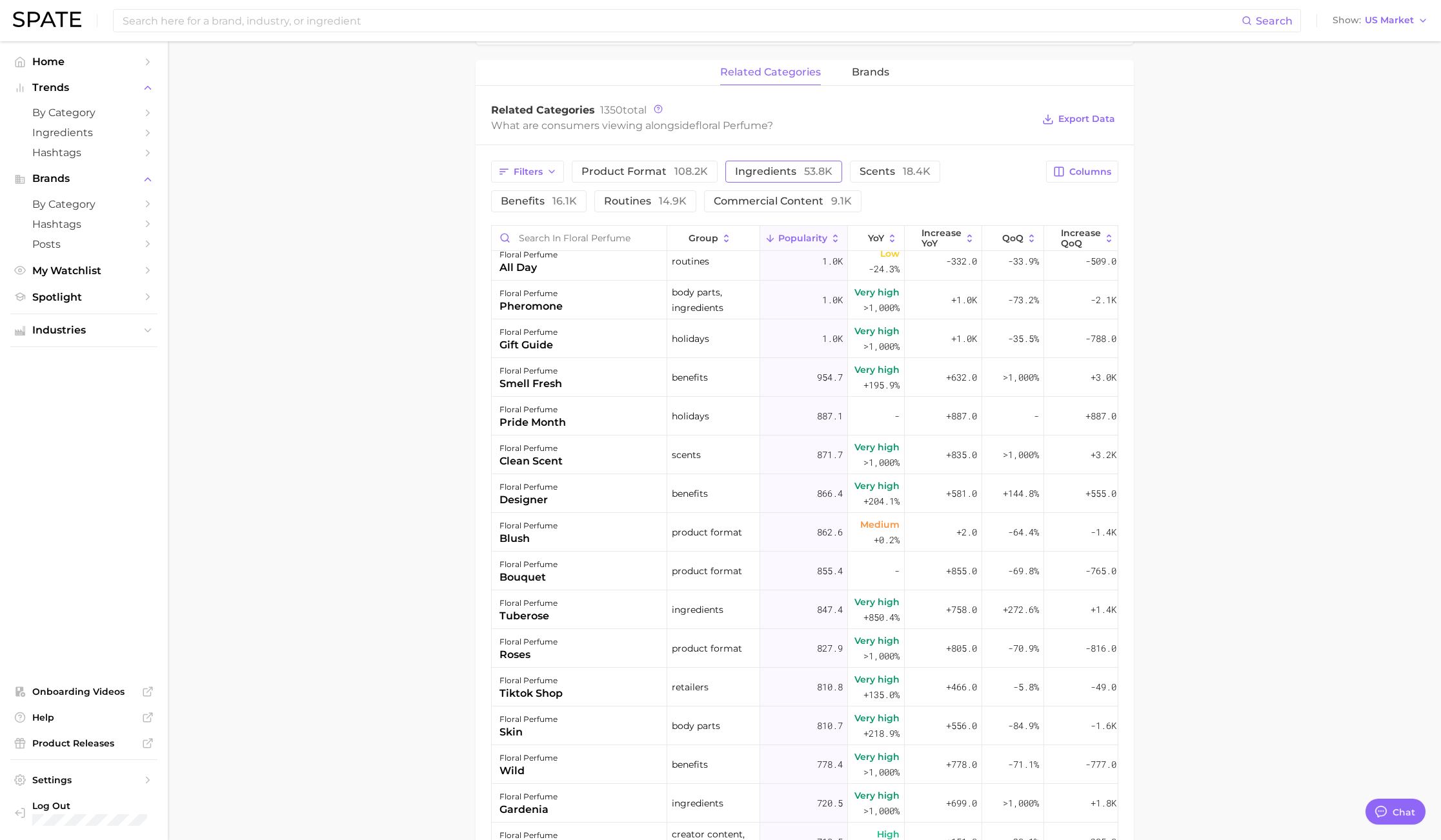
click at [793, 173] on span "ingredients 53.8k" at bounding box center [783, 171] width 98 height 10
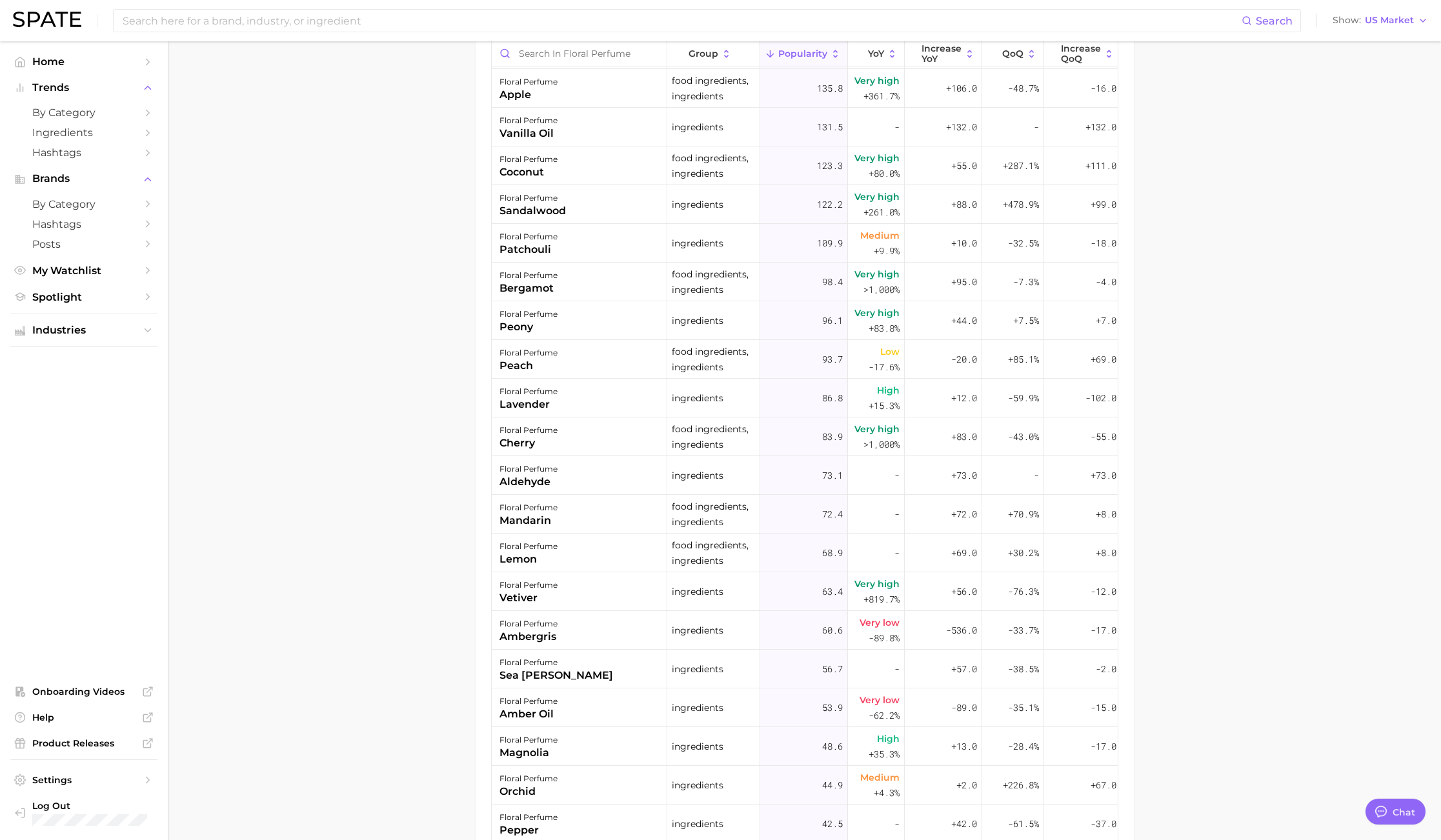
scroll to position [764, 0]
drag, startPoint x: 1301, startPoint y: 356, endPoint x: 1260, endPoint y: 344, distance: 42.7
click at [1299, 356] on main "1. fragrance 2. personal fragrance 3. perfume products 4. floral perfume Overvi…" at bounding box center [804, 120] width 1273 height 1685
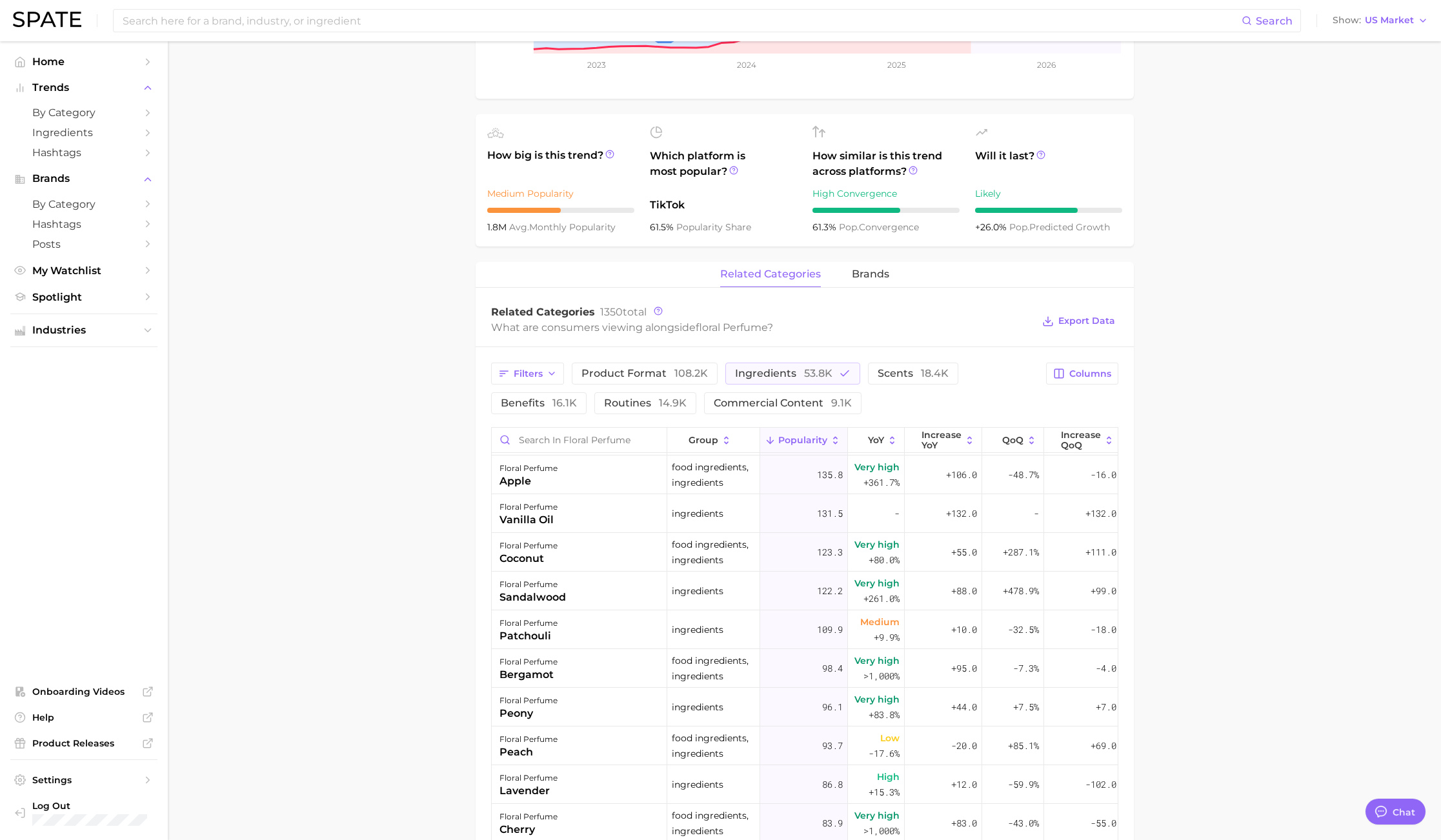
scroll to position [280, 0]
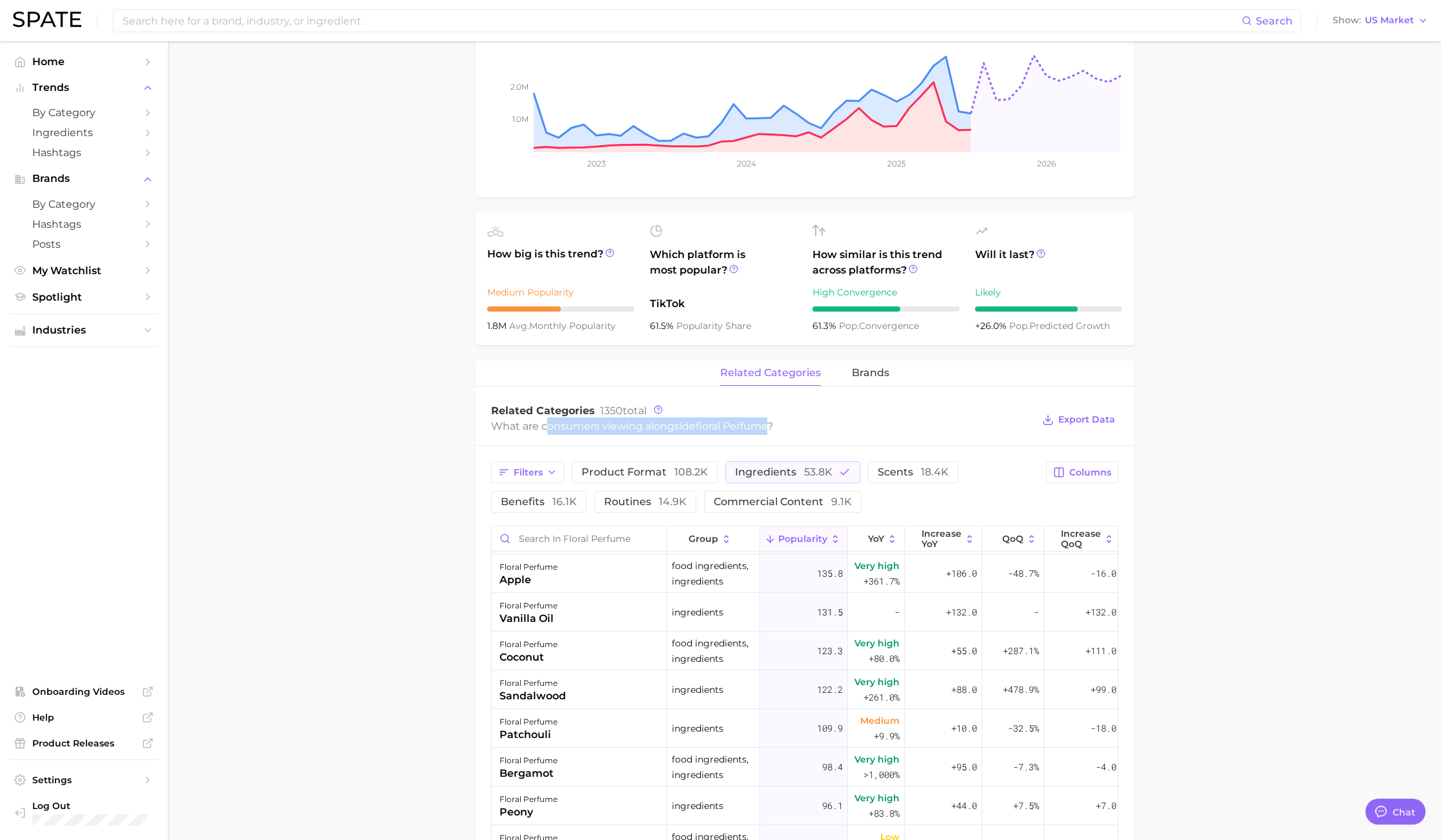
drag, startPoint x: 551, startPoint y: 430, endPoint x: 771, endPoint y: 431, distance: 220.0
click at [771, 431] on div "What are consumers viewing alongside floral perfume ?" at bounding box center [761, 426] width 542 height 17
click at [538, 431] on div "What are consumers viewing alongside floral perfume ?" at bounding box center [761, 426] width 542 height 17
drag, startPoint x: 546, startPoint y: 428, endPoint x: 770, endPoint y: 433, distance: 224.1
click at [770, 433] on div "What are consumers viewing alongside floral perfume ?" at bounding box center [761, 426] width 542 height 17
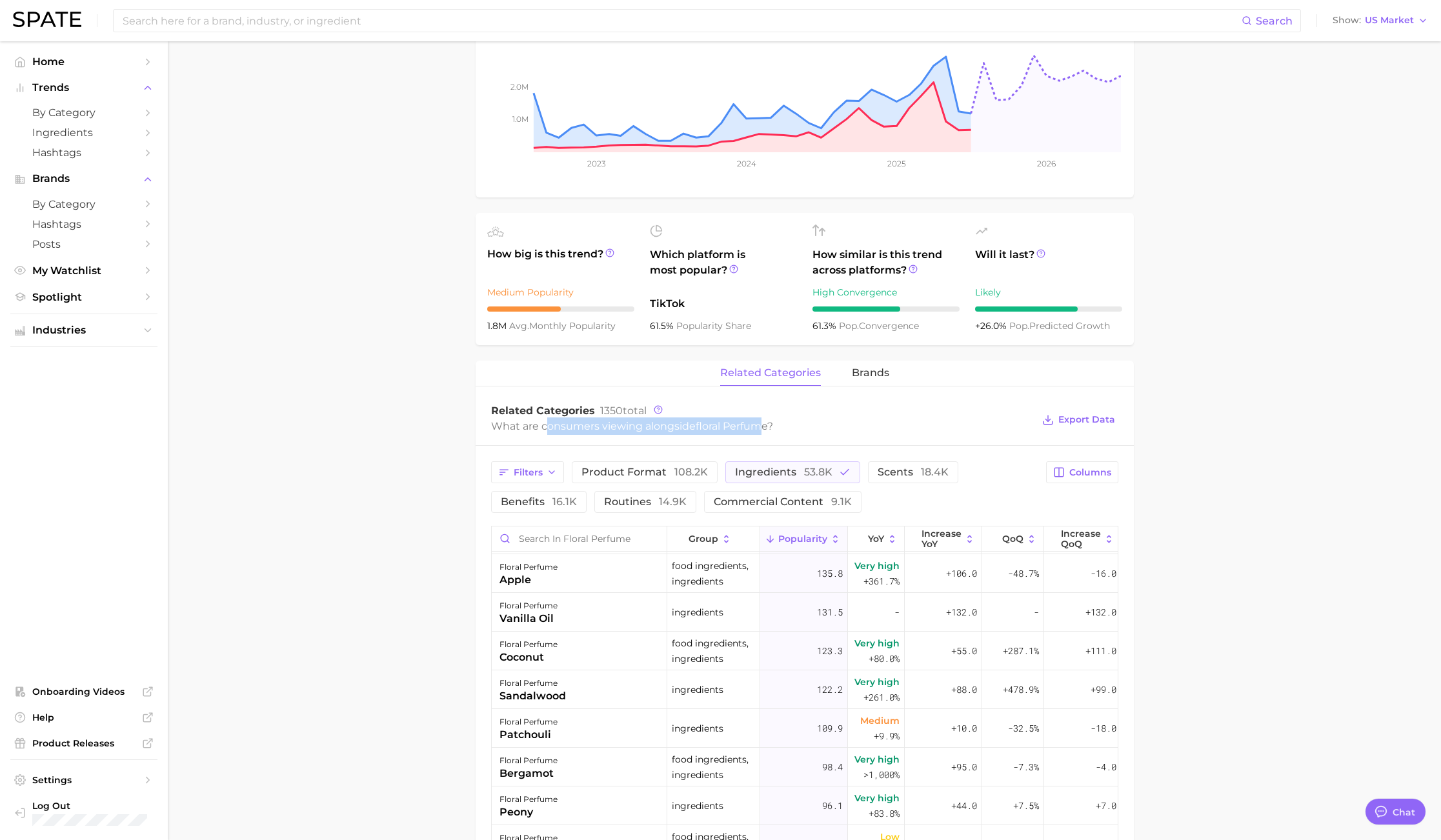
copy div "onsumers viewing alongside floral perfum"
